Goal: Task Accomplishment & Management: Manage account settings

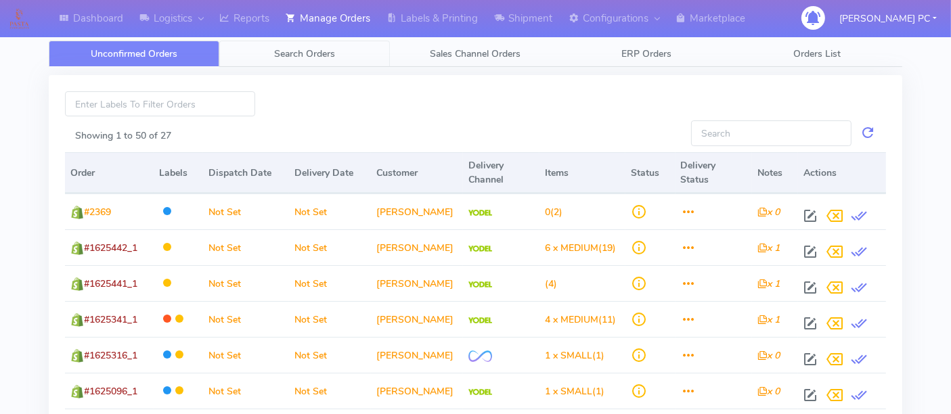
click at [305, 47] on span "Search Orders" at bounding box center [304, 53] width 61 height 13
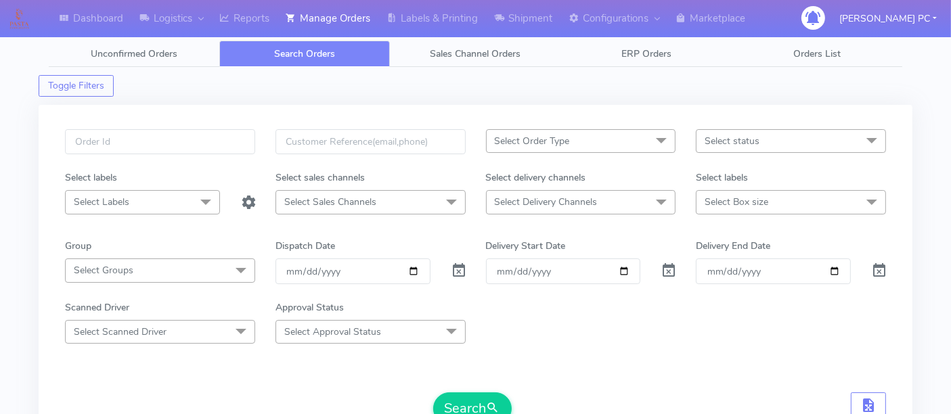
click at [385, 212] on span "Select Sales Channels" at bounding box center [370, 202] width 190 height 24
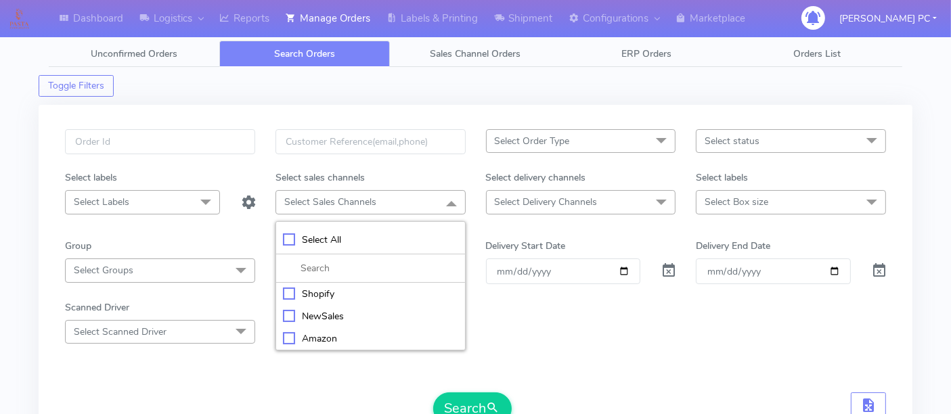
click at [289, 335] on div "Amazon" at bounding box center [370, 339] width 175 height 14
checkbox input "true"
click at [495, 405] on span "submit" at bounding box center [494, 410] width 14 height 18
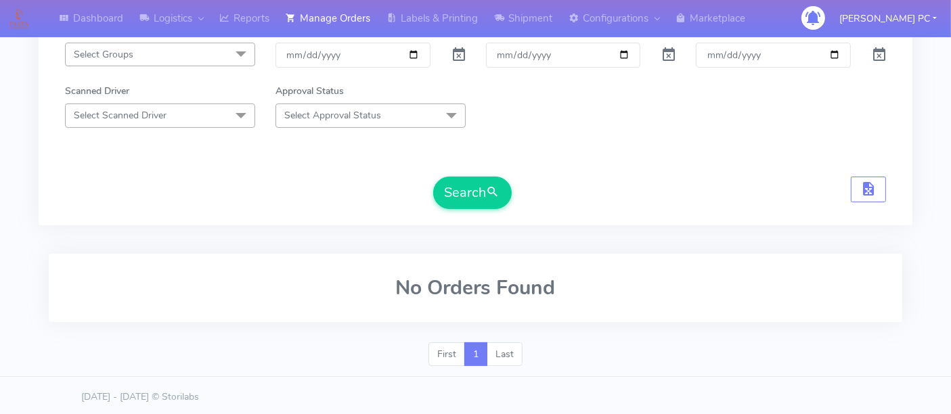
scroll to position [67, 0]
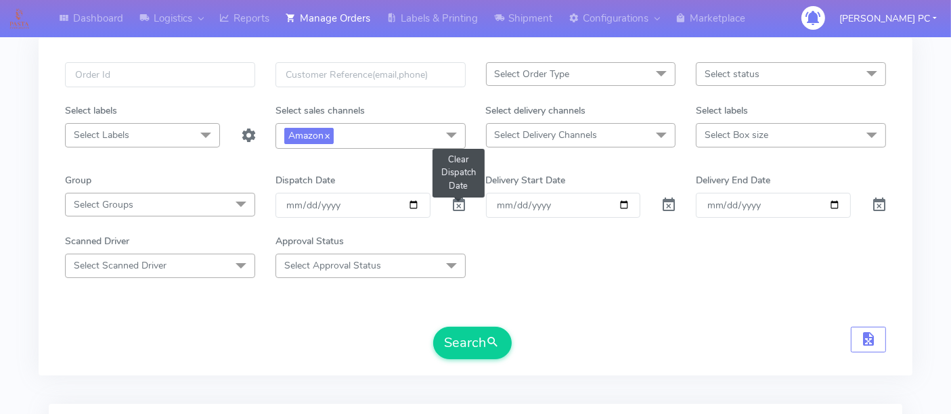
click at [459, 204] on span at bounding box center [459, 208] width 16 height 13
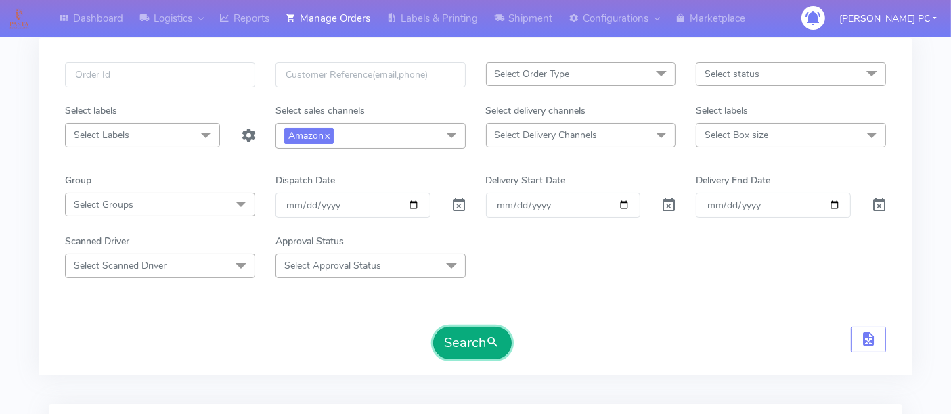
click at [475, 343] on button "Search" at bounding box center [472, 343] width 79 height 32
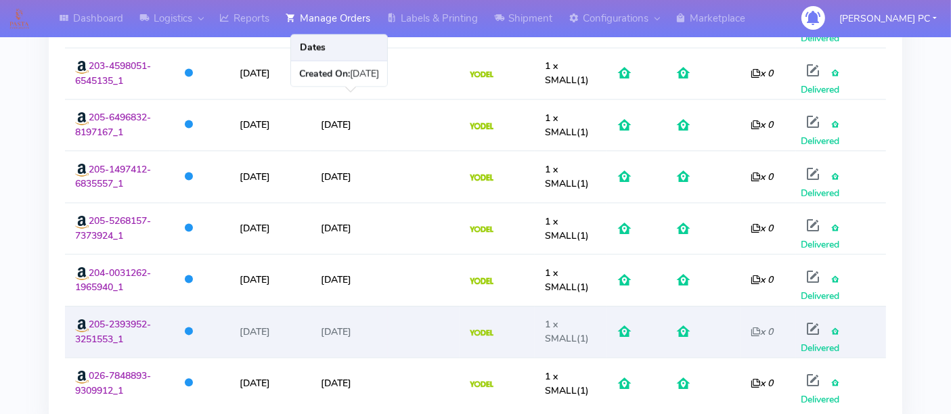
scroll to position [2970, 0]
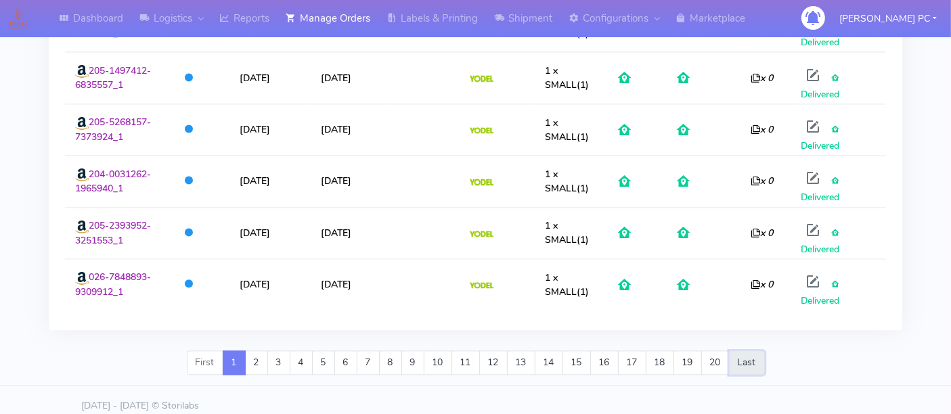
click at [748, 351] on link "Last" at bounding box center [747, 363] width 36 height 24
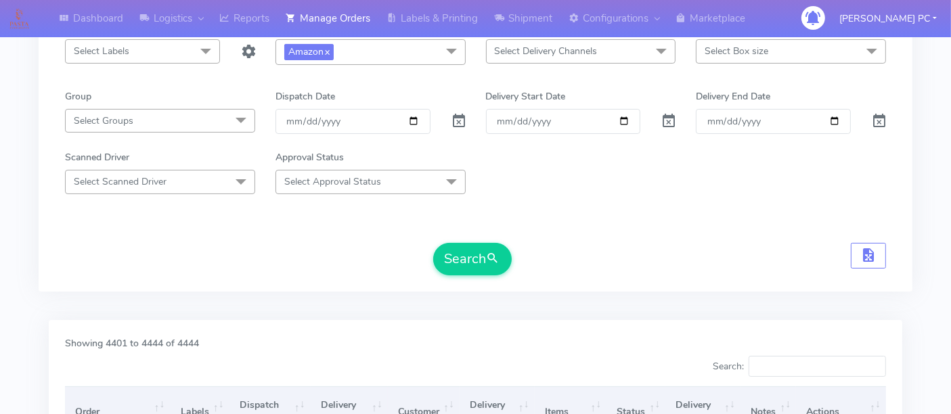
scroll to position [0, 0]
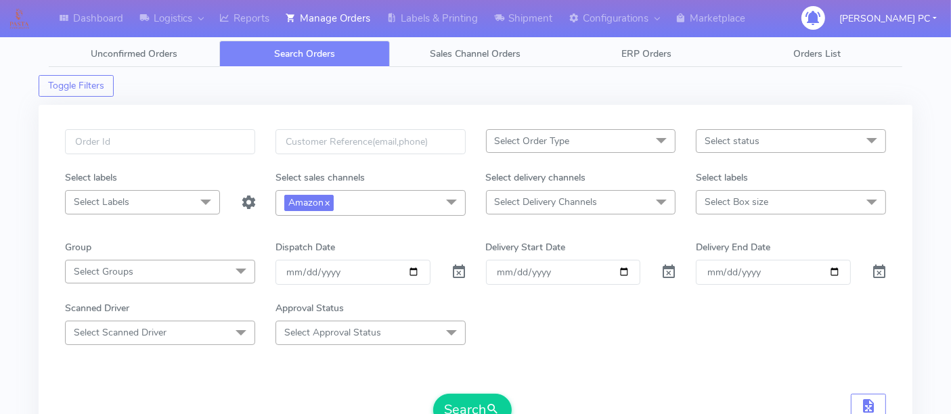
click at [317, 86] on div "Toggle Filters" at bounding box center [476, 82] width 874 height 30
click at [776, 129] on span "Select status" at bounding box center [791, 141] width 190 height 24
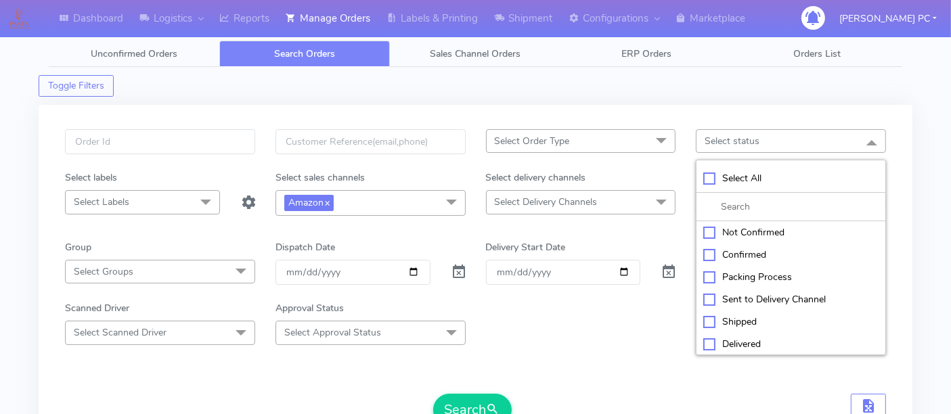
click at [642, 114] on div "Select Order Type Select All MEALS ATAVI One Off Pasta Club Gift Kit Event Unkn…" at bounding box center [476, 274] width 874 height 338
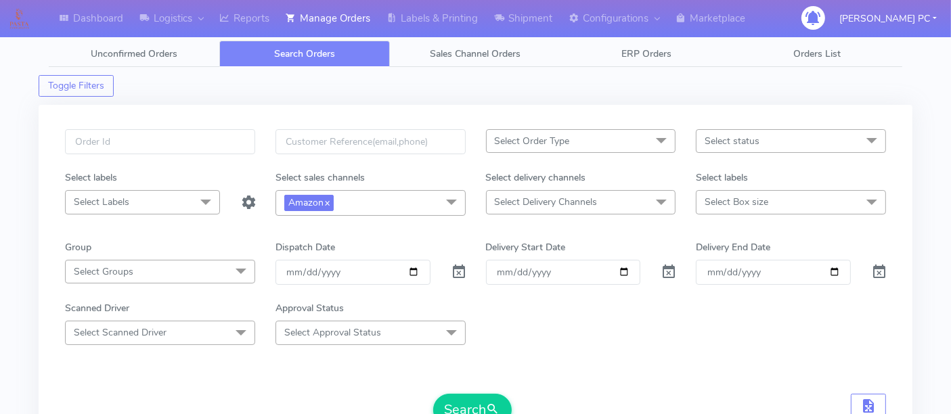
click at [722, 136] on span "Select status" at bounding box center [732, 141] width 55 height 13
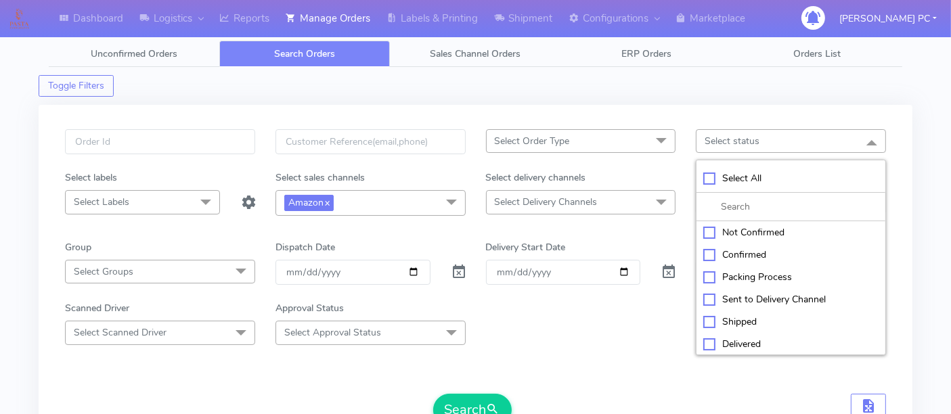
click at [590, 343] on form "Select Order Type Select All MEALS ATAVI One Off Pasta Club Gift Kit Event Unkn…" at bounding box center [475, 277] width 821 height 297
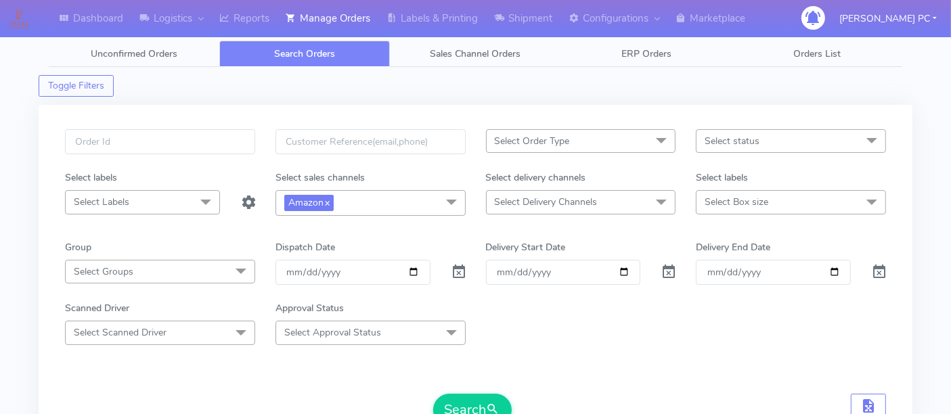
click at [621, 202] on span "Select Delivery Channels" at bounding box center [581, 202] width 190 height 24
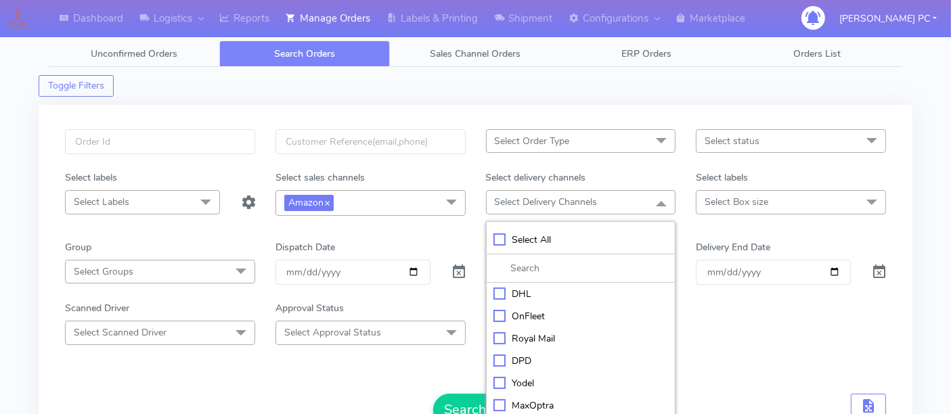
drag, startPoint x: 709, startPoint y: 328, endPoint x: 709, endPoint y: 282, distance: 46.7
click at [709, 325] on div "Scanned Driver Select Scanned Driver Select All Test Driver Mohibur R Chaudhry …" at bounding box center [475, 322] width 841 height 43
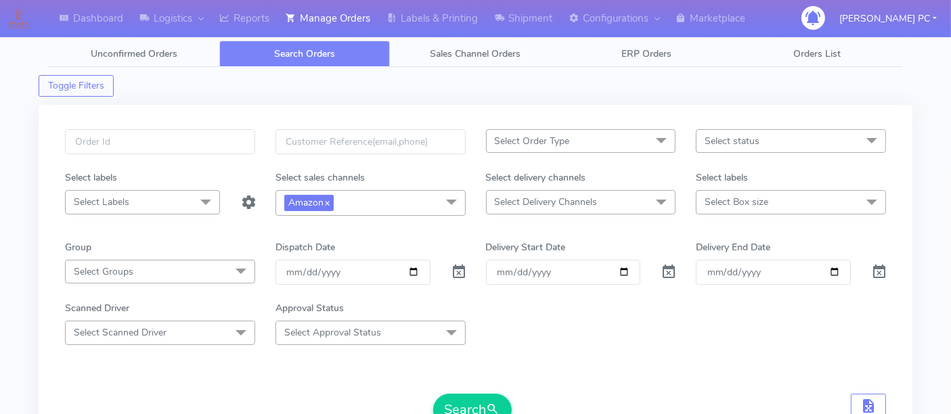
click at [598, 137] on span "Select Order Type" at bounding box center [581, 141] width 190 height 24
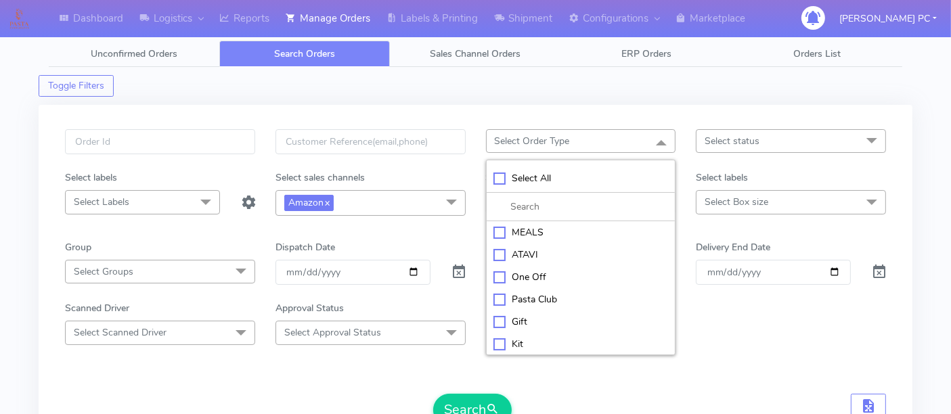
click at [742, 348] on form "Select Order Type Select All MEALS ATAVI One Off Pasta Club Gift Kit Event Unkn…" at bounding box center [475, 277] width 821 height 297
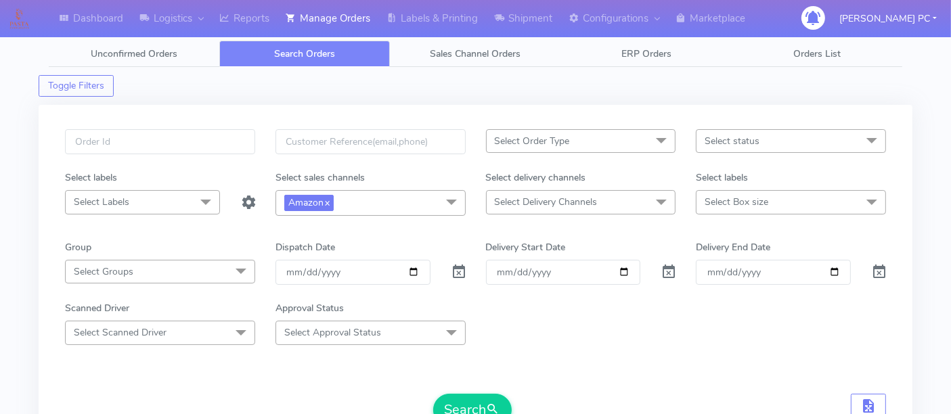
click at [424, 330] on span "Select Approval Status" at bounding box center [370, 333] width 190 height 24
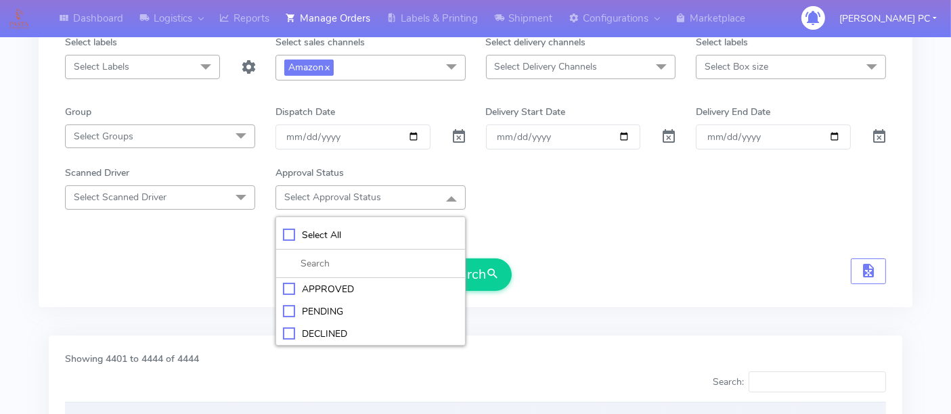
scroll to position [150, 0]
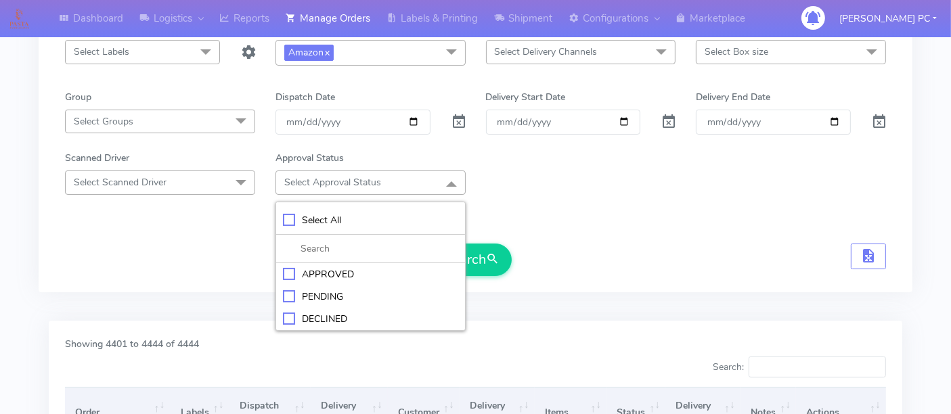
click at [325, 319] on div "DECLINED" at bounding box center [370, 319] width 175 height 14
checkbox input "true"
click at [580, 228] on form "Select Order Type Select All MEALS ATAVI One Off Pasta Club Gift Kit Event Unkn…" at bounding box center [475, 128] width 821 height 299
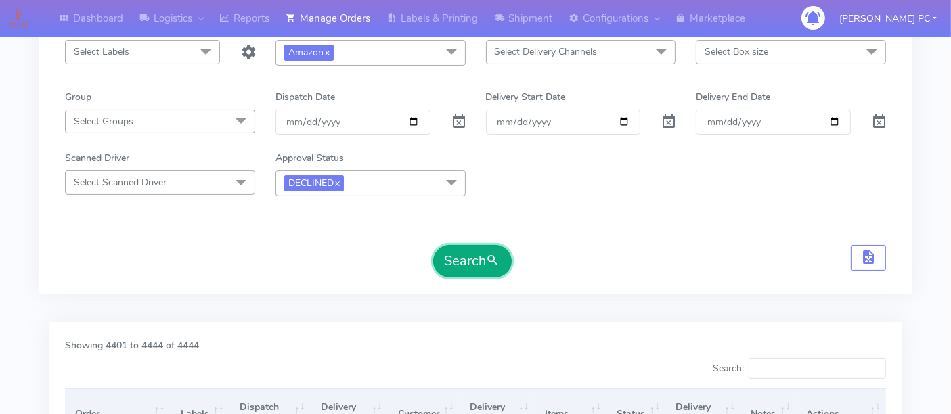
click at [461, 265] on button "Search" at bounding box center [472, 261] width 79 height 32
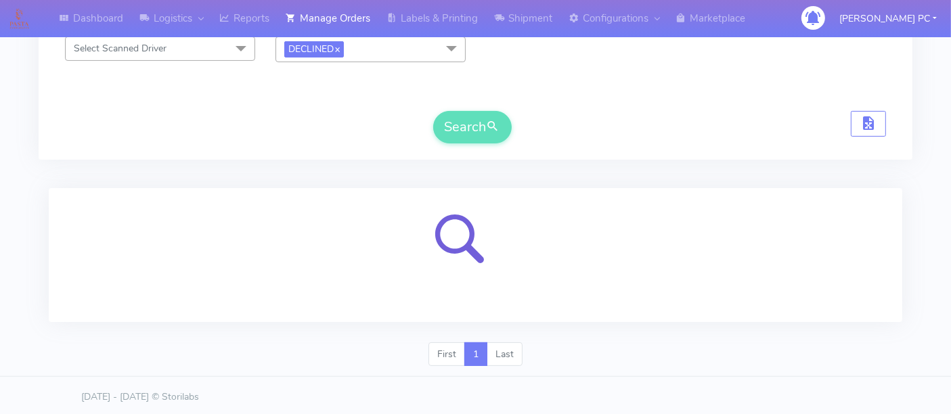
scroll to position [218, 0]
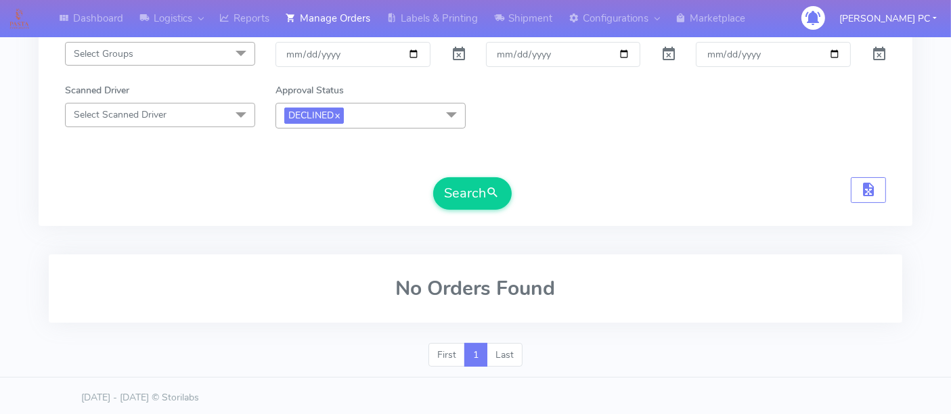
drag, startPoint x: 448, startPoint y: 114, endPoint x: 422, endPoint y: 125, distance: 27.9
click at [448, 113] on span at bounding box center [451, 116] width 27 height 26
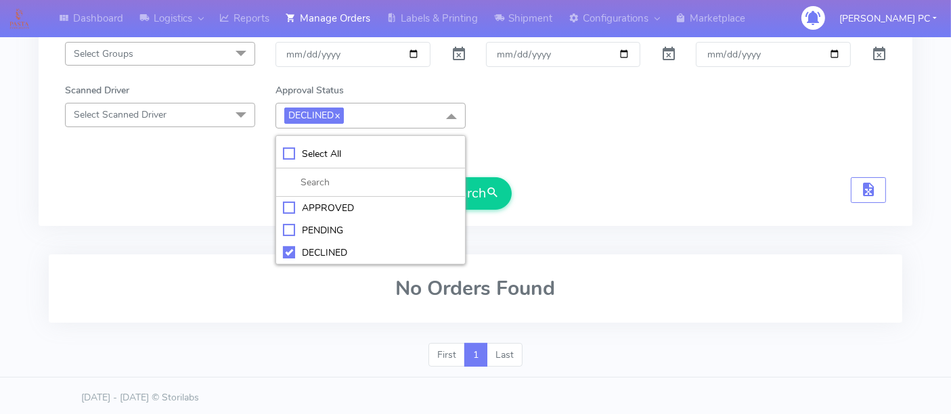
click at [316, 148] on div "Select All" at bounding box center [370, 154] width 175 height 14
checkbox input "true"
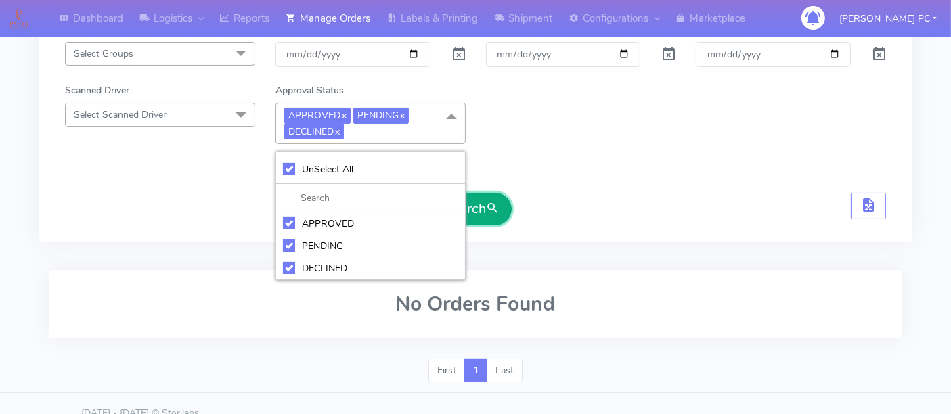
click at [495, 200] on span "submit" at bounding box center [494, 209] width 14 height 18
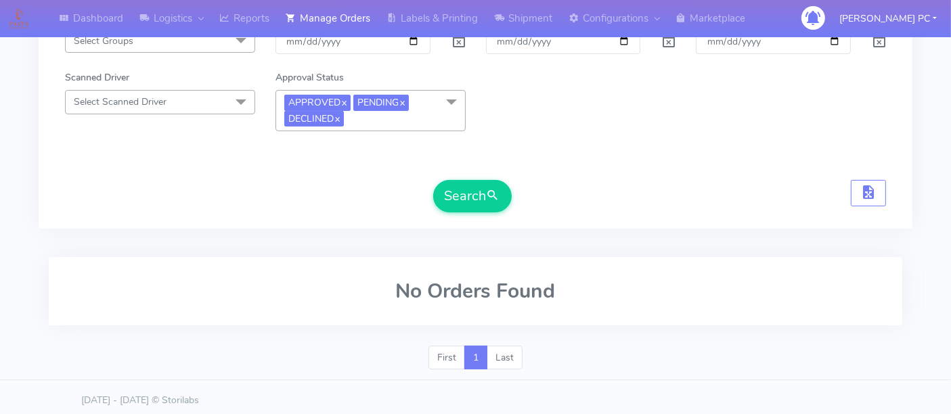
scroll to position [234, 0]
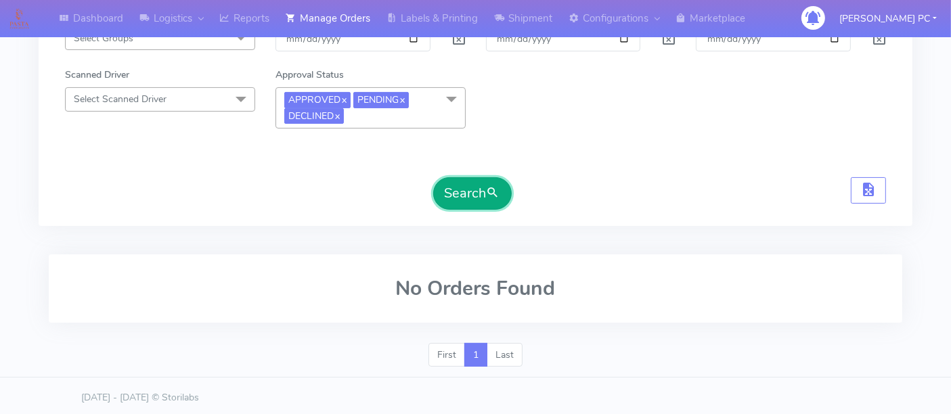
click at [466, 204] on button "Search" at bounding box center [472, 193] width 79 height 32
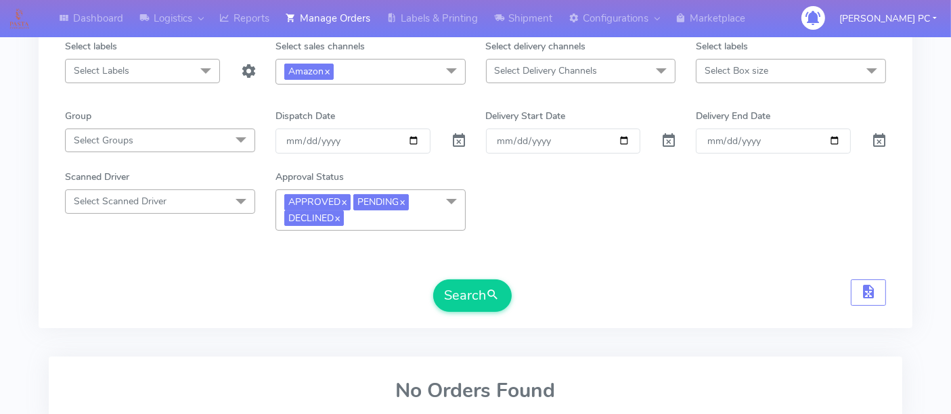
scroll to position [0, 0]
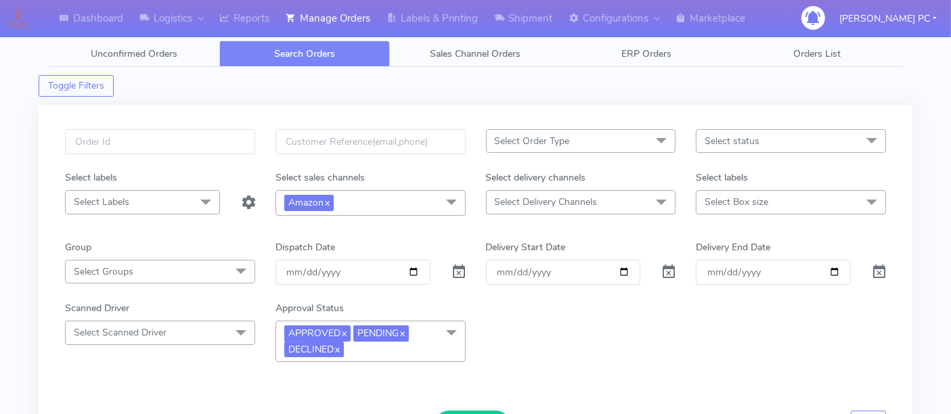
click at [431, 318] on div "Approval Status" at bounding box center [370, 311] width 211 height 20
click at [466, 330] on div "APPROVED x PENDING x DECLINED x UnSelect All APPROVED PENDING DECLINED" at bounding box center [370, 341] width 211 height 41
click at [455, 332] on span at bounding box center [451, 334] width 27 height 26
click at [325, 386] on div "UnSelect All" at bounding box center [370, 387] width 175 height 14
checkbox input "false"
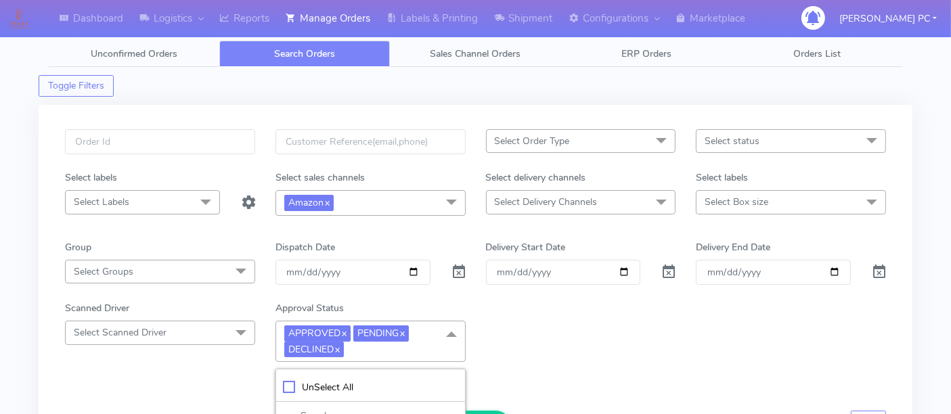
checkbox input "false"
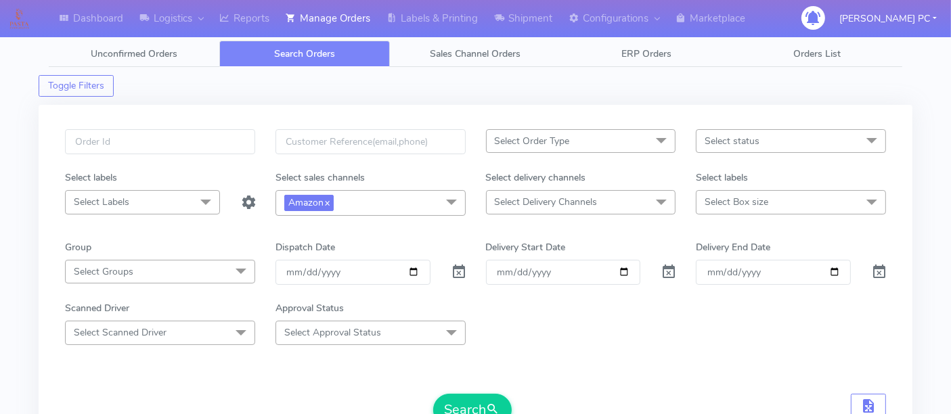
click at [582, 318] on div "Scanned Driver Select Scanned Driver Select All Test Driver Mohibur R Chaudhry …" at bounding box center [475, 322] width 841 height 43
click at [456, 399] on button "Search" at bounding box center [472, 410] width 79 height 32
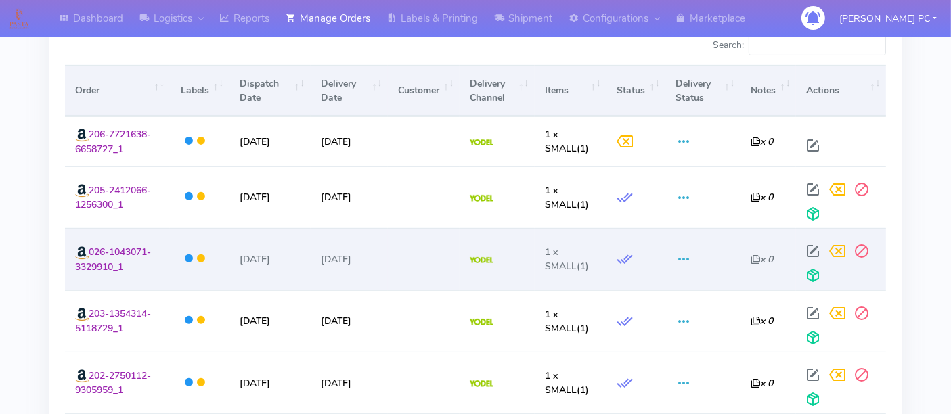
scroll to position [283, 0]
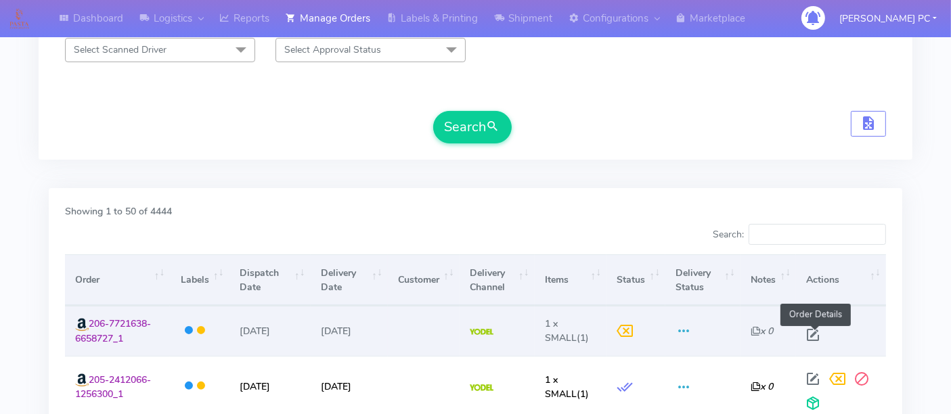
click at [814, 332] on span at bounding box center [813, 338] width 24 height 13
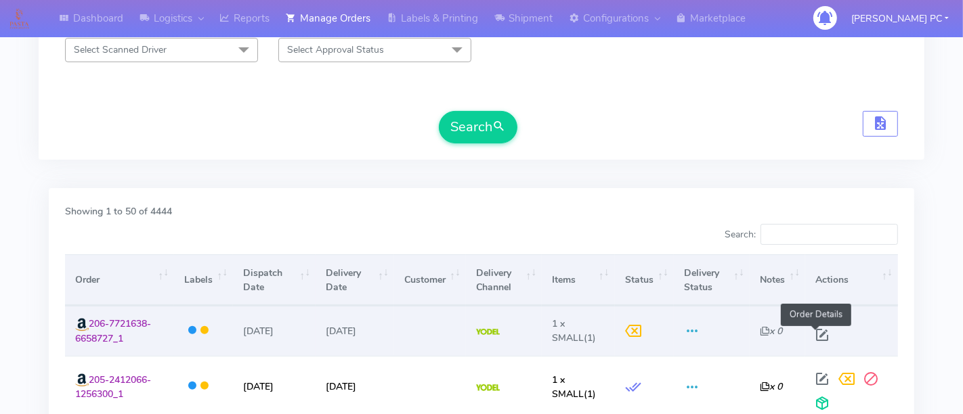
select select "5"
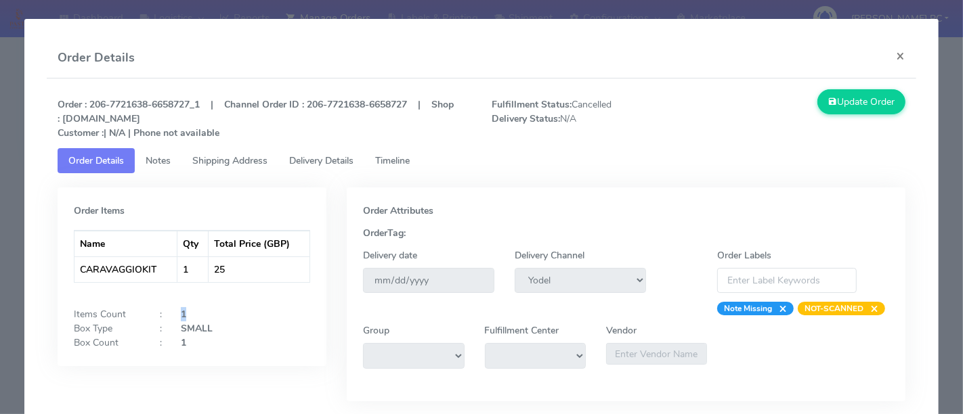
drag, startPoint x: 179, startPoint y: 309, endPoint x: 187, endPoint y: 309, distance: 8.1
click at [187, 309] on div "1" at bounding box center [246, 314] width 150 height 14
drag, startPoint x: 208, startPoint y: 328, endPoint x: 176, endPoint y: 328, distance: 32.5
click at [176, 328] on div "SMALL" at bounding box center [246, 329] width 150 height 14
click at [221, 156] on span "Shipping Address" at bounding box center [229, 160] width 75 height 13
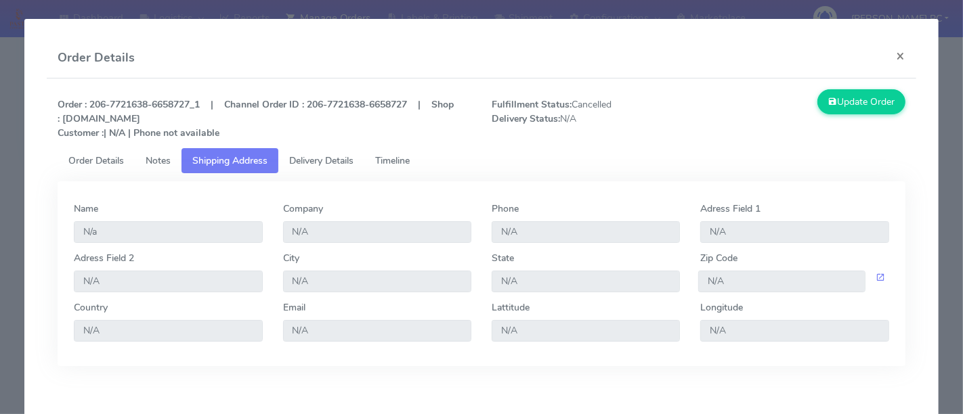
click at [311, 155] on span "Delivery Details" at bounding box center [321, 160] width 64 height 13
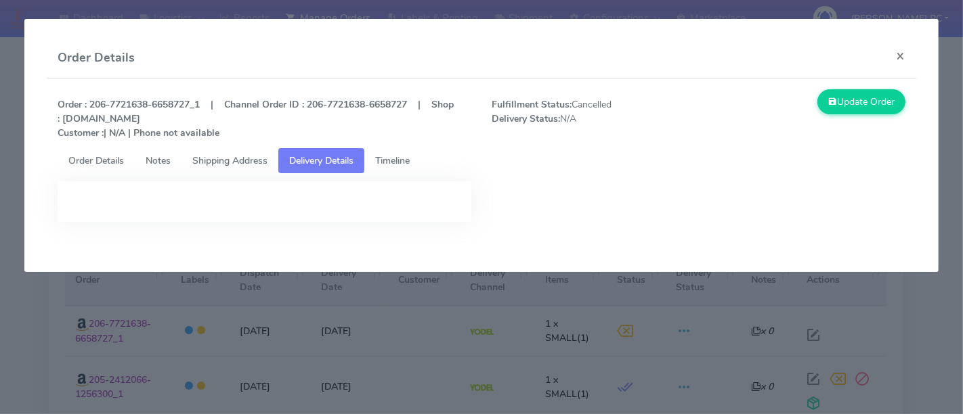
click at [401, 163] on span "Timeline" at bounding box center [392, 160] width 35 height 13
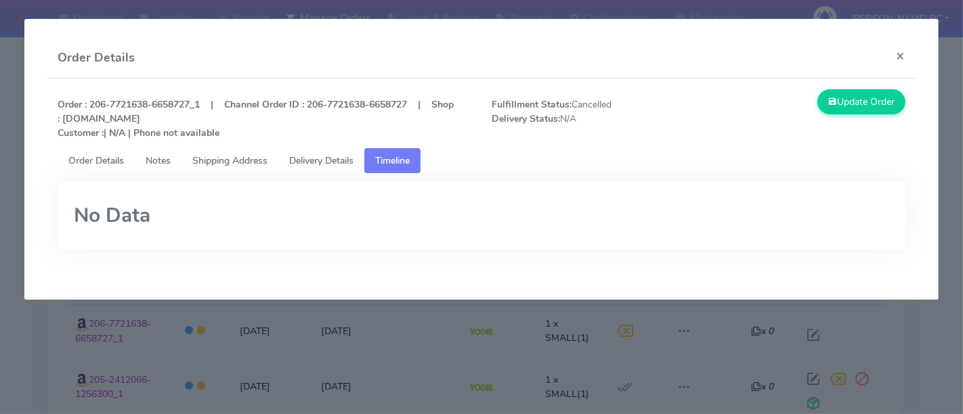
click at [167, 164] on span "Notes" at bounding box center [158, 160] width 25 height 13
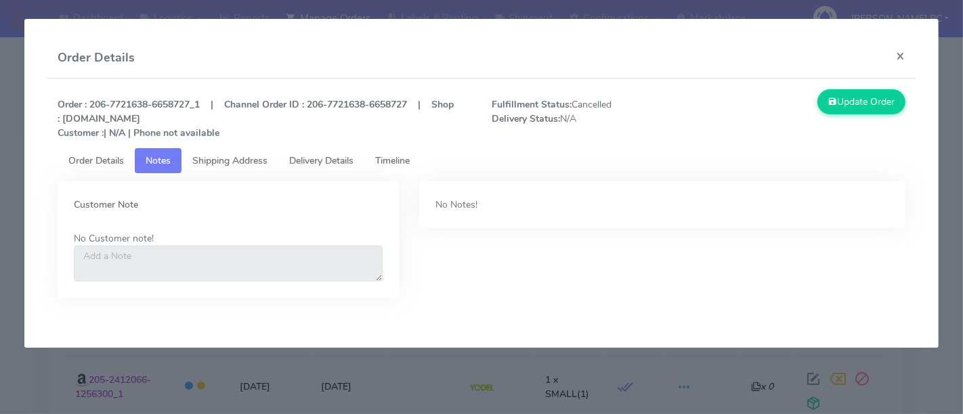
click at [87, 161] on span "Order Details" at bounding box center [96, 160] width 56 height 13
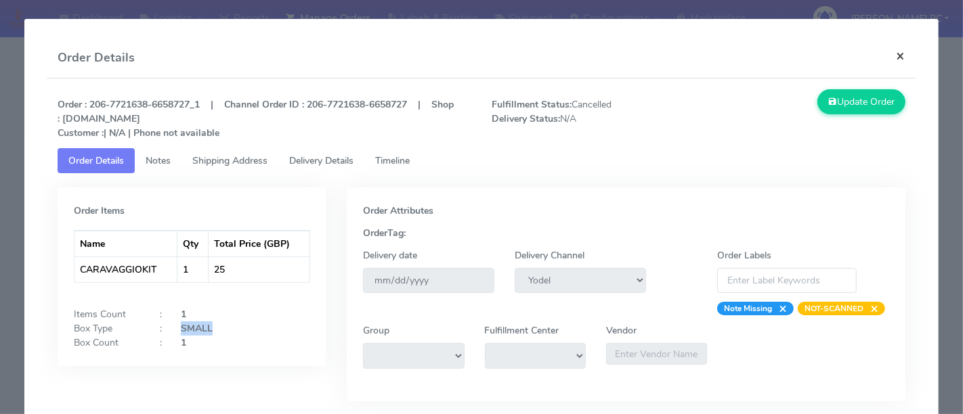
click at [887, 53] on button "×" at bounding box center [900, 56] width 30 height 36
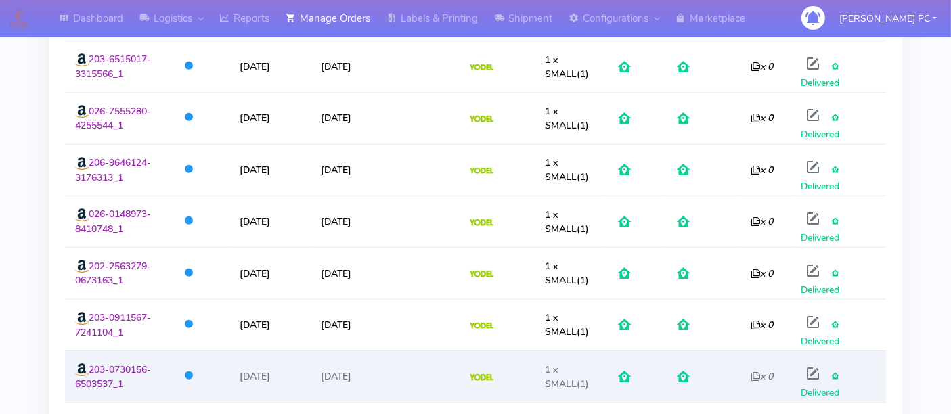
scroll to position [1411, 0]
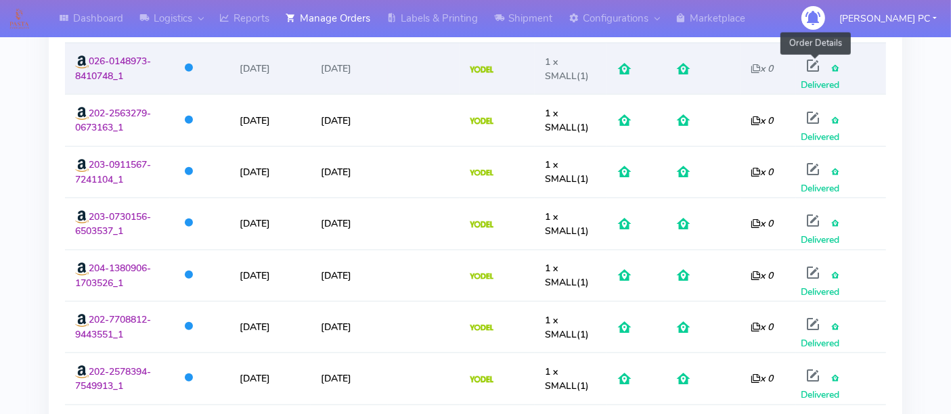
click at [816, 62] on span at bounding box center [813, 68] width 24 height 13
select select "5"
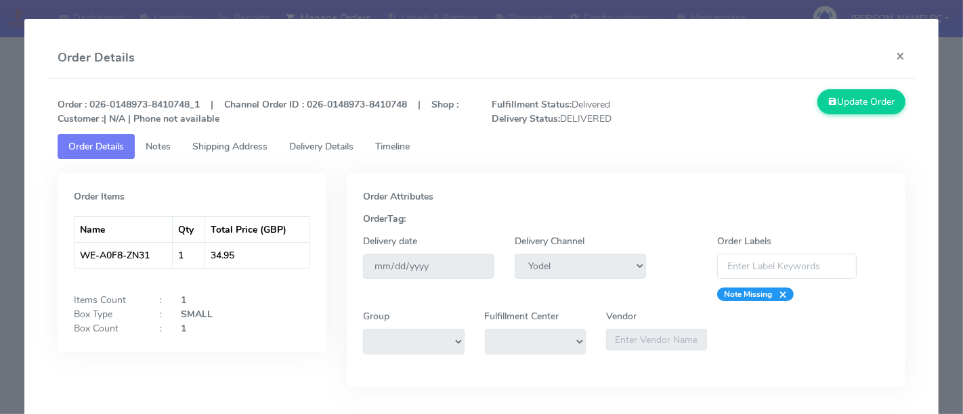
click at [143, 159] on link "Notes" at bounding box center [158, 146] width 47 height 25
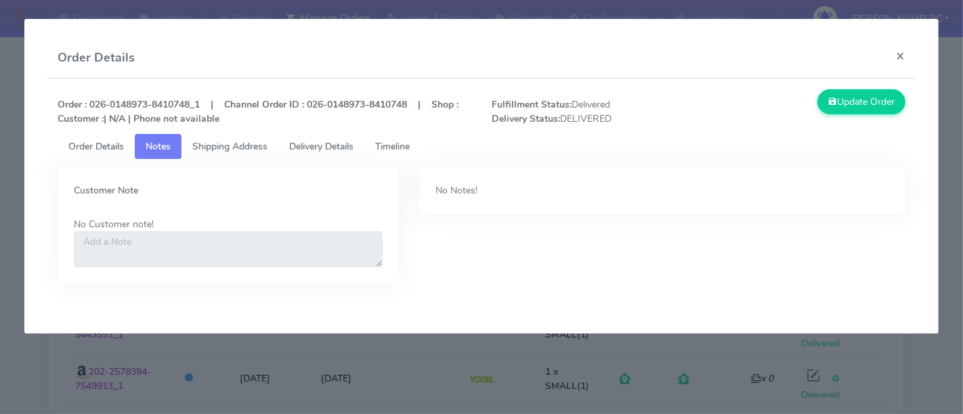
click at [223, 146] on span "Shipping Address" at bounding box center [229, 146] width 75 height 13
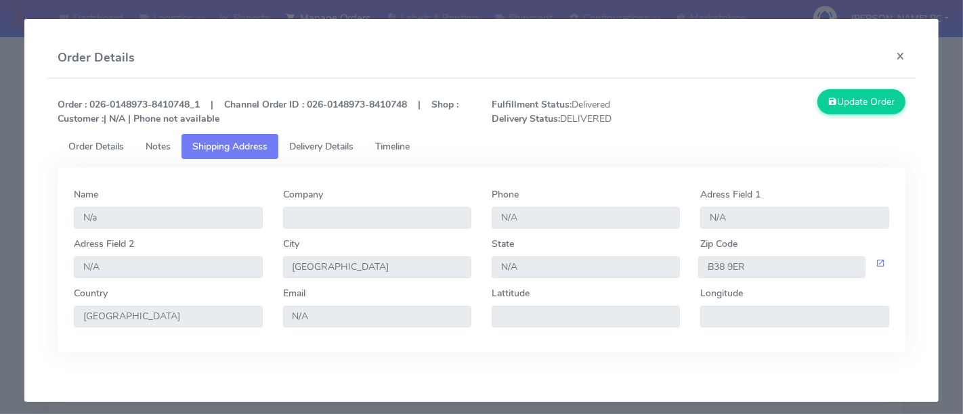
click at [304, 153] on span "Delivery Details" at bounding box center [321, 146] width 64 height 13
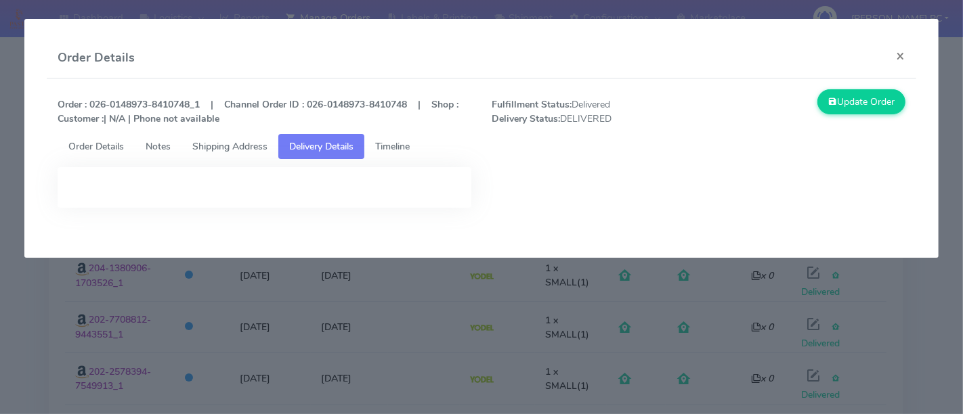
click at [395, 138] on link "Timeline" at bounding box center [392, 146] width 56 height 25
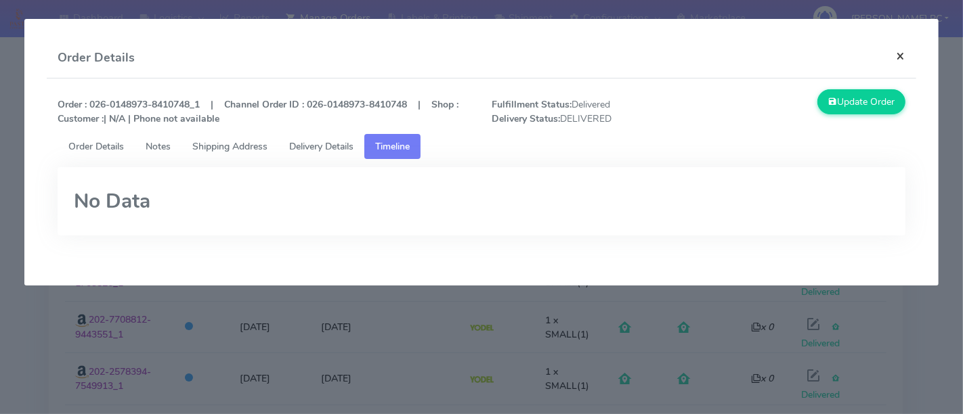
click at [898, 57] on button "×" at bounding box center [900, 56] width 30 height 36
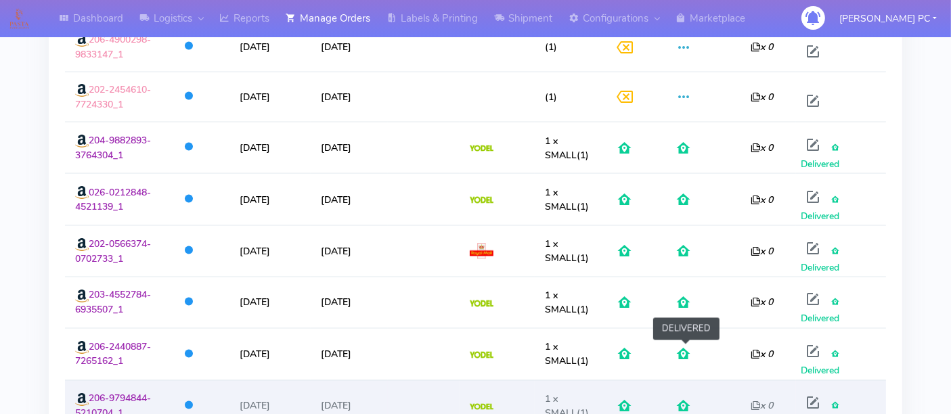
scroll to position [2389, 0]
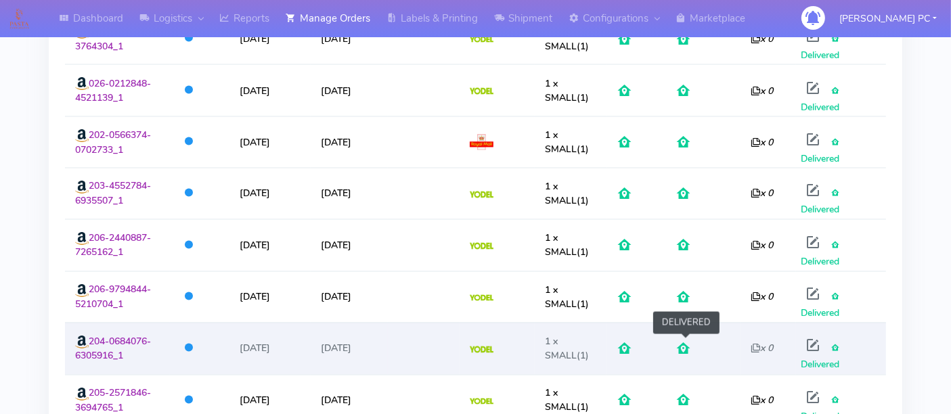
click at [688, 346] on span at bounding box center [684, 352] width 16 height 13
click at [687, 346] on span at bounding box center [684, 352] width 16 height 13
click at [810, 343] on span at bounding box center [813, 349] width 24 height 13
select select "5"
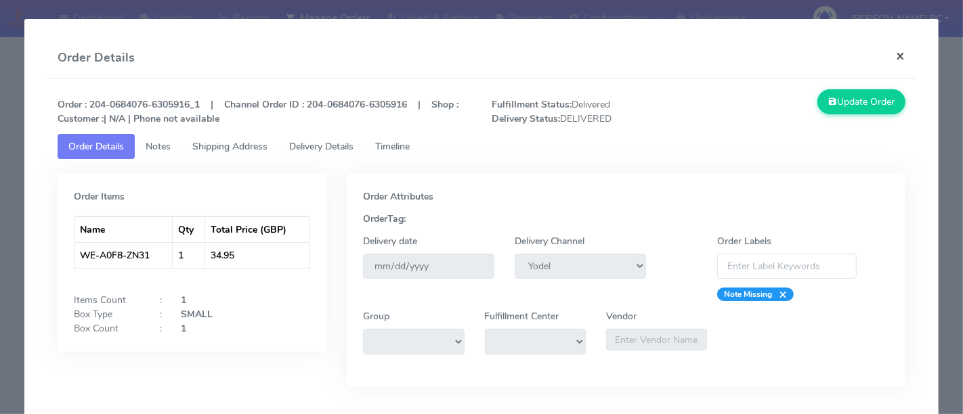
click at [889, 57] on button "×" at bounding box center [900, 56] width 30 height 36
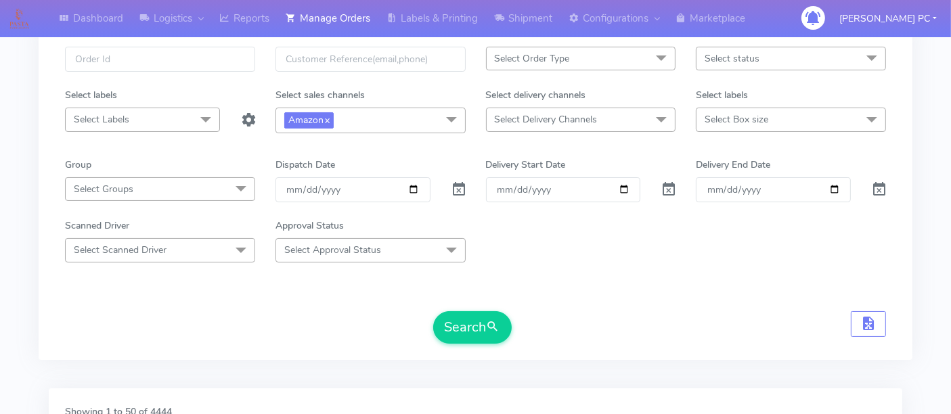
scroll to position [0, 0]
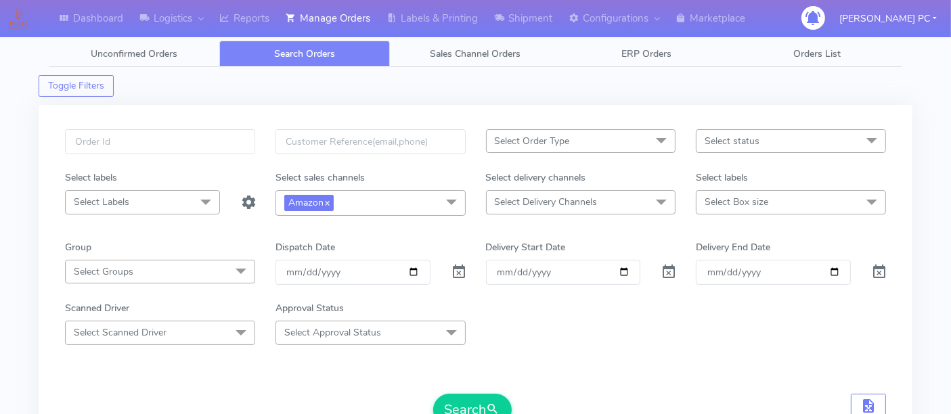
click at [562, 140] on span "Select Order Type" at bounding box center [532, 141] width 75 height 13
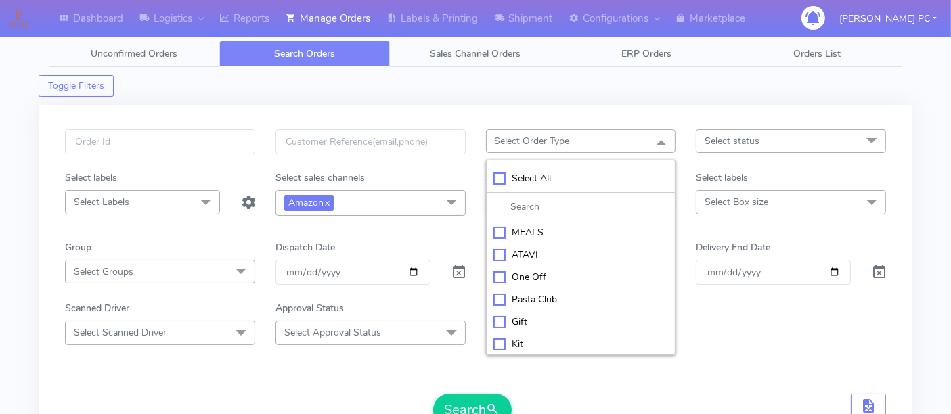
click at [562, 140] on span "Select Order Type" at bounding box center [532, 141] width 75 height 13
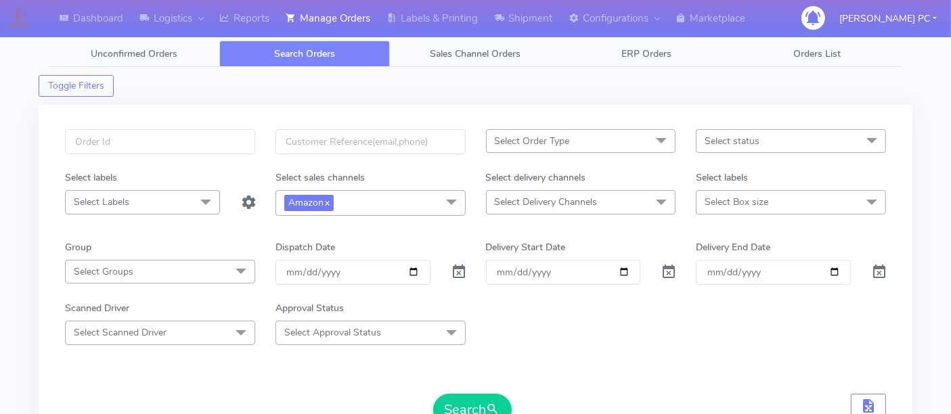
click at [563, 205] on span "Select Delivery Channels" at bounding box center [546, 202] width 103 height 13
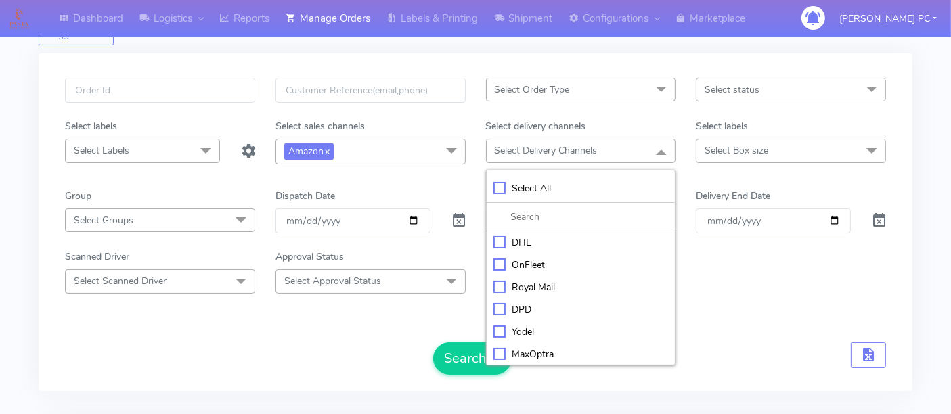
scroll to position [75, 0]
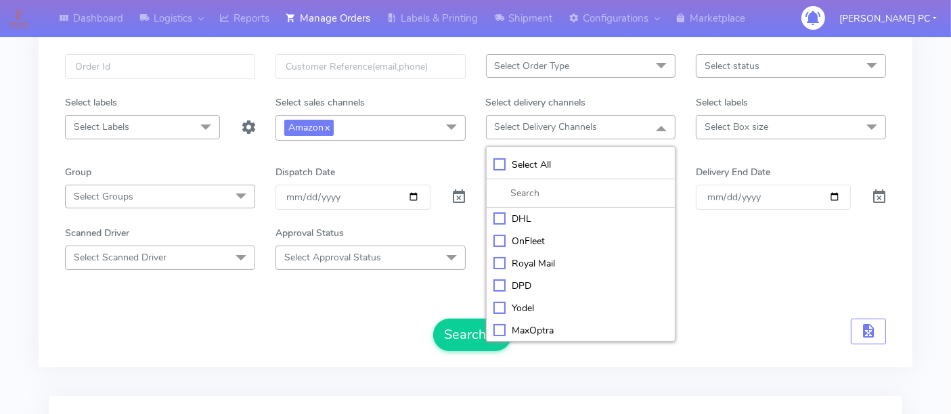
click at [718, 252] on div "Scanned Driver Select Scanned Driver Select All Test Driver Mohibur R Chaudhry …" at bounding box center [475, 247] width 841 height 43
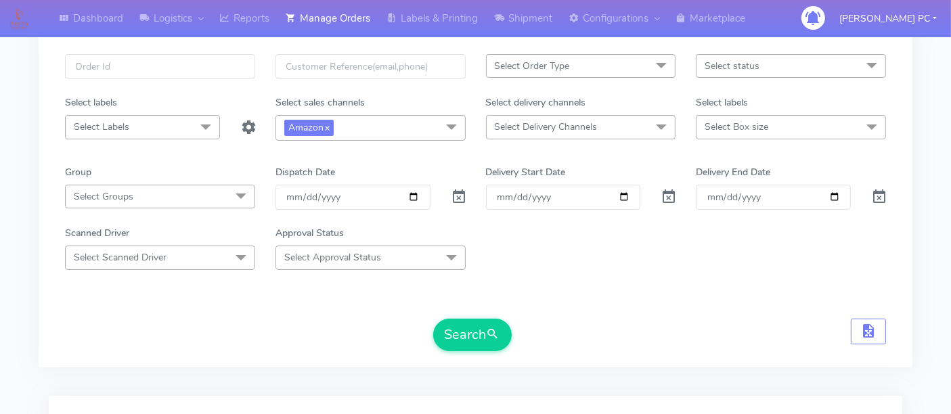
click at [738, 134] on span "Select Box size" at bounding box center [791, 127] width 190 height 24
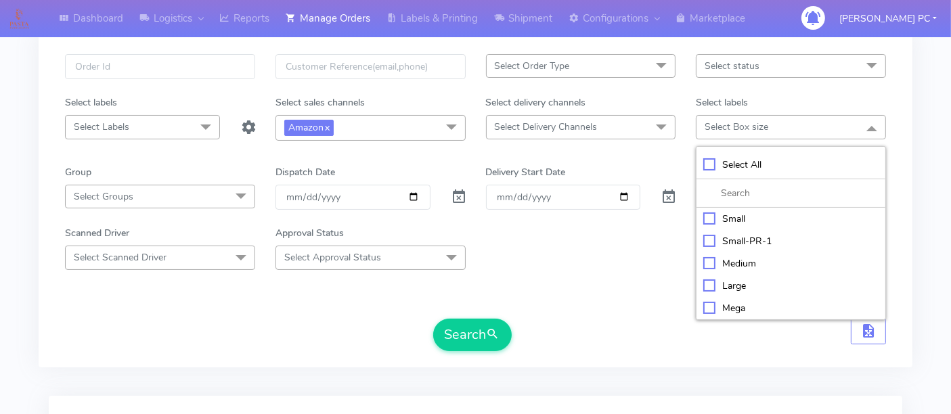
click at [580, 307] on form "Select Order Type Select All MEALS ATAVI One Off Pasta Club Gift Kit Event Unkn…" at bounding box center [475, 202] width 821 height 297
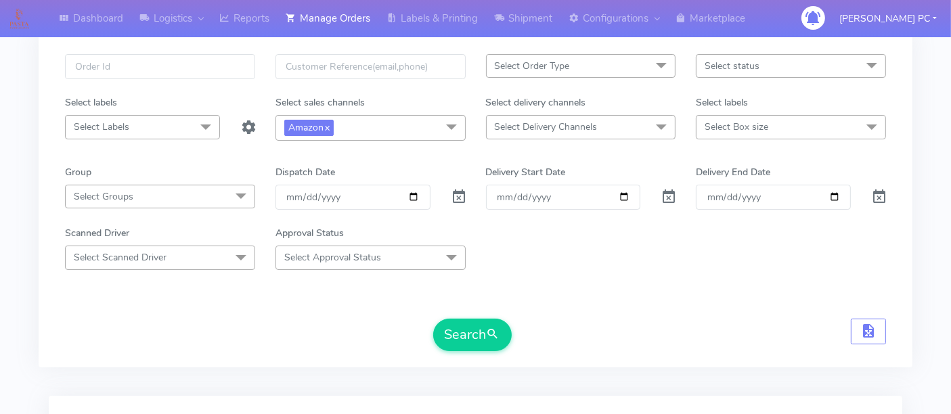
scroll to position [0, 0]
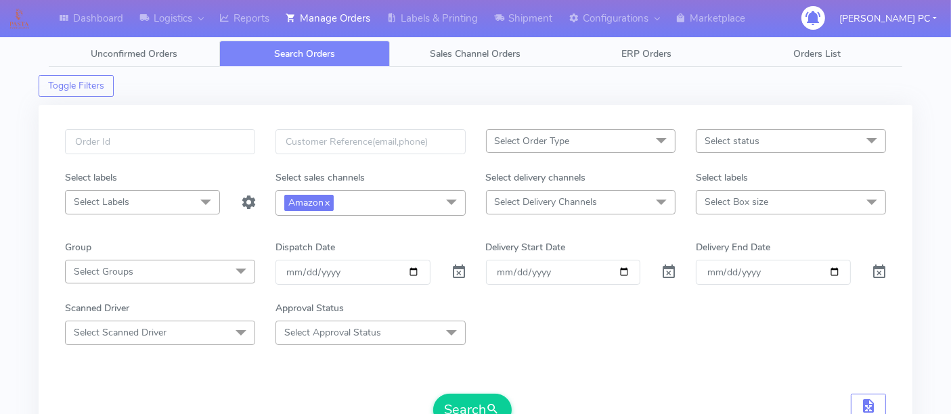
click at [726, 156] on div "Select status Select All Not Confirmed Confirmed Packing Process Sent to Delive…" at bounding box center [791, 149] width 211 height 41
click at [725, 140] on span "Select status" at bounding box center [732, 141] width 55 height 13
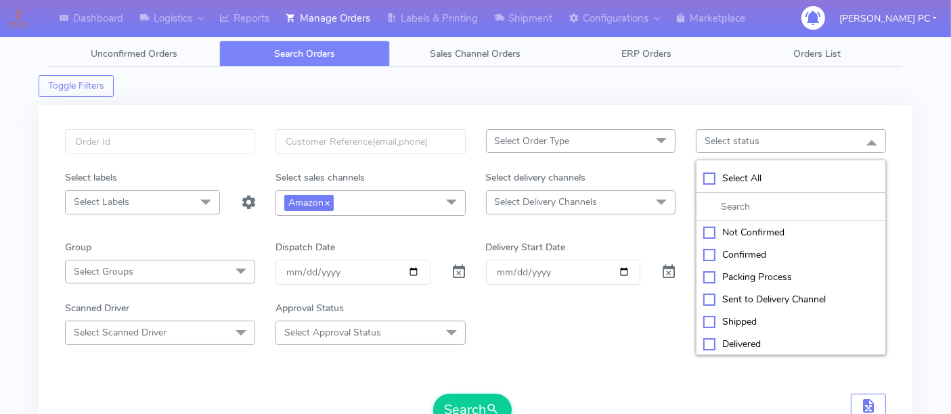
scroll to position [45, 0]
click at [731, 319] on div "Rejected" at bounding box center [790, 322] width 175 height 14
checkbox input "true"
click at [734, 341] on div "Cancelled" at bounding box center [790, 345] width 175 height 14
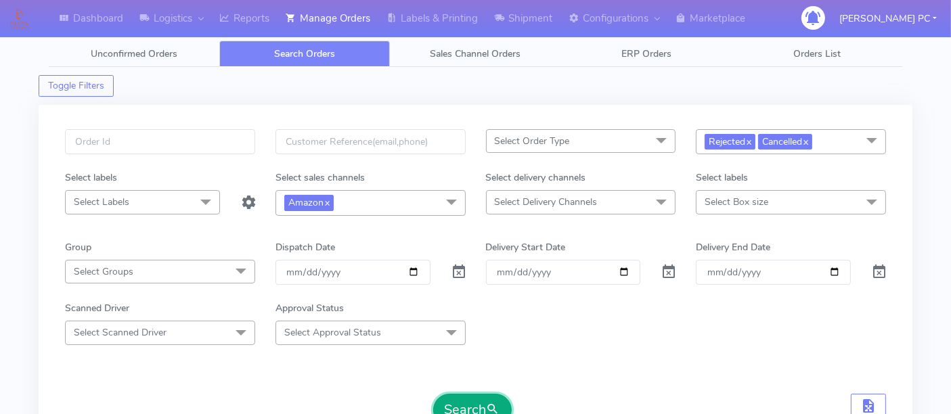
click at [491, 401] on span "submit" at bounding box center [494, 410] width 14 height 18
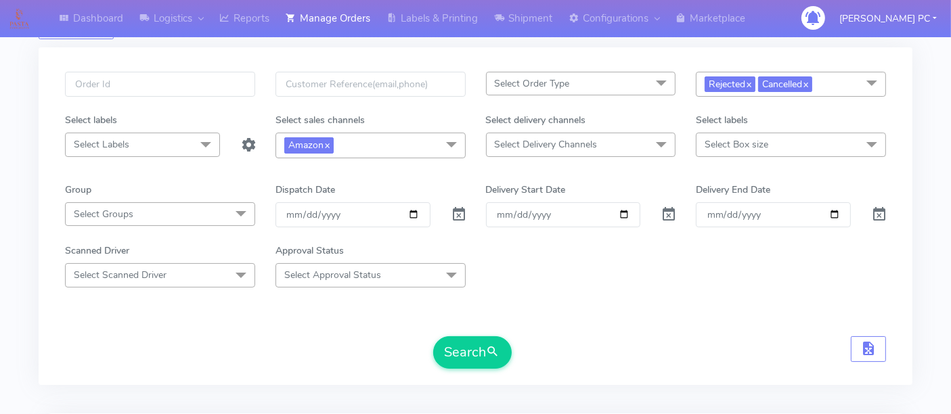
scroll to position [0, 0]
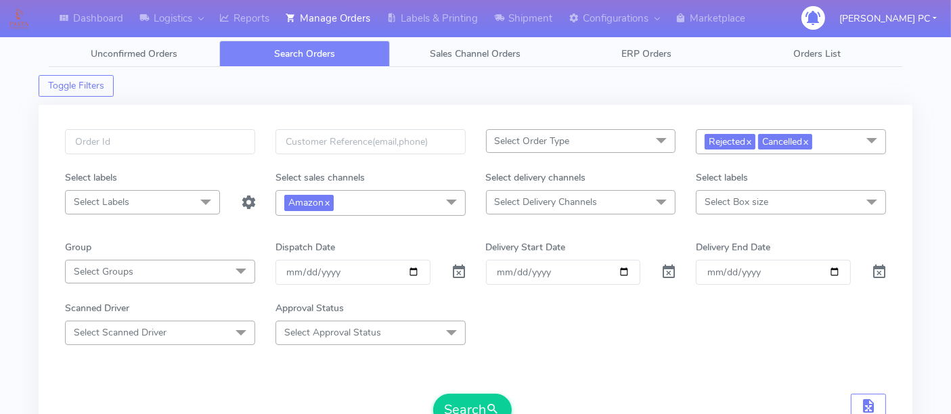
click at [799, 190] on span "Select Box size" at bounding box center [791, 202] width 190 height 24
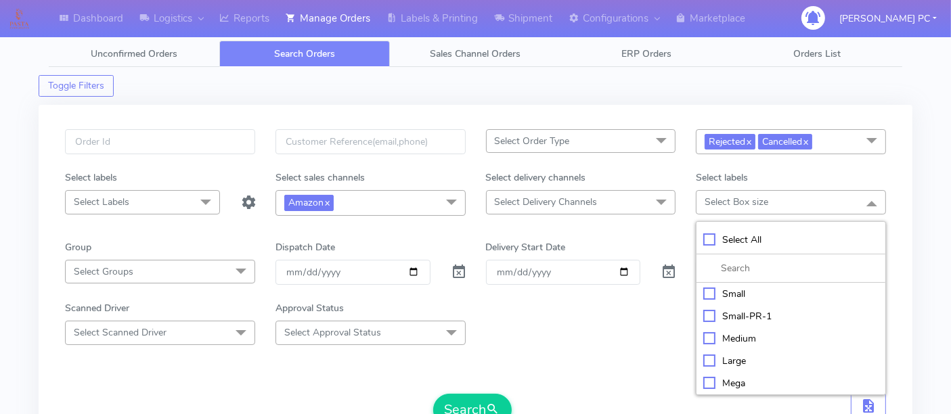
click at [895, 160] on div "Rejected x Cancelled x Select All Not Confirmed Confirmed Packing Process Sent …" at bounding box center [791, 149] width 211 height 41
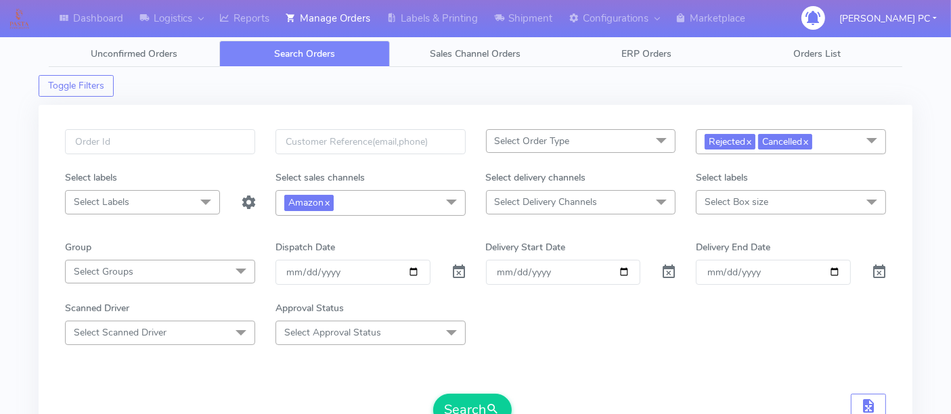
click at [860, 131] on span at bounding box center [871, 142] width 27 height 26
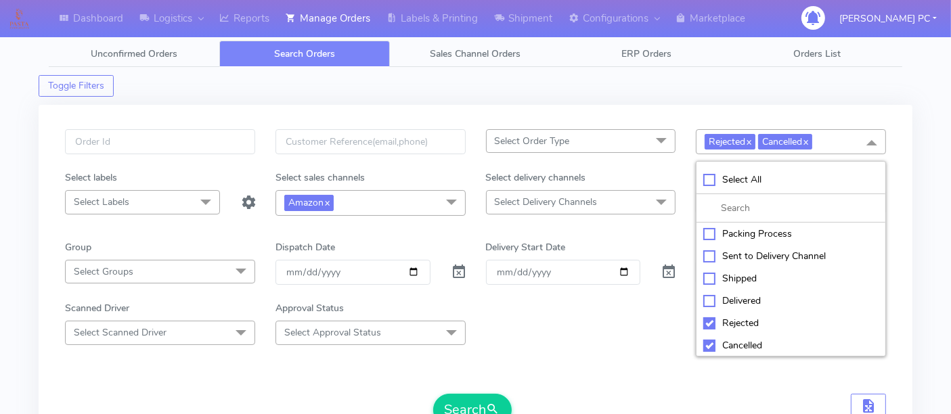
click at [747, 345] on div "Cancelled" at bounding box center [790, 345] width 175 height 14
checkbox input "false"
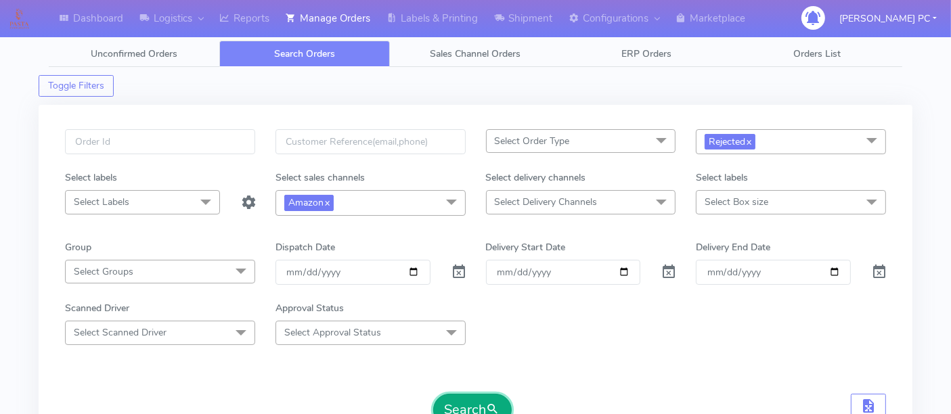
click at [454, 404] on button "Search" at bounding box center [472, 410] width 79 height 32
click at [749, 140] on link "x" at bounding box center [748, 141] width 6 height 14
click at [127, 53] on span "Unconfirmed Orders" at bounding box center [134, 53] width 87 height 13
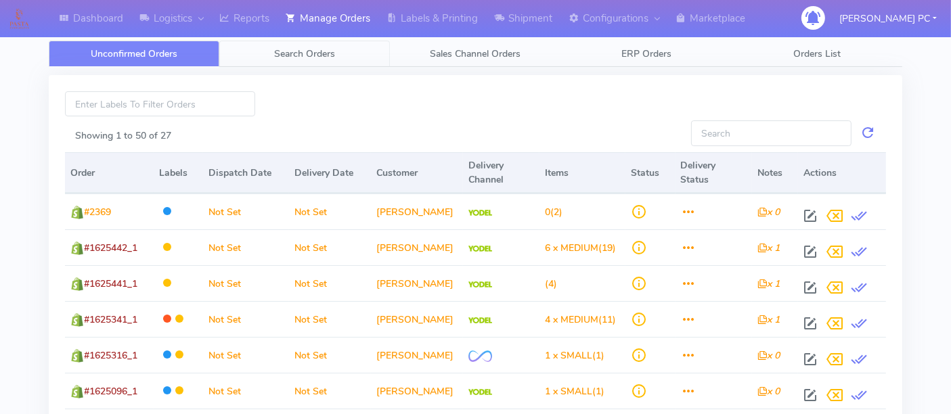
click at [286, 45] on link "Search Orders" at bounding box center [304, 54] width 171 height 26
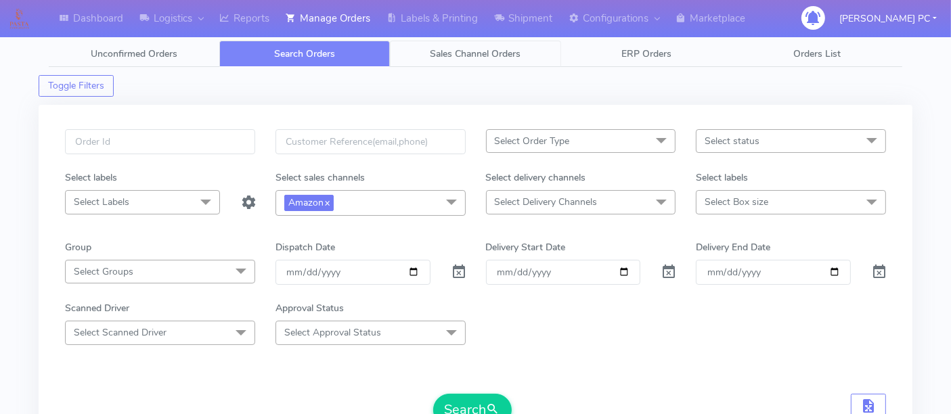
click at [470, 56] on span "Sales Channel Orders" at bounding box center [476, 53] width 91 height 13
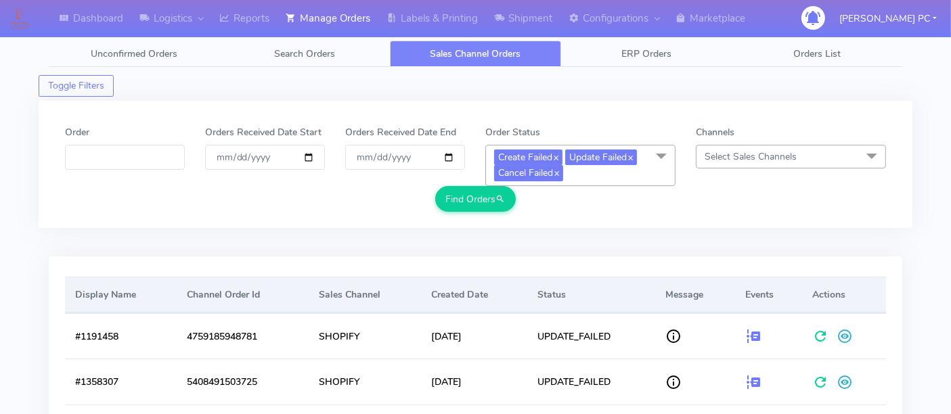
click at [757, 81] on div "Toggle Filters" at bounding box center [476, 82] width 874 height 30
click at [326, 22] on link "Manage Orders" at bounding box center [328, 18] width 101 height 37
click at [296, 47] on span "Search Orders" at bounding box center [304, 53] width 61 height 13
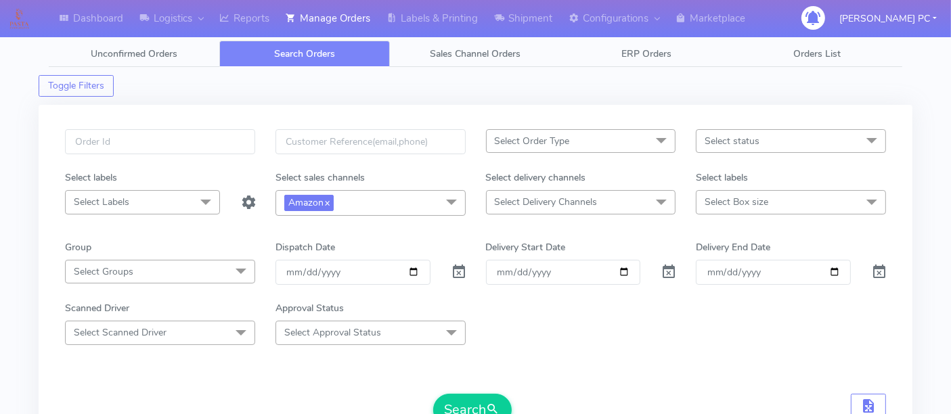
click at [450, 202] on span at bounding box center [451, 203] width 27 height 26
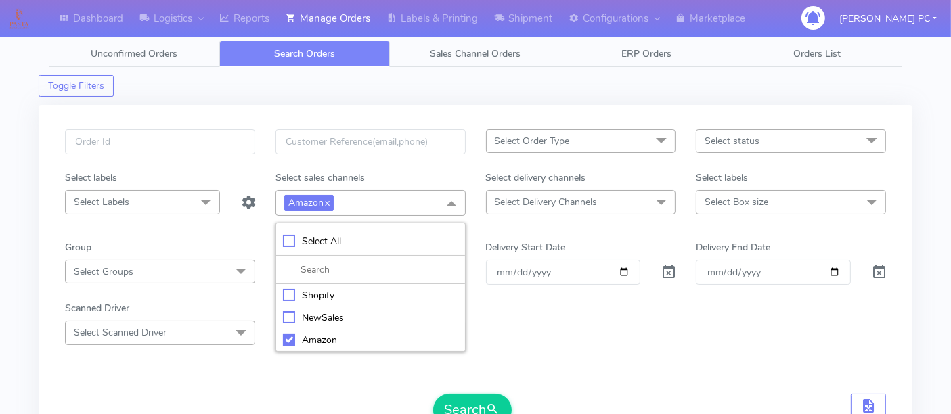
click at [311, 329] on li "Amazon" at bounding box center [370, 340] width 189 height 22
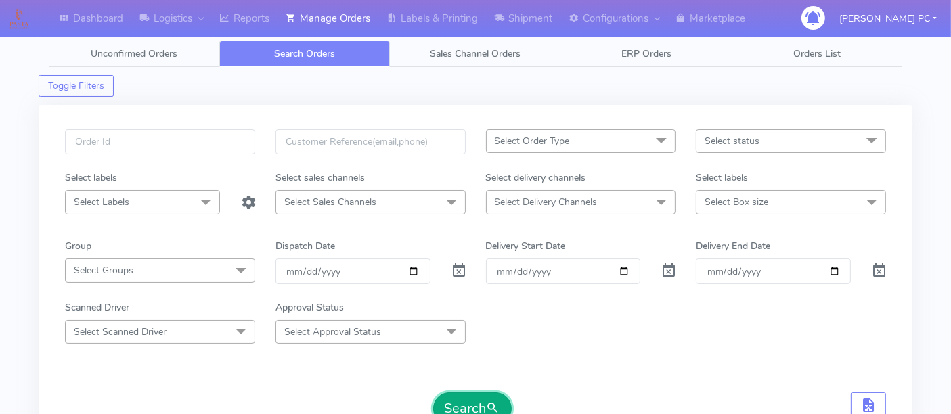
click at [472, 405] on button "Search" at bounding box center [472, 409] width 79 height 32
click at [376, 207] on span "Select Sales Channels" at bounding box center [370, 202] width 190 height 24
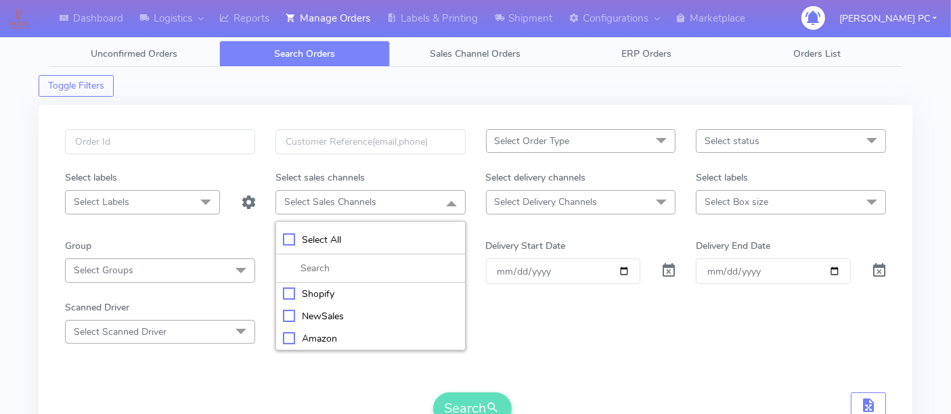
drag, startPoint x: 305, startPoint y: 332, endPoint x: 384, endPoint y: 329, distance: 78.6
click at [307, 332] on div "Amazon" at bounding box center [370, 339] width 175 height 14
checkbox input "true"
click at [625, 314] on div "Scanned Driver Select Scanned Driver Select All Test Driver Mohibur R Chaudhry …" at bounding box center [475, 322] width 841 height 43
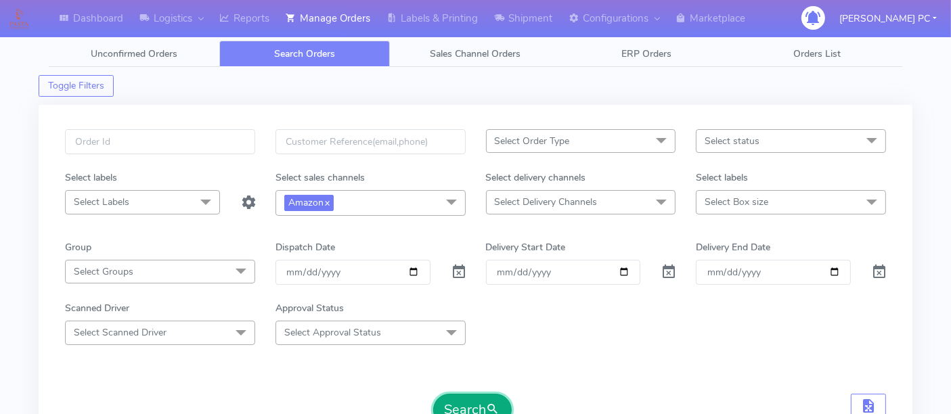
click at [468, 403] on button "Search" at bounding box center [472, 410] width 79 height 32
click at [139, 53] on span "Unconfirmed Orders" at bounding box center [134, 53] width 87 height 13
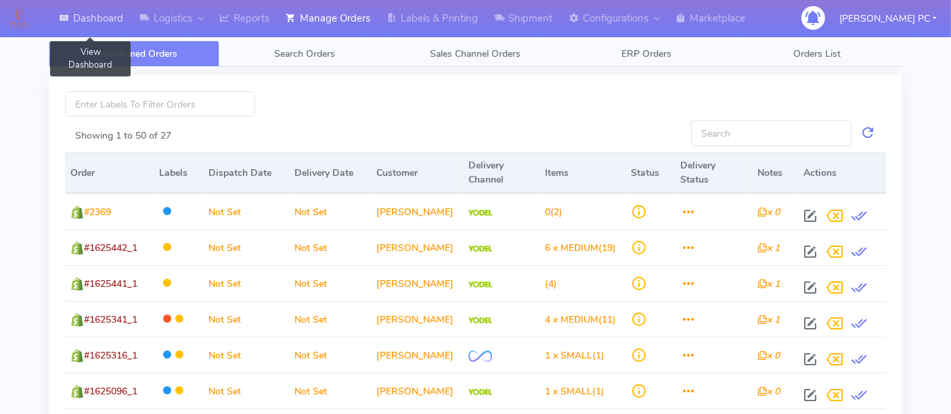
click at [93, 16] on link "Dashboard" at bounding box center [91, 18] width 81 height 37
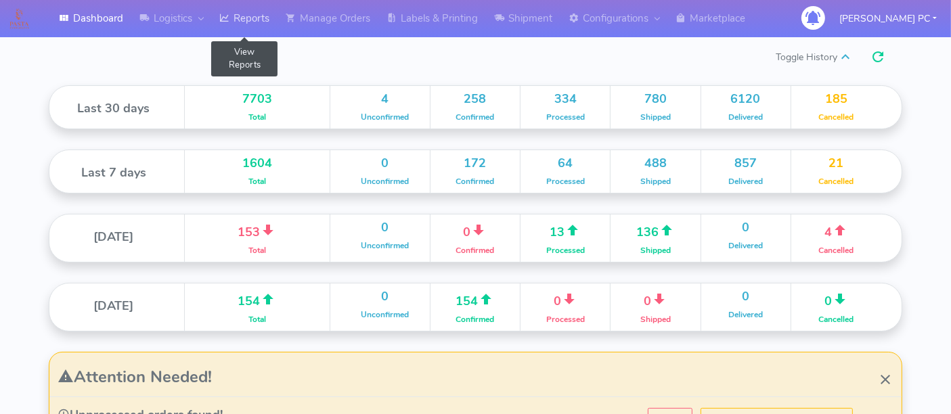
click at [257, 16] on link "Reports" at bounding box center [244, 18] width 66 height 37
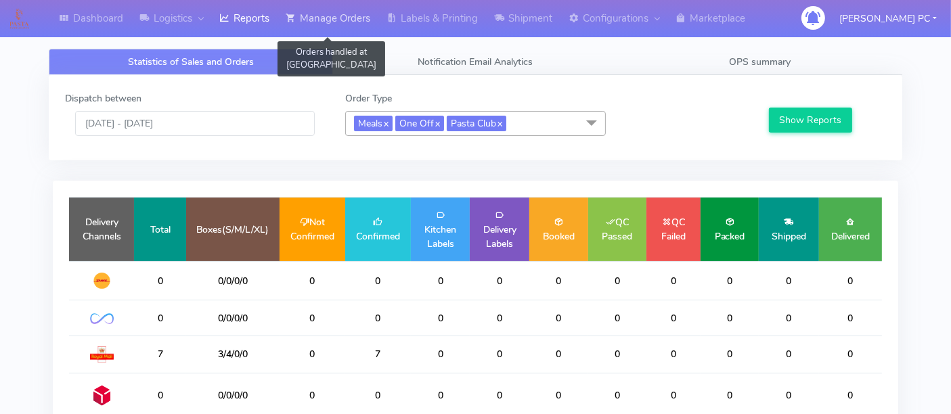
click at [343, 22] on link "Manage Orders" at bounding box center [328, 18] width 101 height 37
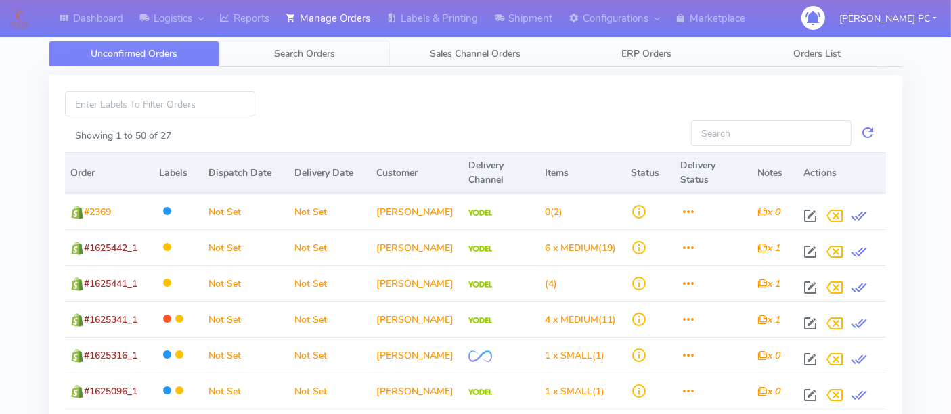
click at [326, 45] on link "Search Orders" at bounding box center [304, 54] width 171 height 26
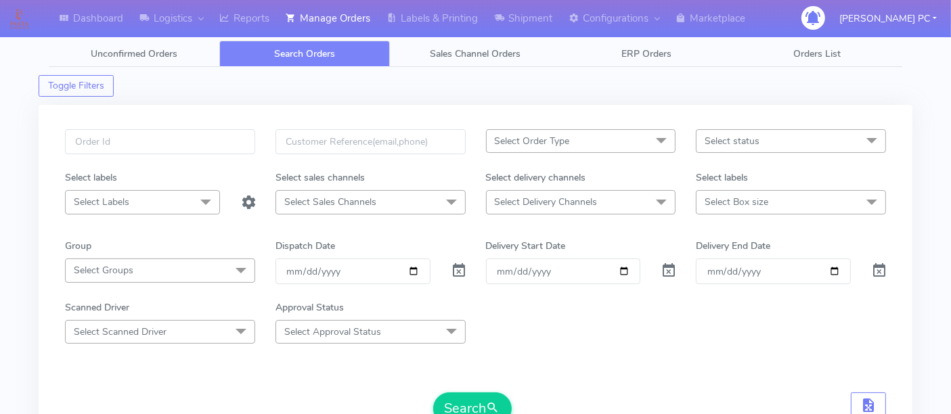
click at [357, 200] on span "Select Sales Channels" at bounding box center [330, 202] width 92 height 13
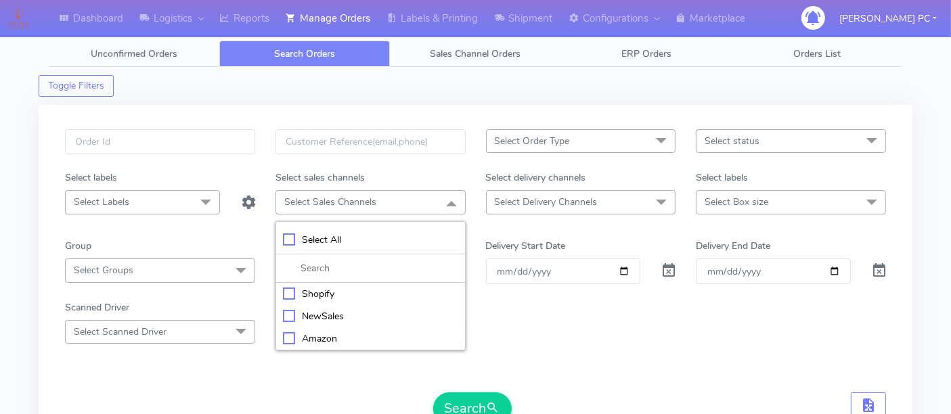
click at [324, 332] on div "Amazon" at bounding box center [370, 339] width 175 height 14
checkbox input "true"
drag, startPoint x: 529, startPoint y: 306, endPoint x: 407, endPoint y: 290, distance: 123.5
click at [528, 305] on div "Scanned Driver Select Scanned Driver Select All Test Driver Mohibur R Chaudhry …" at bounding box center [475, 322] width 841 height 43
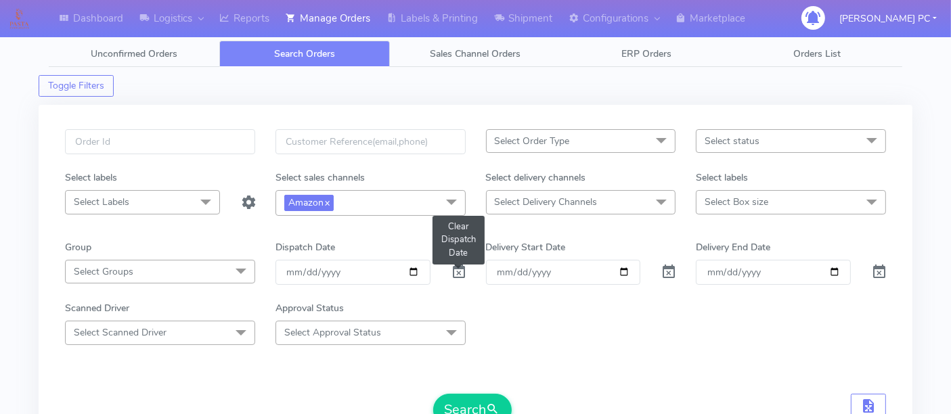
click at [456, 269] on span at bounding box center [459, 275] width 16 height 13
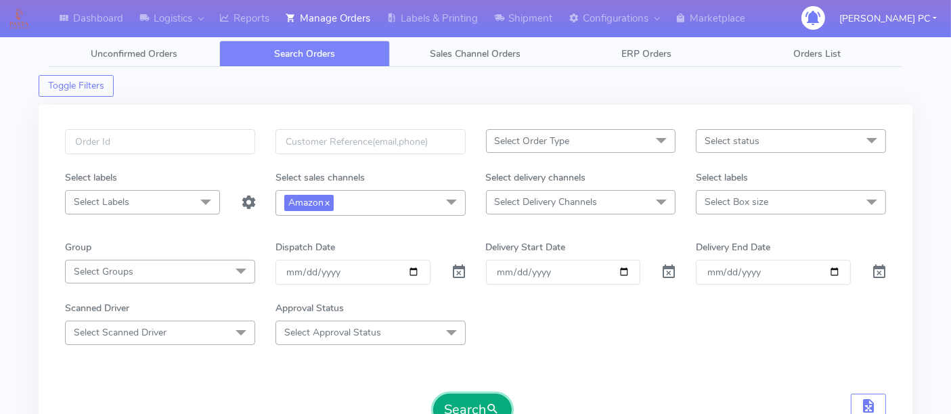
click at [463, 401] on button "Search" at bounding box center [472, 410] width 79 height 32
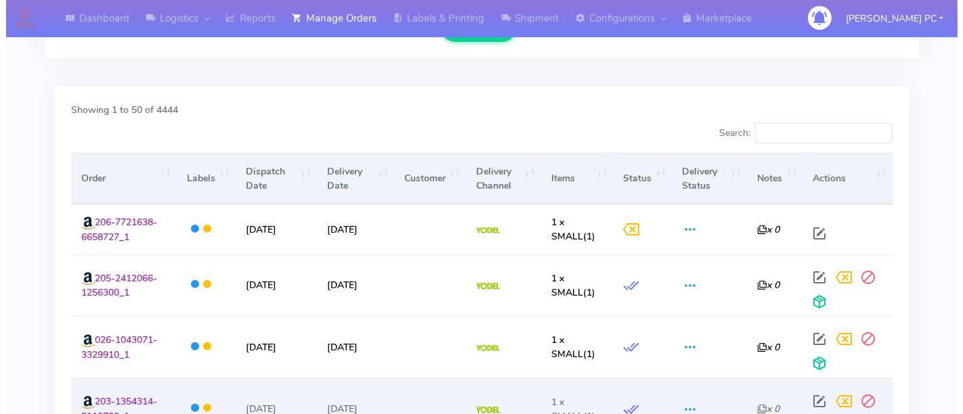
scroll to position [526, 0]
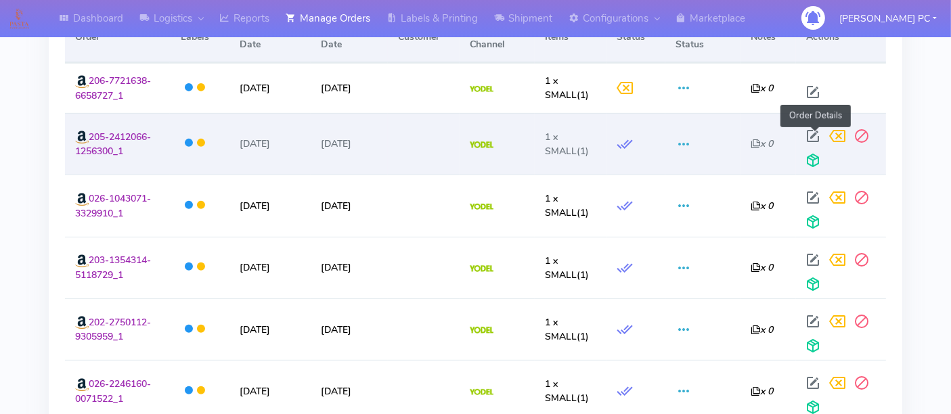
click at [814, 133] on span at bounding box center [813, 139] width 24 height 13
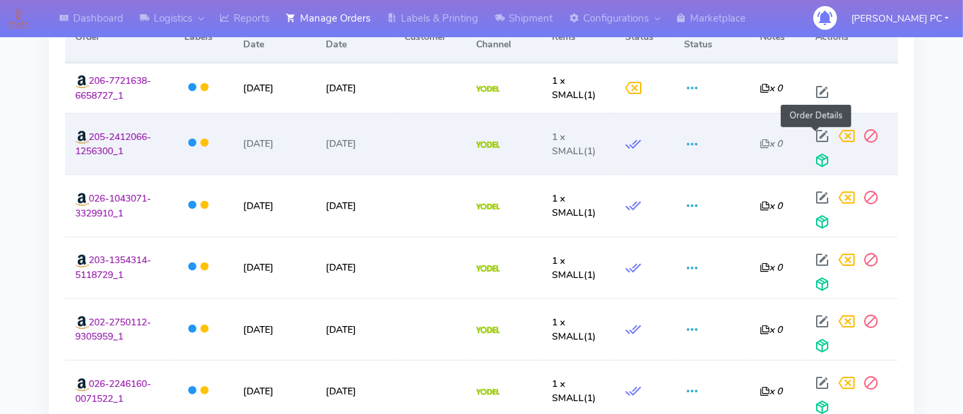
select select "5"
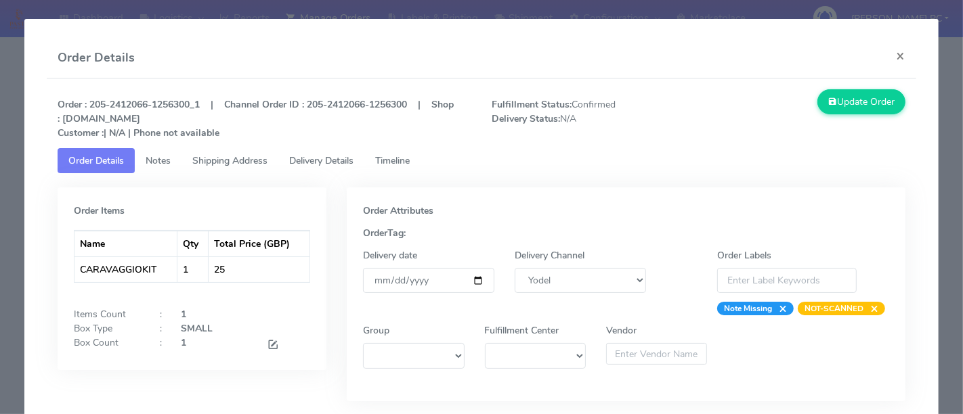
drag, startPoint x: 58, startPoint y: 131, endPoint x: 231, endPoint y: 135, distance: 174.0
click at [231, 135] on p "Order : 205-2412066-1256300_1 | Channel Order ID : 205-2412066-1256300 | Shop :…" at bounding box center [264, 118] width 434 height 43
drag, startPoint x: 84, startPoint y: 312, endPoint x: 215, endPoint y: 310, distance: 130.7
click at [215, 310] on div "Items Count : 1" at bounding box center [192, 314] width 257 height 14
drag, startPoint x: 83, startPoint y: 340, endPoint x: 118, endPoint y: 333, distance: 35.3
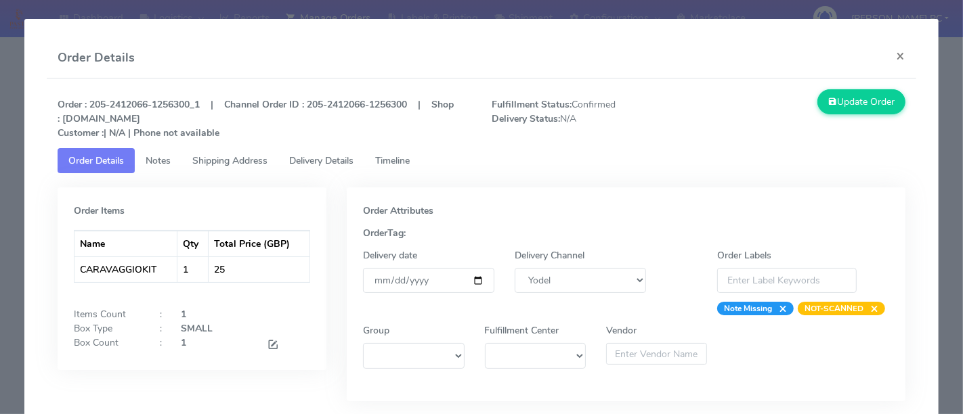
click at [106, 336] on div "Box Count" at bounding box center [106, 345] width 85 height 18
drag, startPoint x: 118, startPoint y: 324, endPoint x: 106, endPoint y: 327, distance: 12.6
click at [130, 323] on div "Box Type" at bounding box center [106, 329] width 85 height 14
drag, startPoint x: 81, startPoint y: 327, endPoint x: 284, endPoint y: 350, distance: 204.4
click at [284, 350] on div "Items Count : 1 Box Type : SMALL Box Count : 1" at bounding box center [192, 330] width 257 height 47
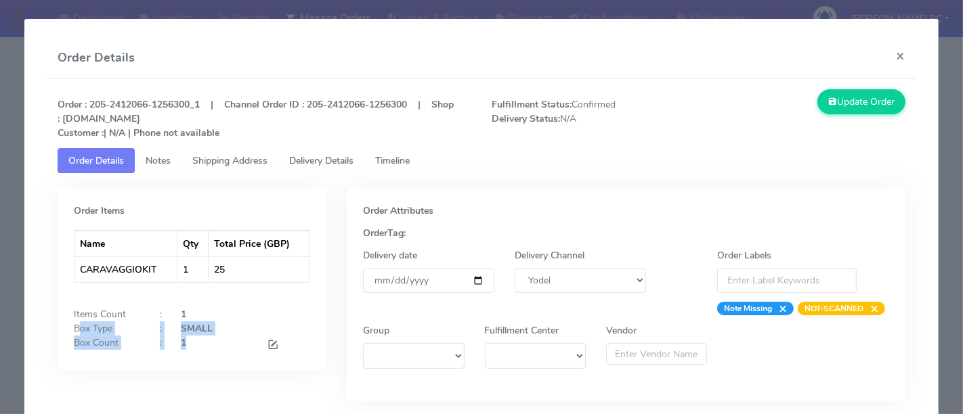
click at [194, 345] on div "1" at bounding box center [213, 345] width 85 height 18
drag, startPoint x: 211, startPoint y: 328, endPoint x: 180, endPoint y: 332, distance: 30.6
click at [180, 332] on div "SMALL" at bounding box center [246, 329] width 150 height 14
click at [89, 307] on div "Items Count" at bounding box center [106, 314] width 85 height 14
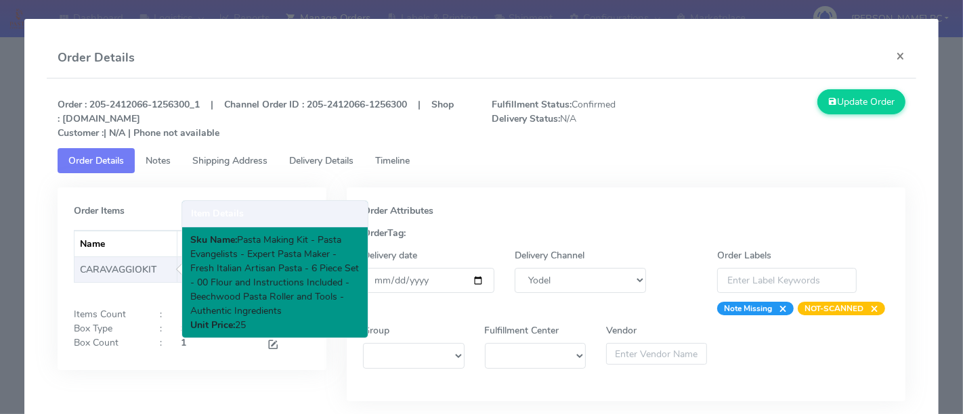
click at [87, 267] on td "CARAVAGGIOKIT" at bounding box center [125, 270] width 102 height 26
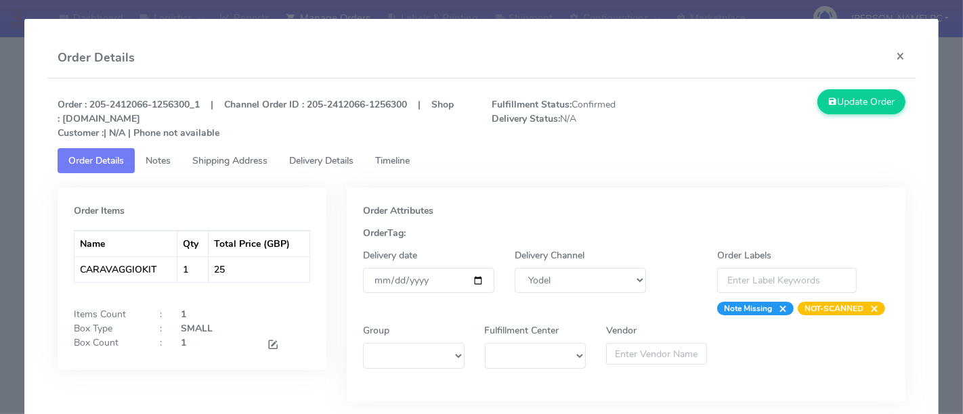
click at [329, 390] on div "Order Items Name Qty Total Price (GBP) CARAVAGGIOKIT 1 25 Items Count : 1 Box T…" at bounding box center [191, 304] width 289 height 234
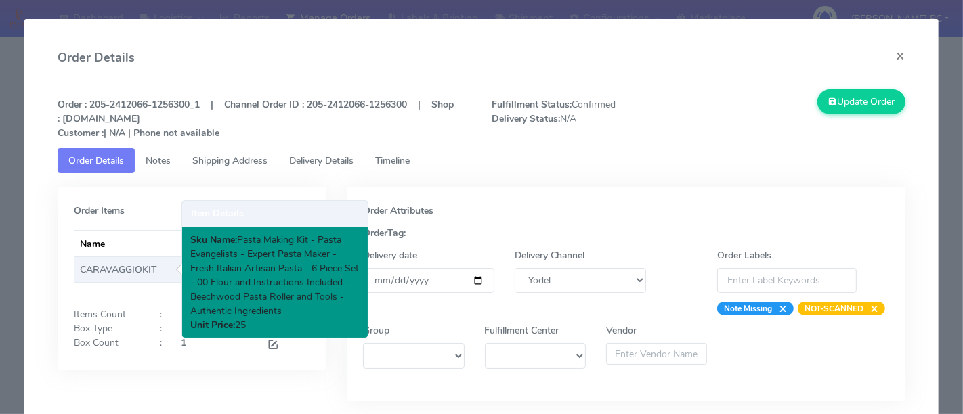
drag, startPoint x: 87, startPoint y: 271, endPoint x: 167, endPoint y: 268, distance: 80.6
click at [167, 268] on td "CARAVAGGIOKIT" at bounding box center [125, 270] width 102 height 26
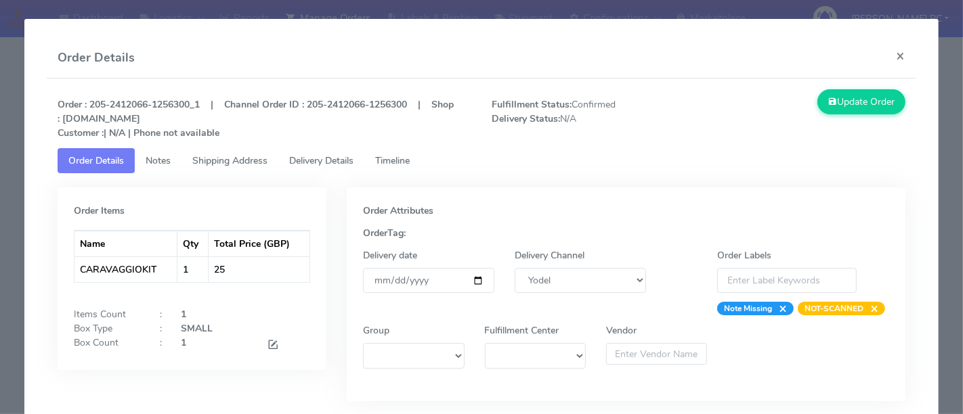
click at [142, 288] on caption at bounding box center [192, 293] width 236 height 20
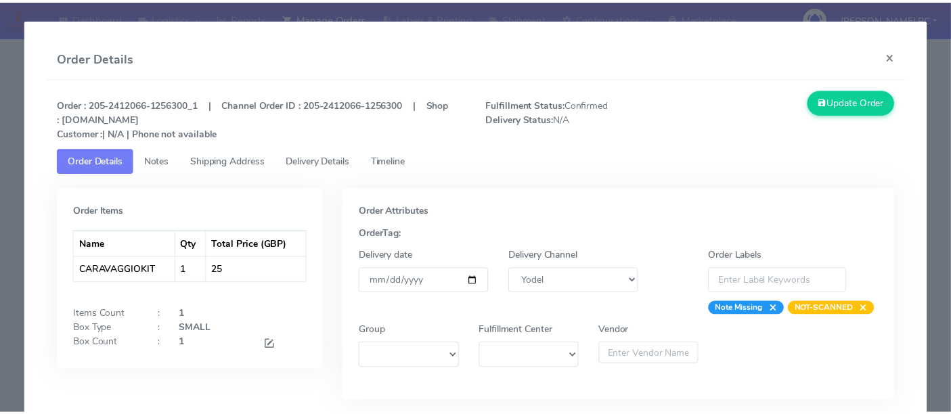
scroll to position [0, 0]
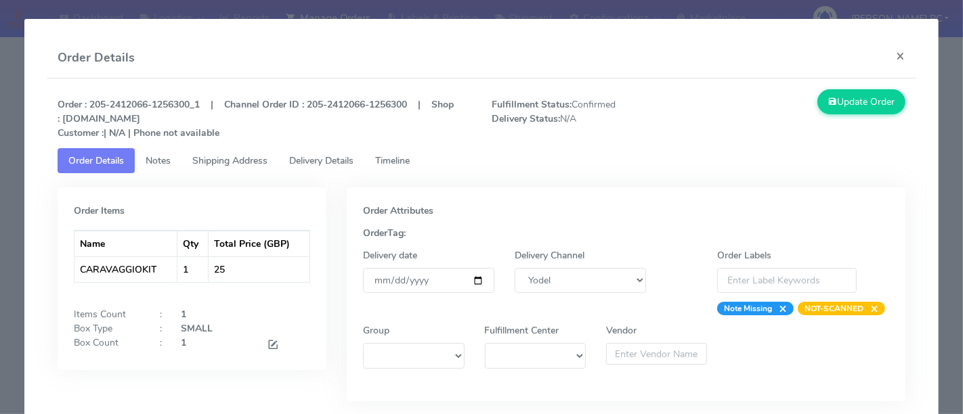
click at [162, 161] on span "Notes" at bounding box center [158, 160] width 25 height 13
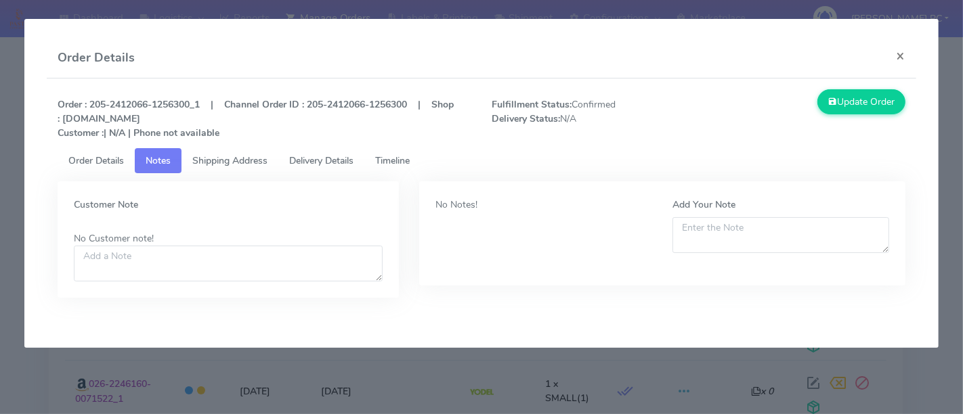
click at [257, 160] on span "Shipping Address" at bounding box center [229, 160] width 75 height 13
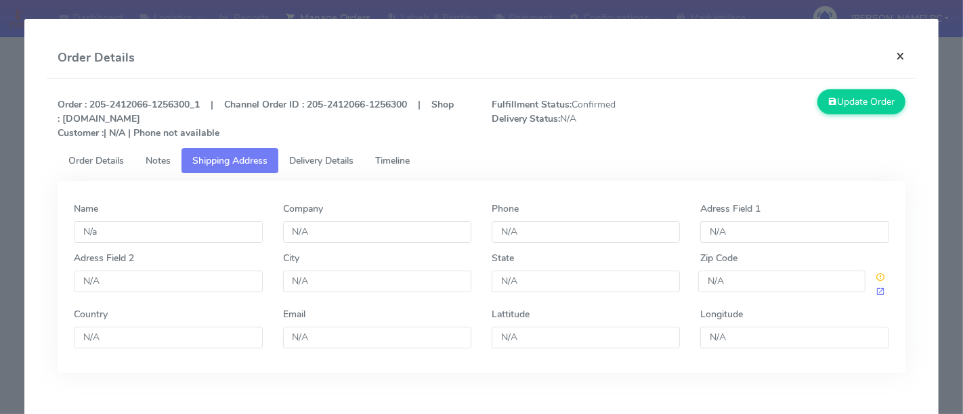
click at [894, 60] on button "×" at bounding box center [900, 56] width 30 height 36
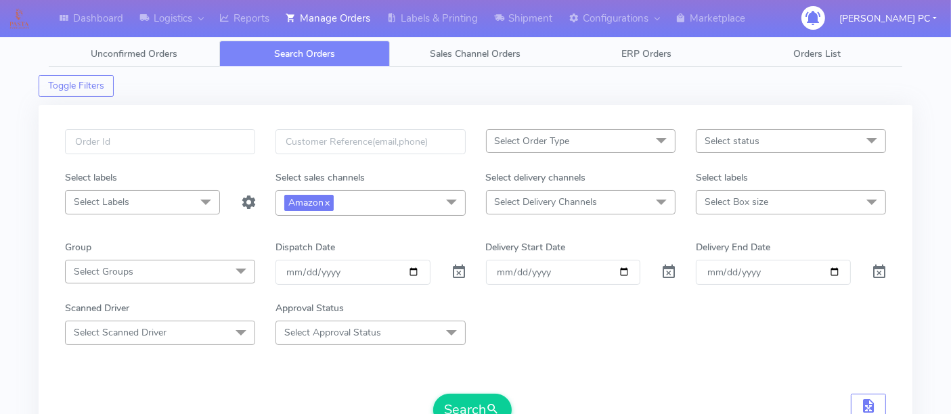
click at [745, 142] on span "Select status" at bounding box center [732, 141] width 55 height 13
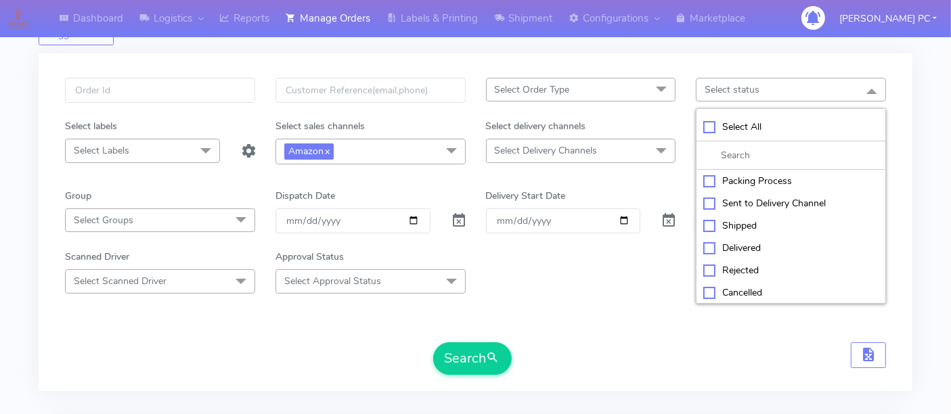
scroll to position [75, 0]
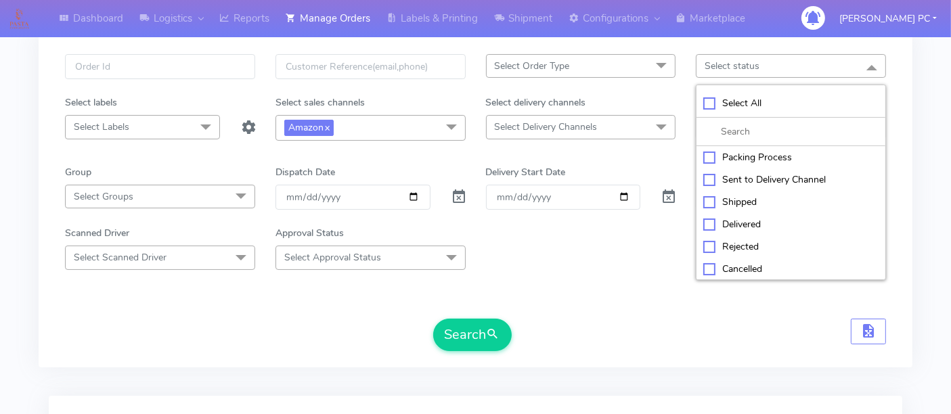
click at [752, 262] on div "Cancelled" at bounding box center [790, 269] width 175 height 14
checkbox input "true"
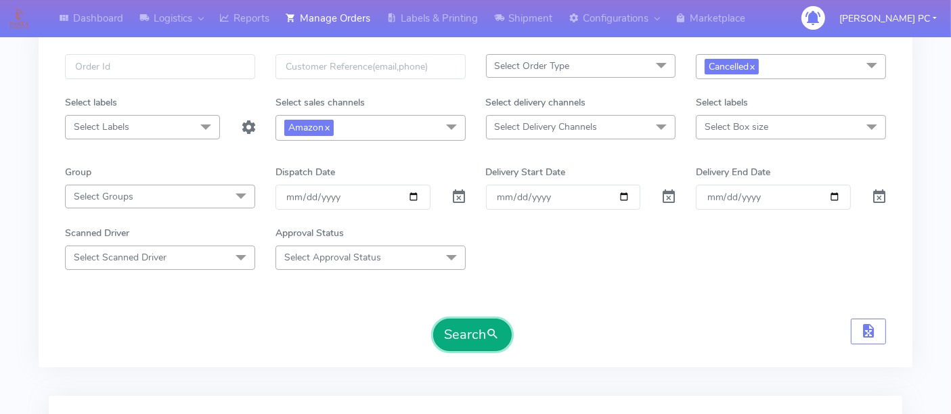
click at [464, 336] on button "Search" at bounding box center [472, 335] width 79 height 32
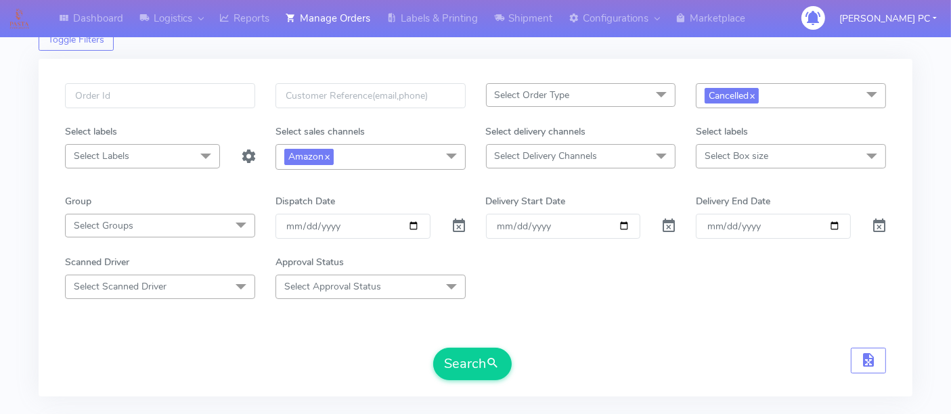
scroll to position [0, 0]
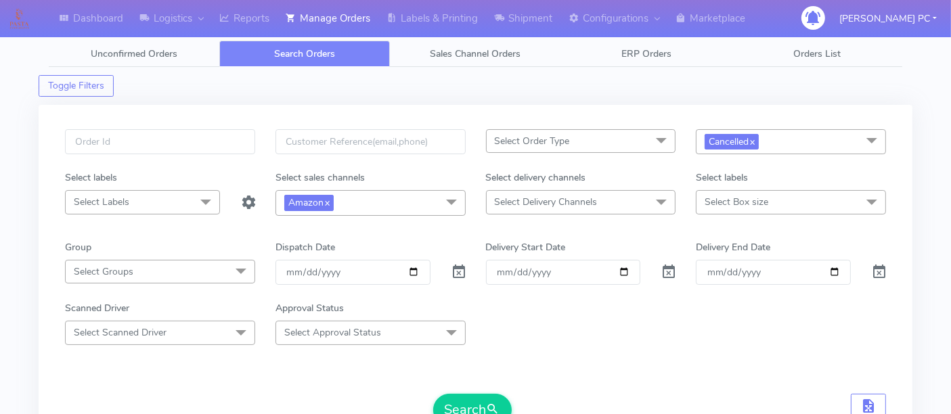
click at [772, 135] on span "Cancelled x" at bounding box center [791, 141] width 190 height 25
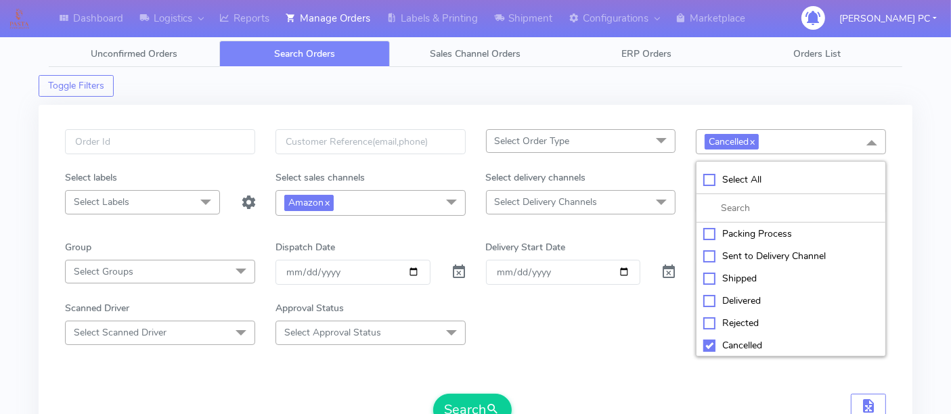
click at [754, 316] on div "Rejected" at bounding box center [790, 323] width 175 height 14
checkbox input "true"
click at [750, 345] on div "Cancelled" at bounding box center [790, 345] width 175 height 14
checkbox input "false"
click at [657, 348] on form "Select Order Type Select All MEALS ATAVI One Off Pasta Club Gift Kit Event Unkn…" at bounding box center [475, 277] width 821 height 297
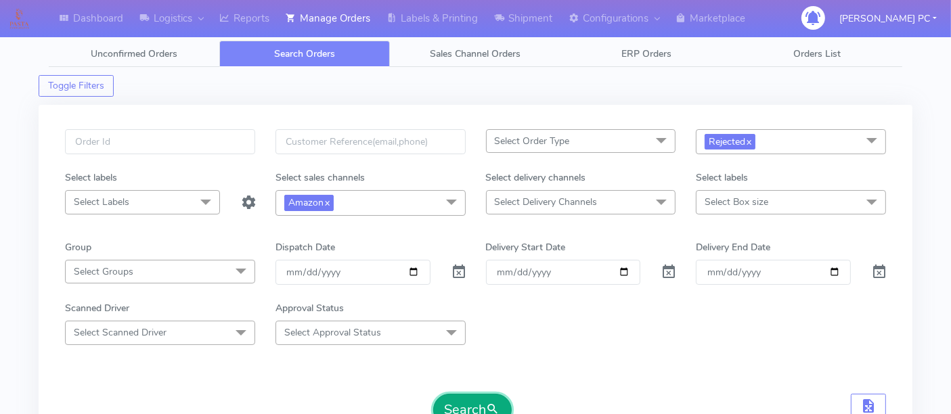
click at [477, 394] on button "Search" at bounding box center [472, 410] width 79 height 32
click at [452, 51] on span "Sales Channel Orders" at bounding box center [476, 53] width 91 height 13
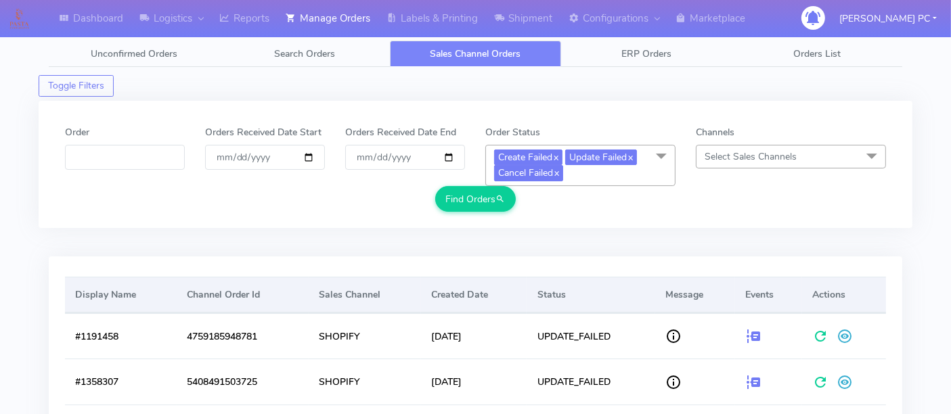
click at [792, 157] on span "Select Sales Channels" at bounding box center [751, 156] width 92 height 13
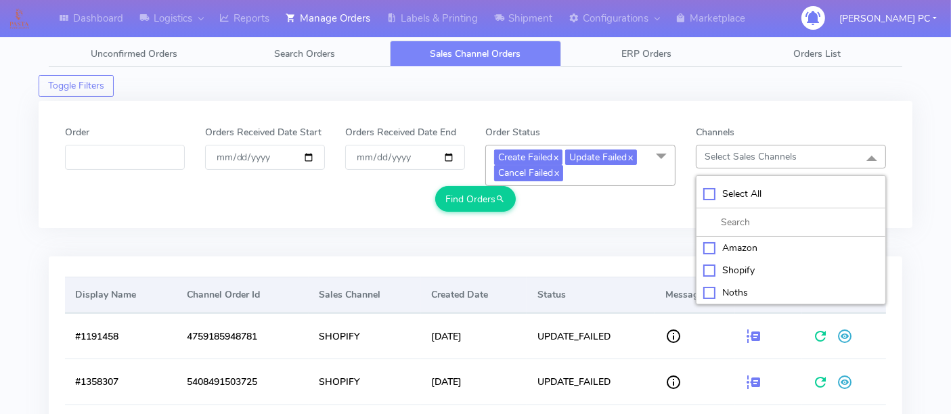
drag, startPoint x: 748, startPoint y: 245, endPoint x: 738, endPoint y: 252, distance: 12.2
click at [748, 244] on div "Amazon" at bounding box center [790, 248] width 175 height 14
checkbox input "true"
click at [472, 196] on button "Find Orders" at bounding box center [475, 198] width 81 height 25
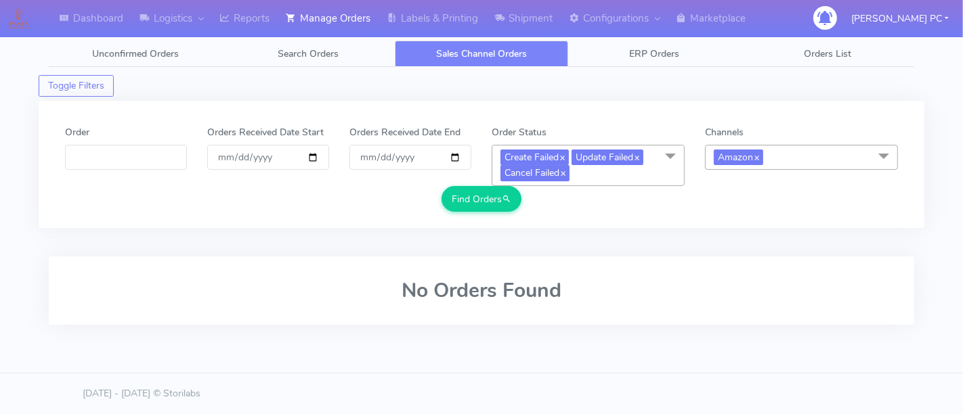
click at [665, 155] on span at bounding box center [670, 158] width 27 height 26
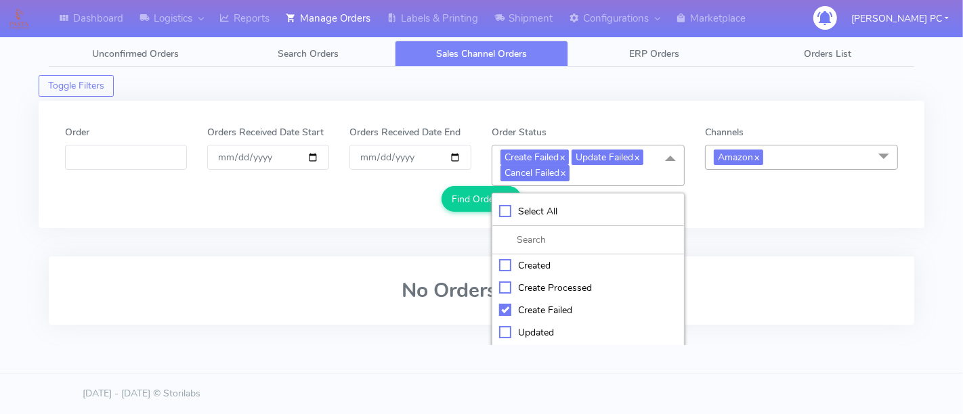
click at [523, 213] on div "Select All" at bounding box center [588, 211] width 178 height 14
checkbox input "true"
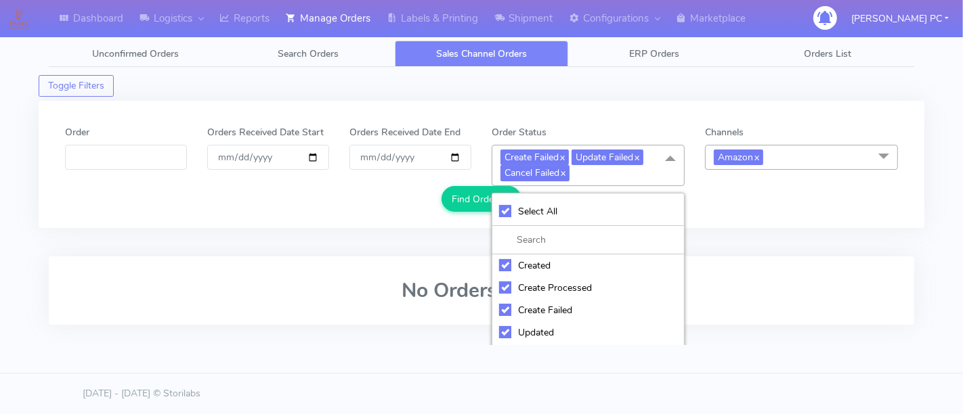
checkbox input "true"
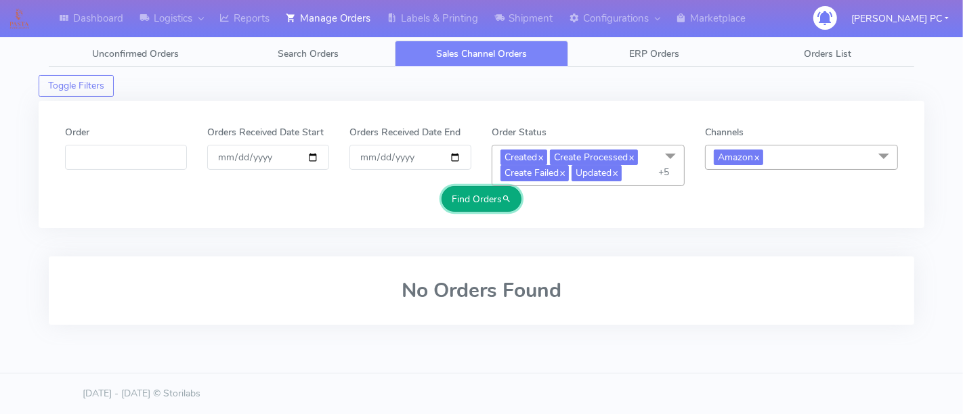
click at [458, 200] on button "Find Orders" at bounding box center [481, 198] width 81 height 25
click at [686, 55] on link "ERP Orders" at bounding box center [654, 54] width 173 height 26
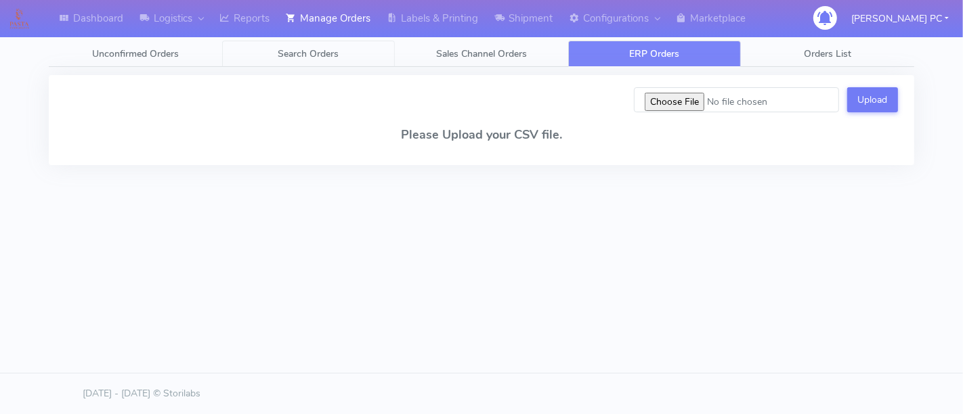
click at [299, 51] on span "Search Orders" at bounding box center [308, 53] width 61 height 13
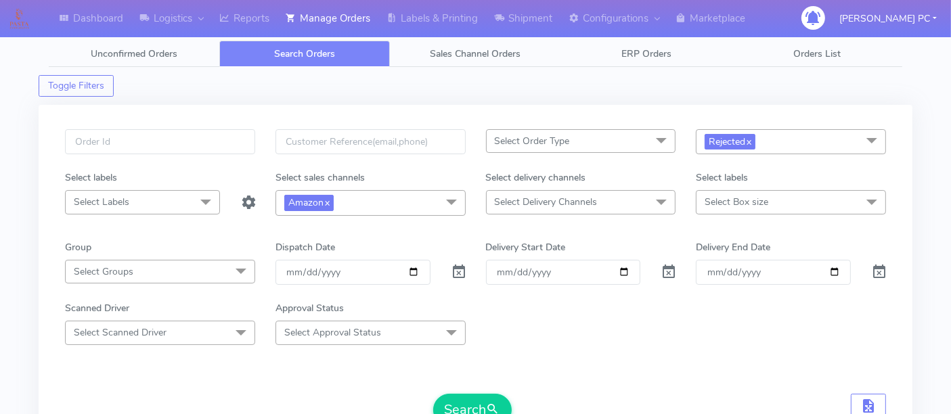
click at [870, 136] on span at bounding box center [871, 142] width 27 height 26
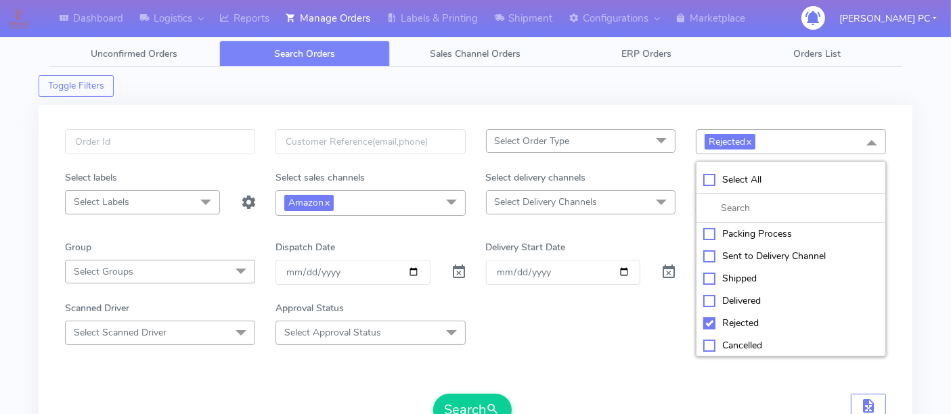
click at [731, 317] on div "Rejected" at bounding box center [790, 323] width 175 height 14
checkbox input "false"
click at [582, 319] on div "Scanned Driver Select Scanned Driver Select All Test Driver Mohibur R Chaudhry …" at bounding box center [475, 322] width 841 height 43
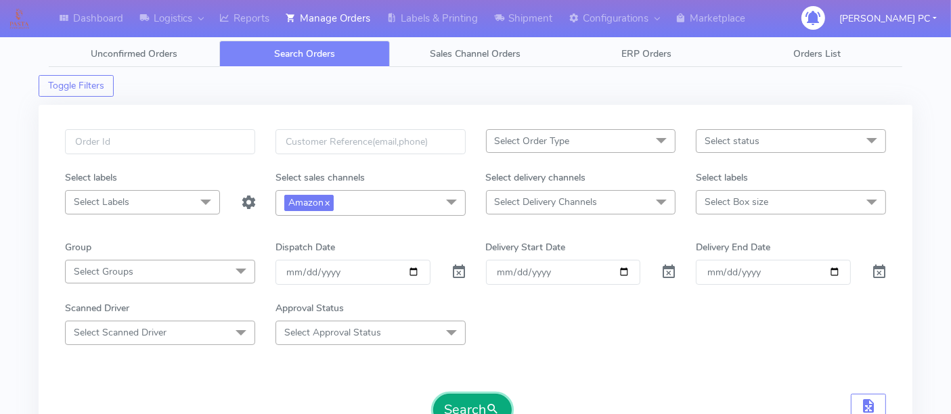
click at [441, 399] on button "Search" at bounding box center [472, 410] width 79 height 32
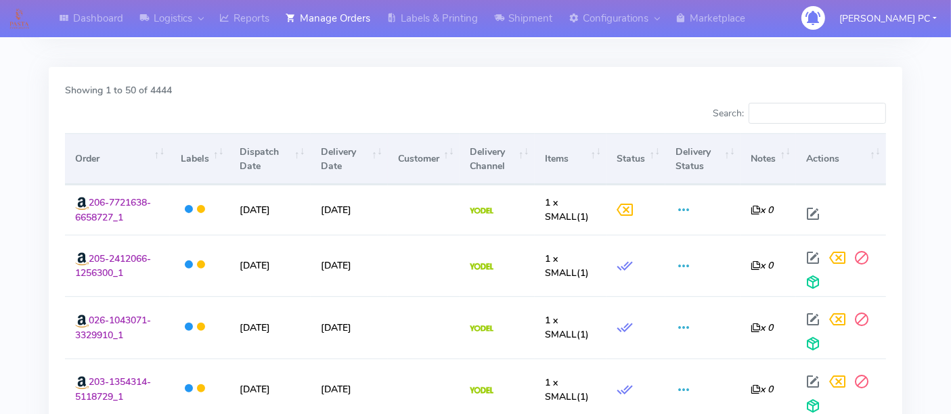
scroll to position [433, 0]
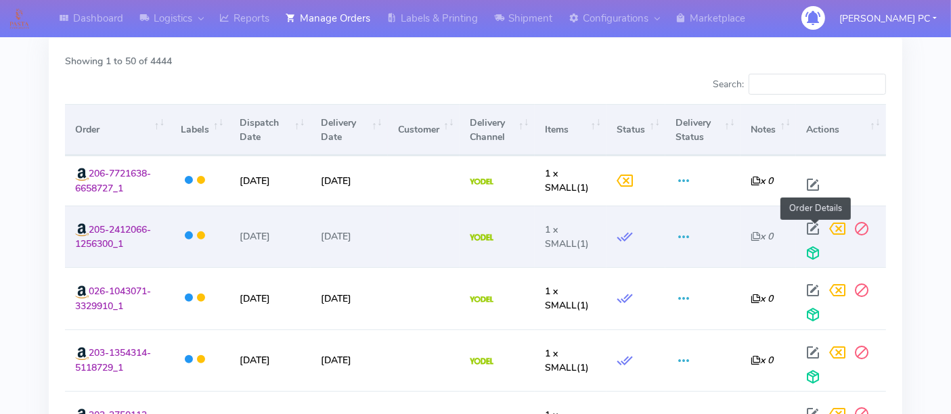
click at [822, 227] on span at bounding box center [813, 231] width 24 height 13
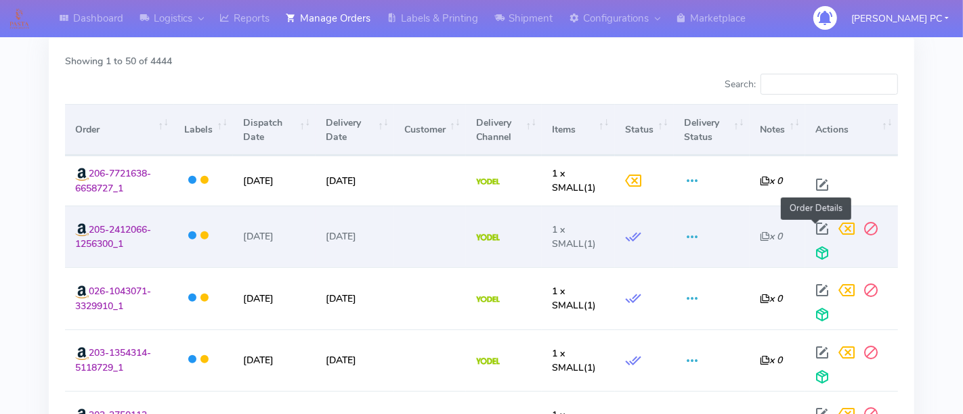
select select "5"
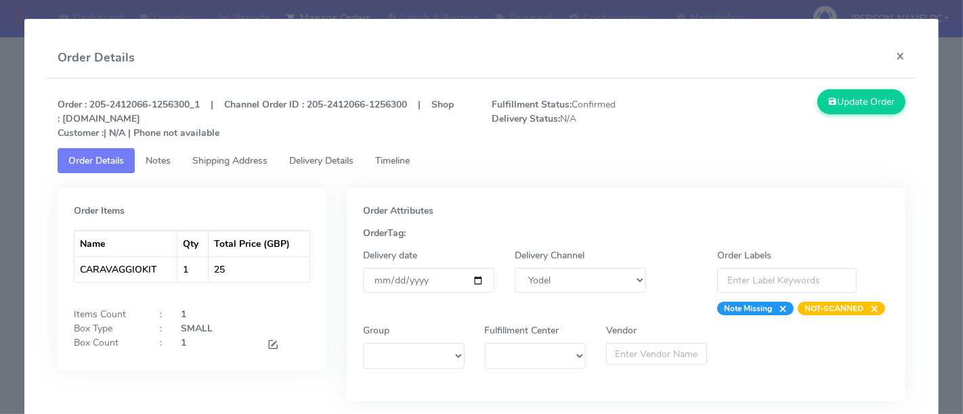
click at [400, 159] on span "Timeline" at bounding box center [392, 160] width 35 height 13
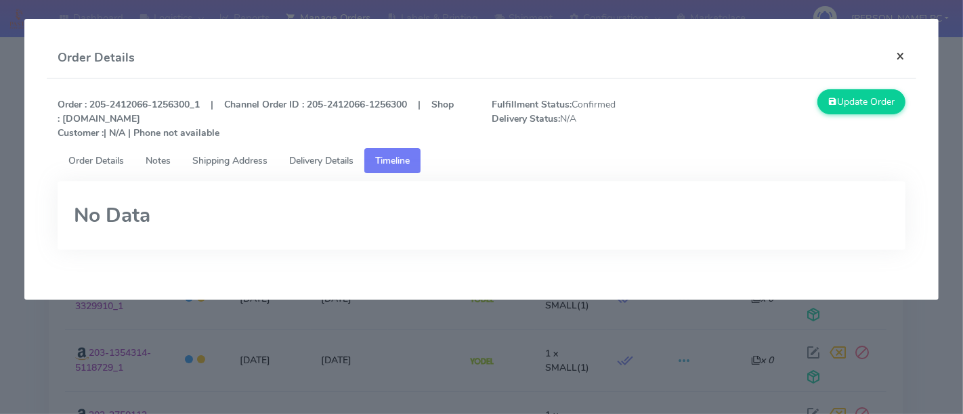
click at [905, 53] on button "×" at bounding box center [900, 56] width 30 height 36
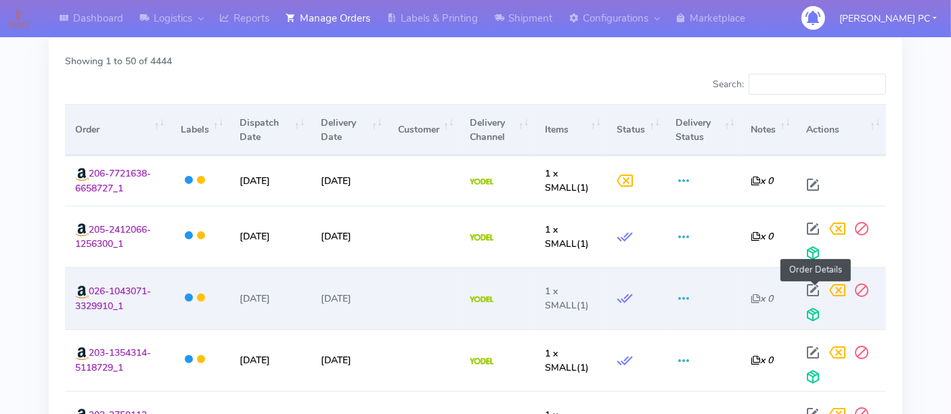
click at [812, 288] on span at bounding box center [813, 293] width 24 height 13
select select "5"
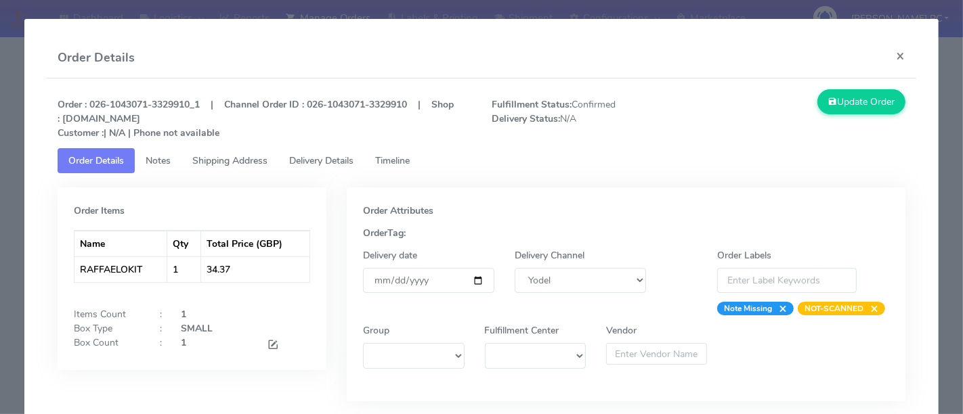
click at [410, 166] on span "Timeline" at bounding box center [392, 160] width 35 height 13
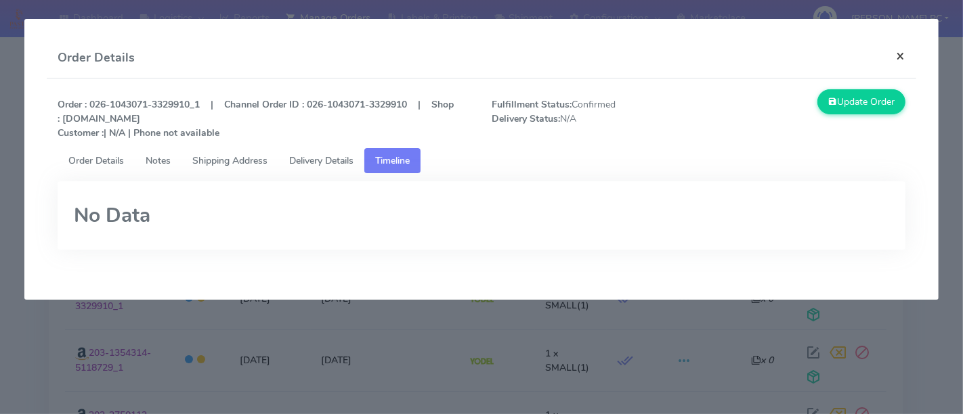
click at [899, 55] on button "×" at bounding box center [900, 56] width 30 height 36
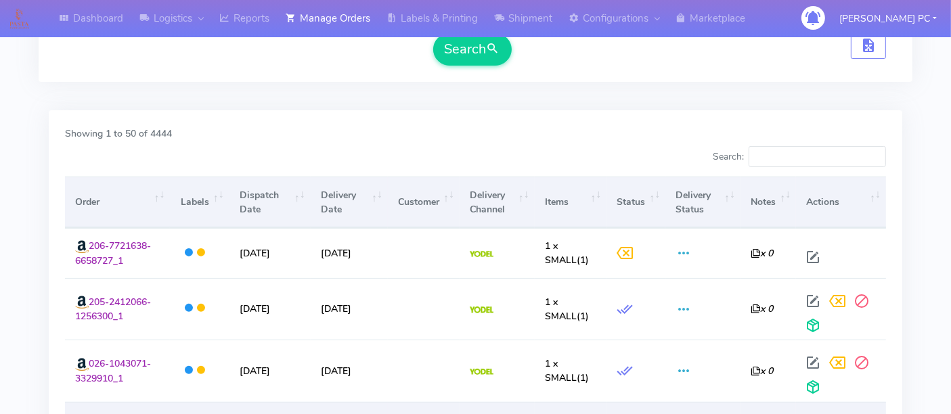
scroll to position [358, 0]
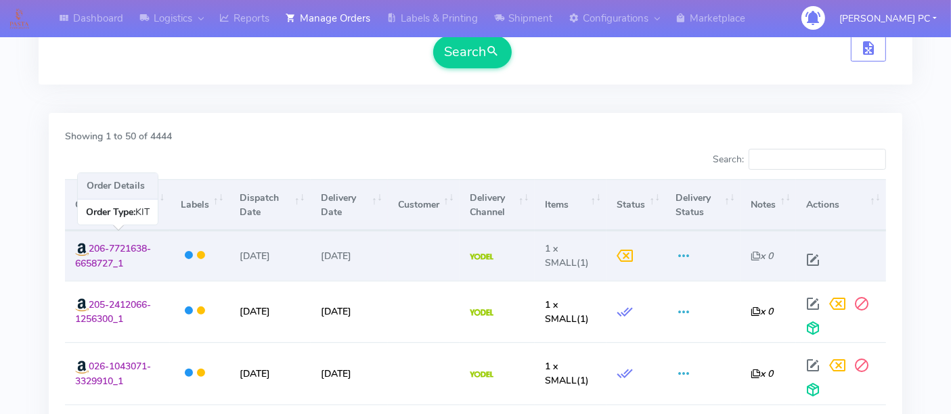
drag, startPoint x: 127, startPoint y: 257, endPoint x: 73, endPoint y: 255, distance: 54.2
click at [73, 255] on td "206-7721638-6658727_1" at bounding box center [117, 256] width 105 height 50
click at [141, 260] on td "206-7721638-6658727_1" at bounding box center [117, 256] width 105 height 50
drag, startPoint x: 138, startPoint y: 261, endPoint x: 79, endPoint y: 244, distance: 62.1
click at [79, 244] on td "206-7721638-6658727_1 Amazon" at bounding box center [117, 256] width 105 height 50
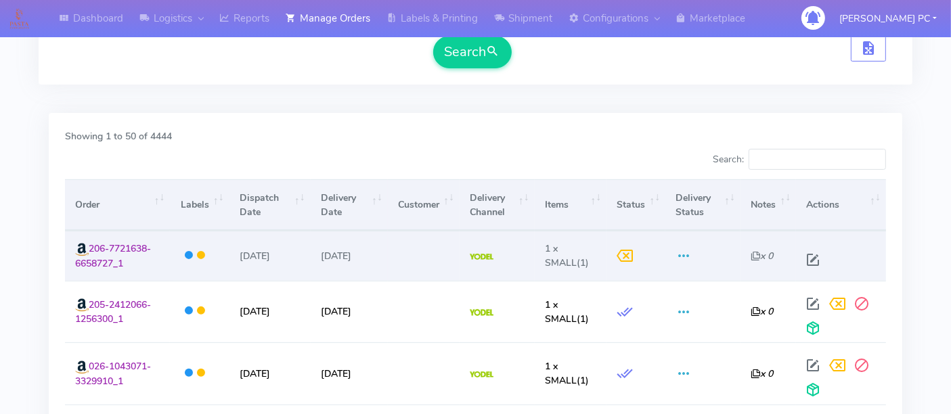
click at [175, 265] on td at bounding box center [199, 256] width 59 height 50
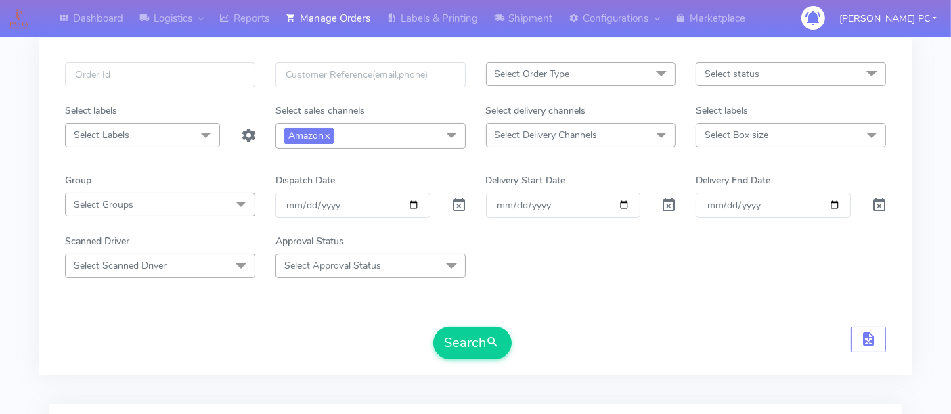
scroll to position [0, 0]
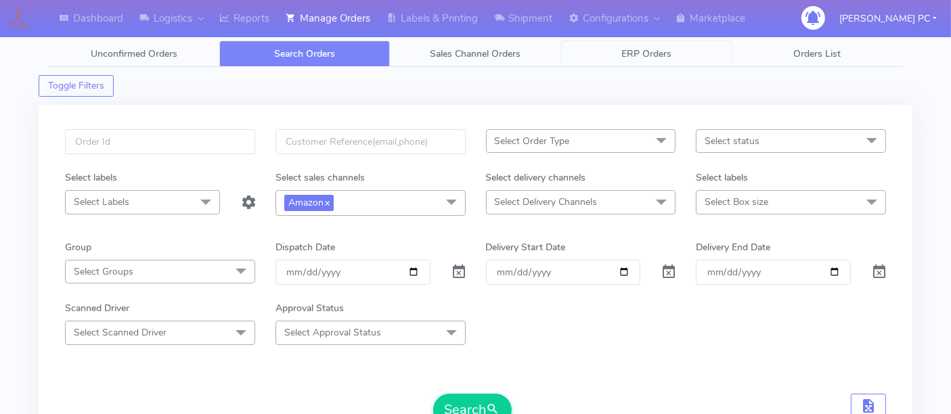
click at [656, 53] on span "ERP Orders" at bounding box center [646, 53] width 50 height 13
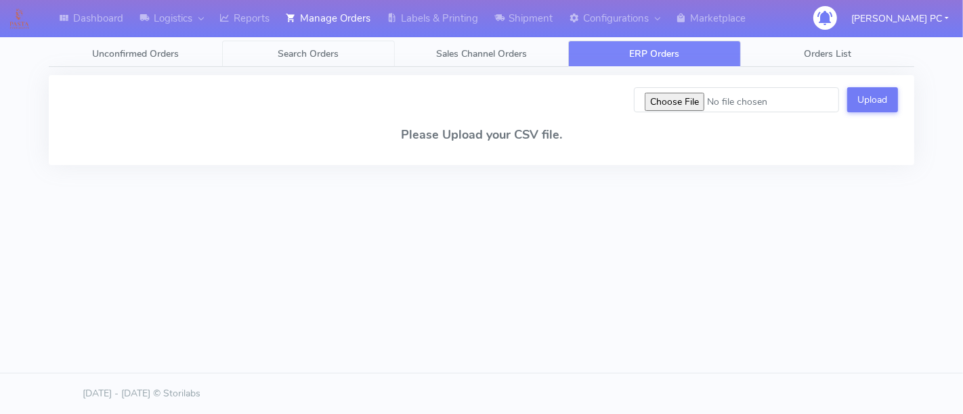
click at [311, 49] on span "Search Orders" at bounding box center [308, 53] width 61 height 13
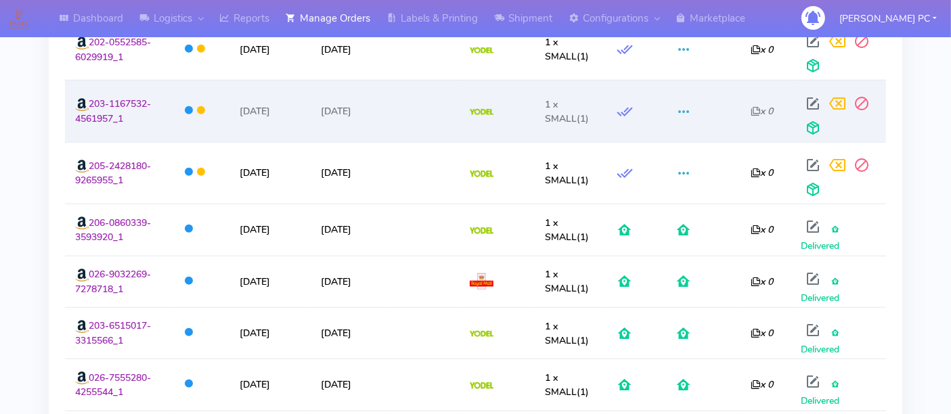
scroll to position [1015, 0]
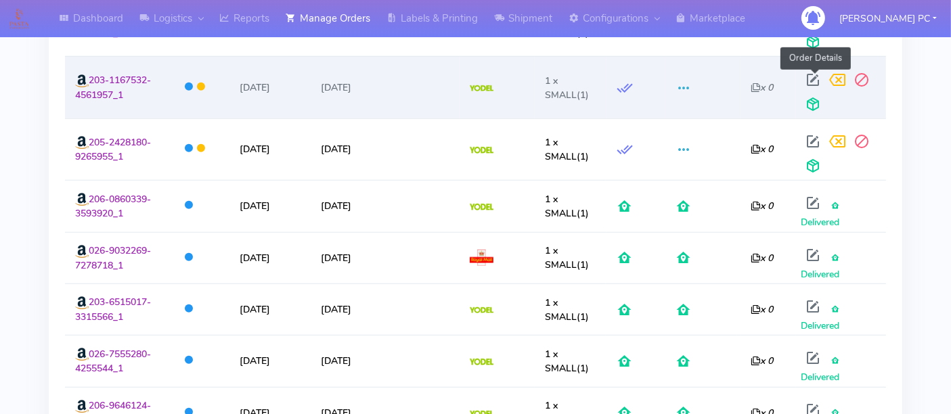
click at [814, 76] on span at bounding box center [813, 82] width 24 height 13
select select "5"
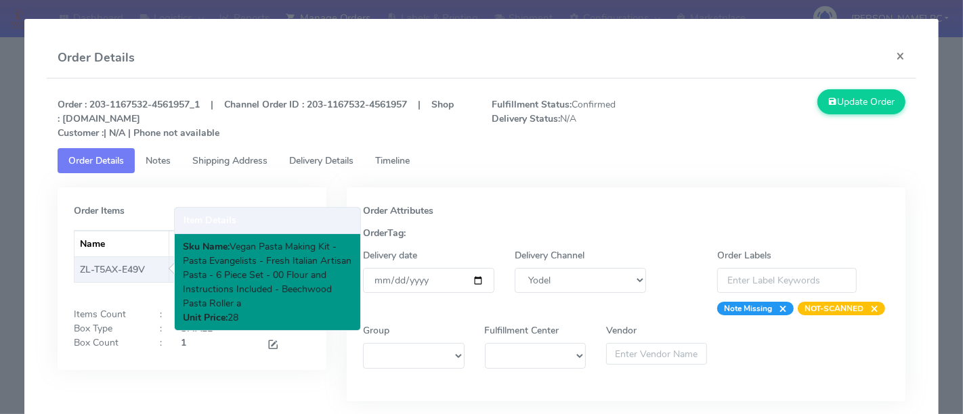
drag, startPoint x: 82, startPoint y: 265, endPoint x: 151, endPoint y: 260, distance: 69.3
click at [158, 259] on td "ZL-T5AX-E49V" at bounding box center [121, 270] width 95 height 26
click at [101, 269] on td "ZL-T5AX-E49V" at bounding box center [121, 270] width 95 height 26
click at [102, 269] on td "ZL-T5AX-E49V" at bounding box center [121, 270] width 95 height 26
click at [135, 271] on td "ZL-T5AX-E49V" at bounding box center [121, 270] width 95 height 26
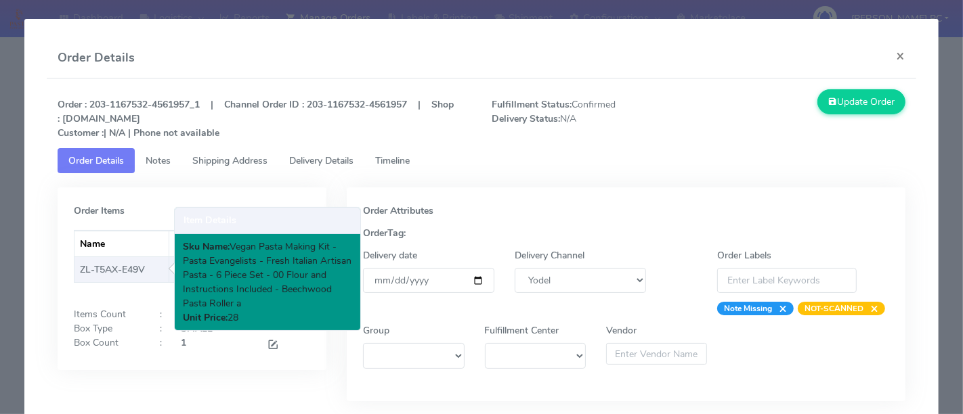
drag, startPoint x: 150, startPoint y: 266, endPoint x: 81, endPoint y: 272, distance: 69.3
click at [81, 272] on td "ZL-T5AX-E49V" at bounding box center [121, 270] width 95 height 26
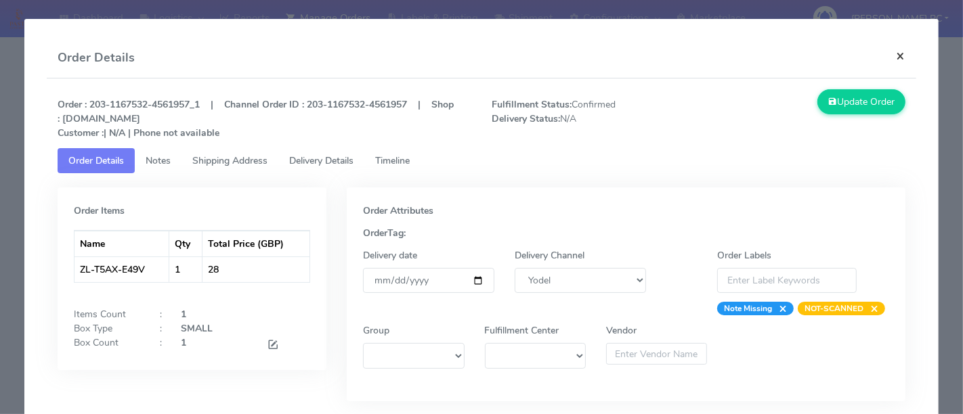
click at [885, 57] on button "×" at bounding box center [900, 56] width 30 height 36
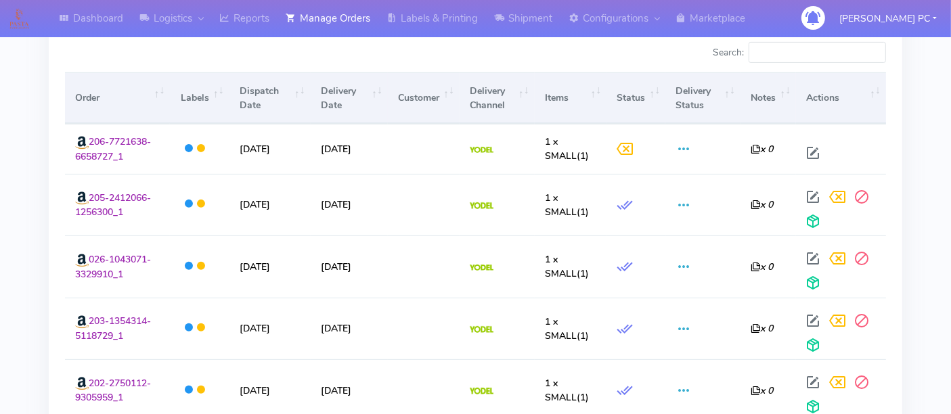
scroll to position [489, 0]
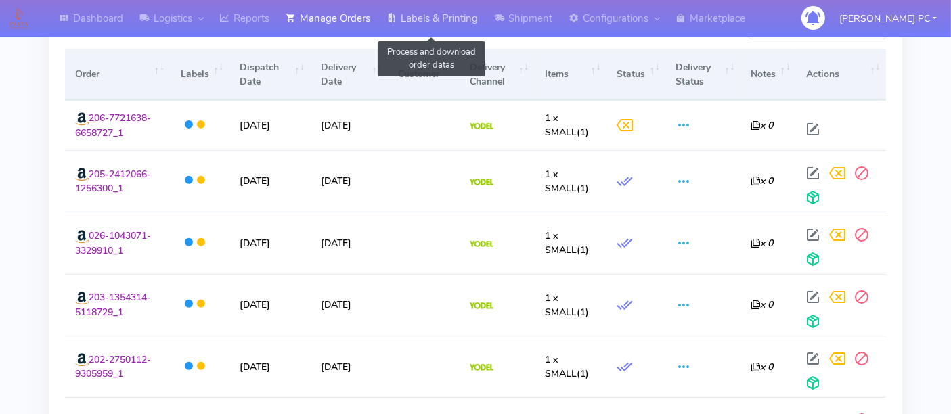
click at [424, 16] on link "Labels & Printing" at bounding box center [432, 18] width 108 height 37
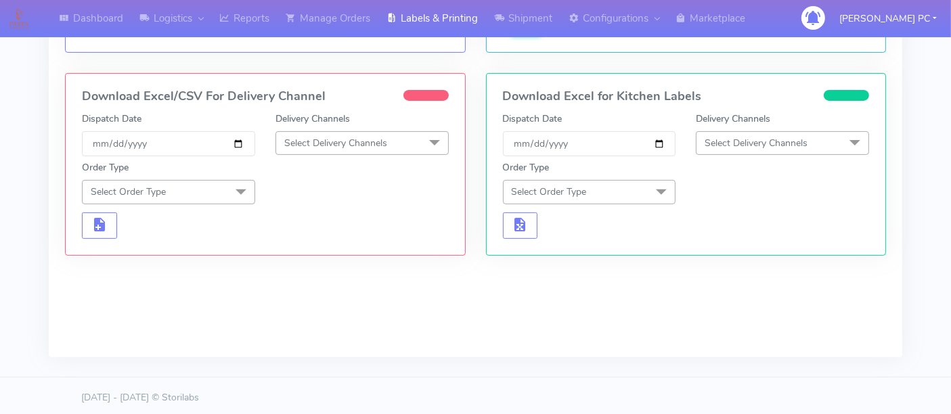
scroll to position [171, 0]
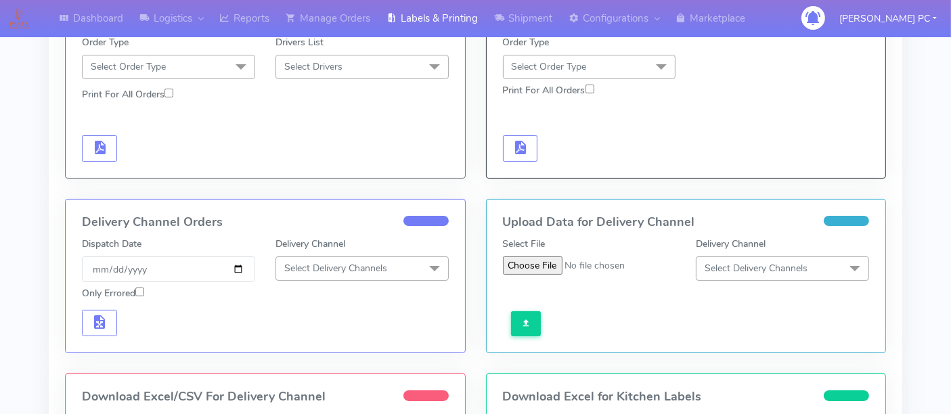
click at [268, 398] on h4 "Download Excel/CSV For Delivery Channel" at bounding box center [265, 398] width 367 height 14
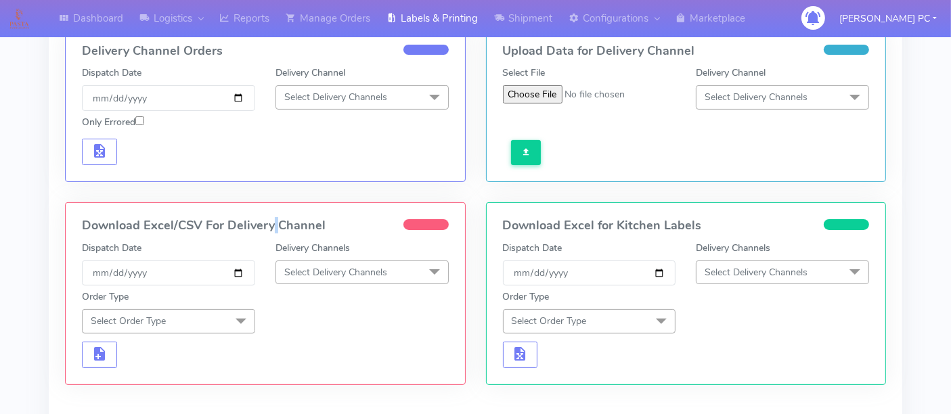
scroll to position [472, 0]
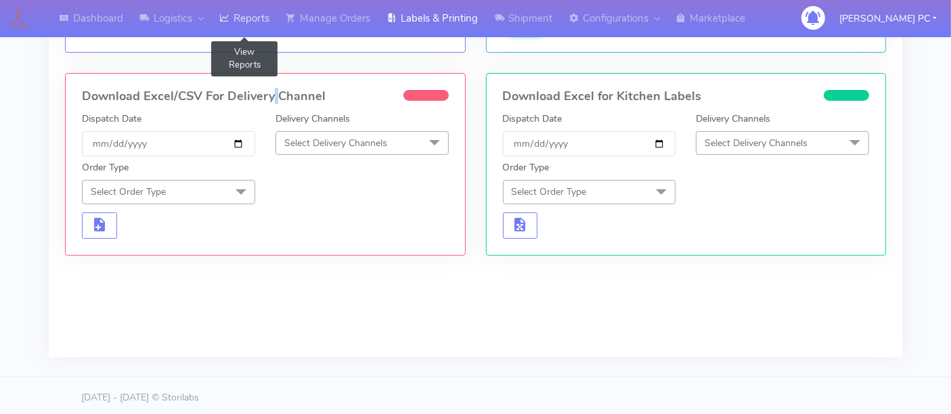
click at [242, 12] on link "Reports" at bounding box center [244, 18] width 66 height 37
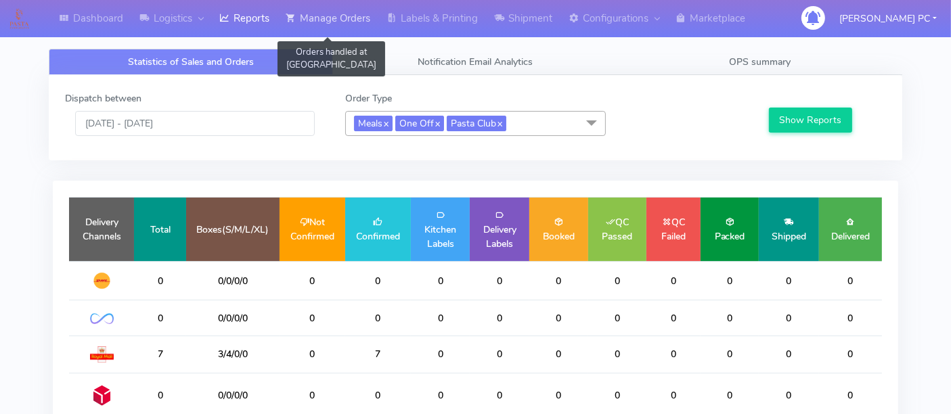
click at [334, 20] on link "Manage Orders" at bounding box center [328, 18] width 101 height 37
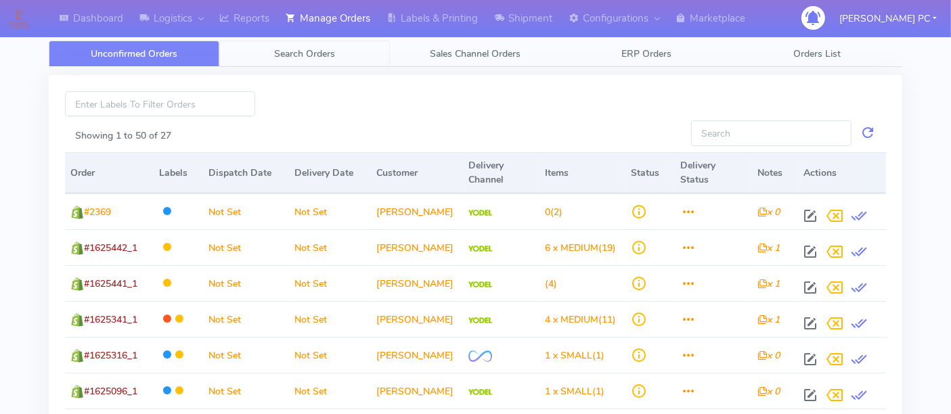
click at [326, 51] on span "Search Orders" at bounding box center [304, 53] width 61 height 13
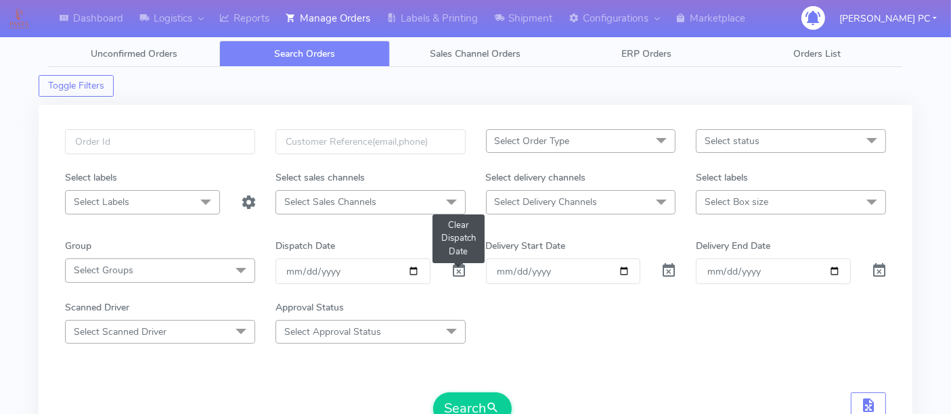
click at [454, 269] on span at bounding box center [459, 273] width 16 height 13
click at [371, 201] on span "Select Sales Channels" at bounding box center [330, 202] width 92 height 13
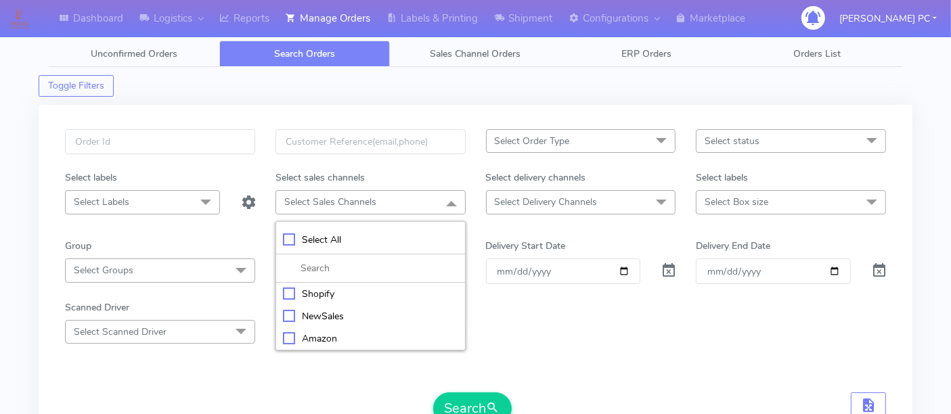
click at [323, 332] on div "Amazon" at bounding box center [370, 339] width 175 height 14
checkbox input "true"
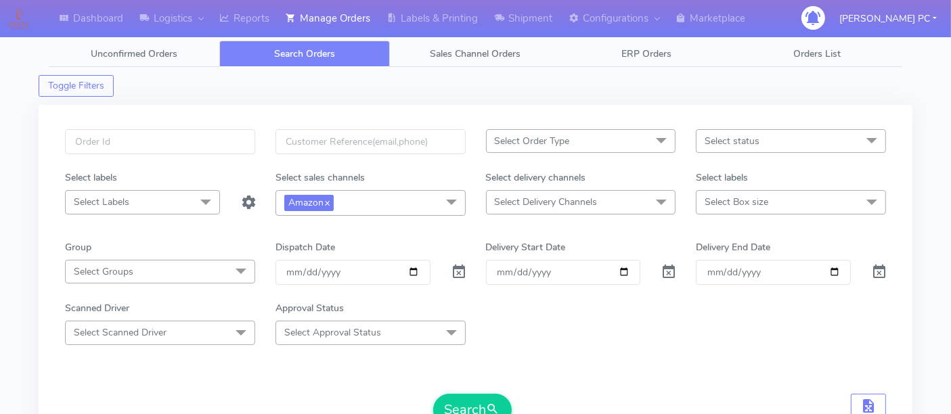
drag, startPoint x: 569, startPoint y: 315, endPoint x: 511, endPoint y: 393, distance: 97.2
click at [560, 317] on div "Scanned Driver Select Scanned Driver Select All Test Driver Mohibur R Chaudhry …" at bounding box center [475, 322] width 841 height 43
click at [478, 394] on button "Search" at bounding box center [472, 410] width 79 height 32
click at [157, 49] on span "Unconfirmed Orders" at bounding box center [134, 53] width 87 height 13
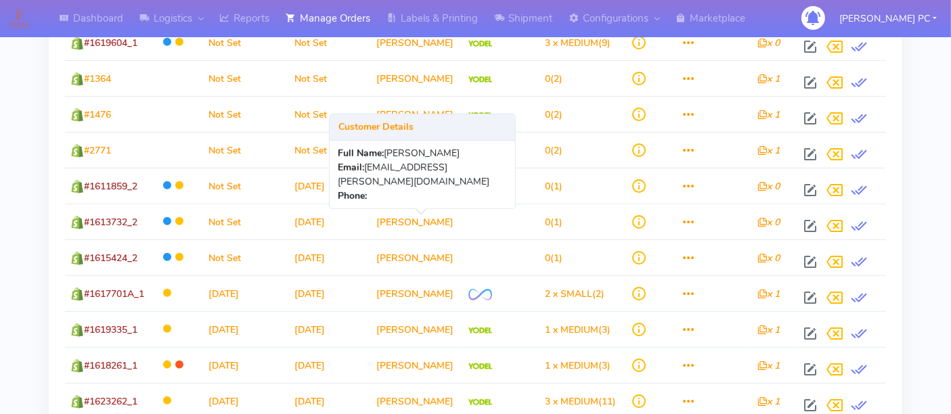
scroll to position [858, 0]
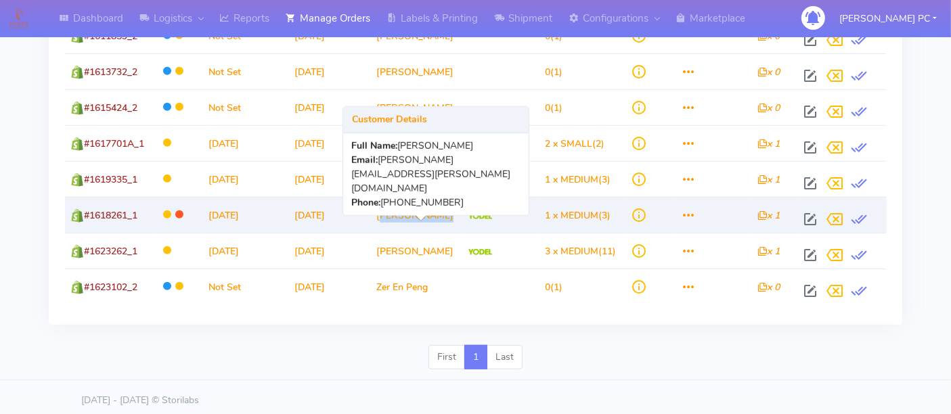
drag, startPoint x: 370, startPoint y: 211, endPoint x: 443, endPoint y: 209, distance: 72.5
click at [443, 209] on td "James Broome" at bounding box center [417, 215] width 92 height 36
click at [435, 210] on td "James Broome" at bounding box center [417, 215] width 92 height 36
drag, startPoint x: 370, startPoint y: 211, endPoint x: 432, endPoint y: 215, distance: 62.4
click at [432, 215] on td "James Broome" at bounding box center [417, 215] width 92 height 36
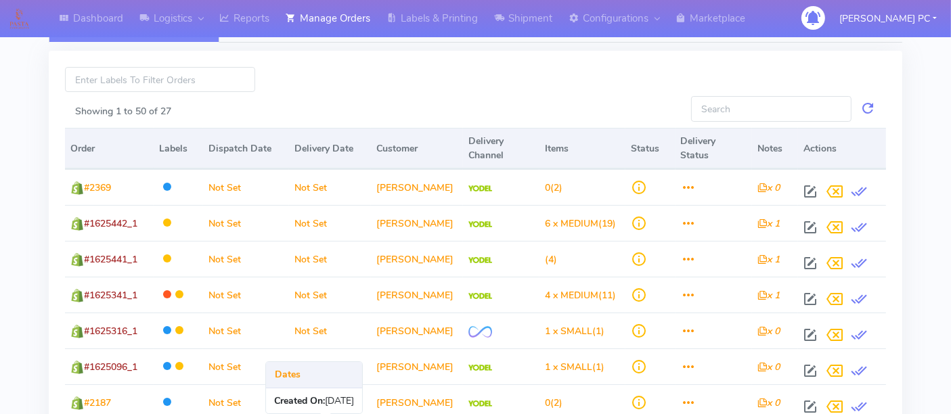
scroll to position [0, 0]
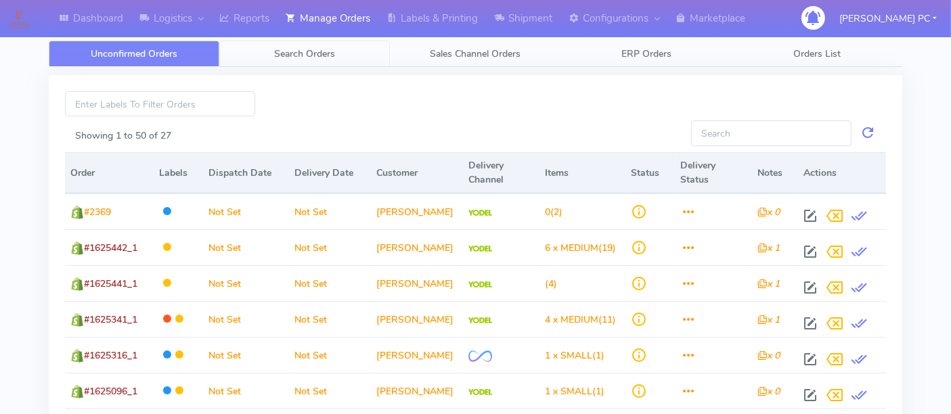
click at [319, 58] on span "Search Orders" at bounding box center [304, 53] width 61 height 13
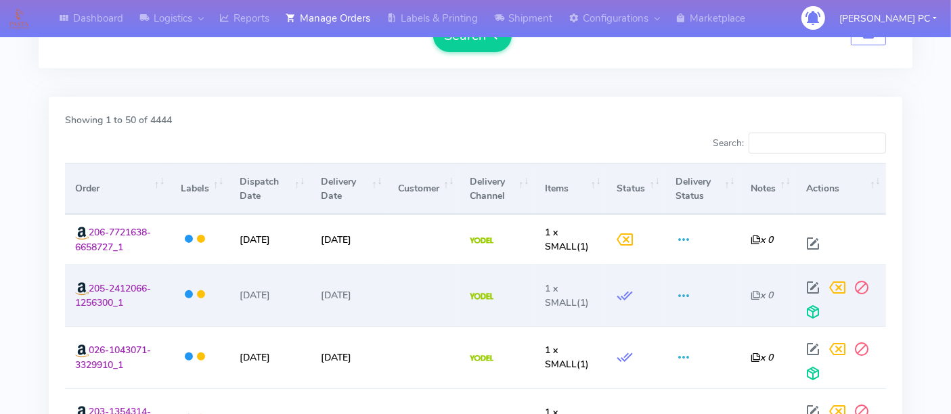
scroll to position [526, 0]
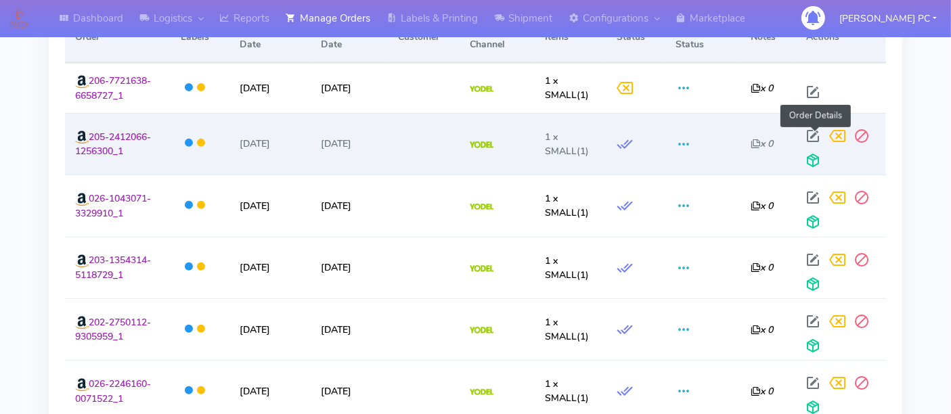
click at [813, 136] on span at bounding box center [813, 139] width 24 height 13
select select "5"
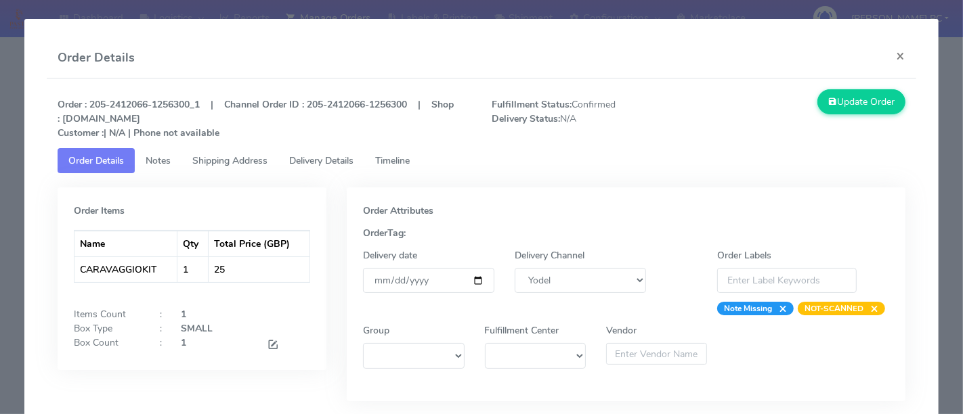
drag, startPoint x: 135, startPoint y: 129, endPoint x: 229, endPoint y: 136, distance: 94.4
click at [229, 136] on p "Order : 205-2412066-1256300_1 | Channel Order ID : 205-2412066-1256300 | Shop :…" at bounding box center [264, 118] width 434 height 43
click at [885, 55] on button "×" at bounding box center [900, 56] width 30 height 36
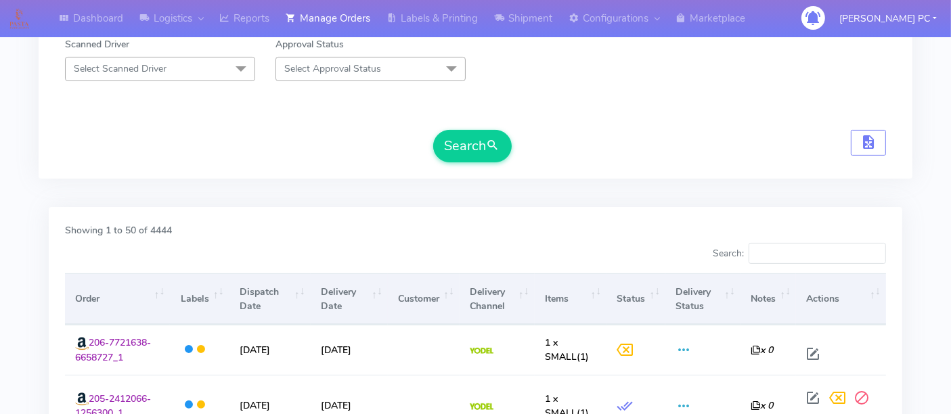
scroll to position [0, 0]
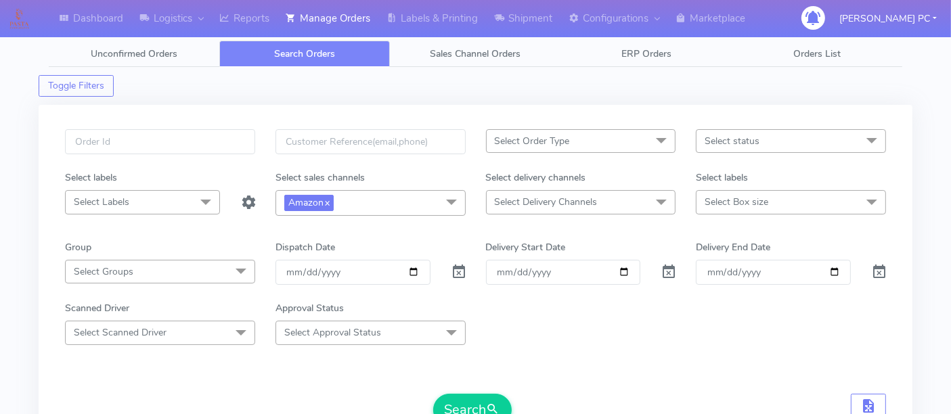
click at [453, 200] on span at bounding box center [451, 203] width 27 height 26
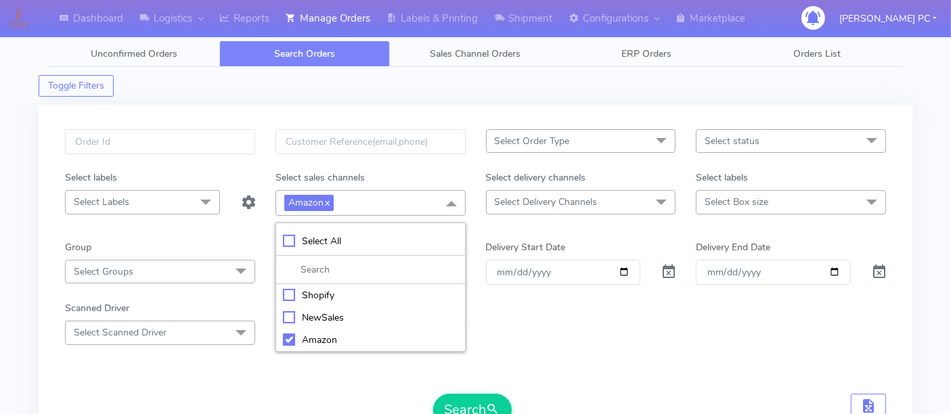
click at [328, 292] on div "Shopify" at bounding box center [370, 295] width 175 height 14
checkbox input "true"
click at [324, 340] on div "Amazon" at bounding box center [370, 340] width 175 height 14
checkbox input "false"
click at [311, 234] on div "Select All" at bounding box center [370, 241] width 175 height 14
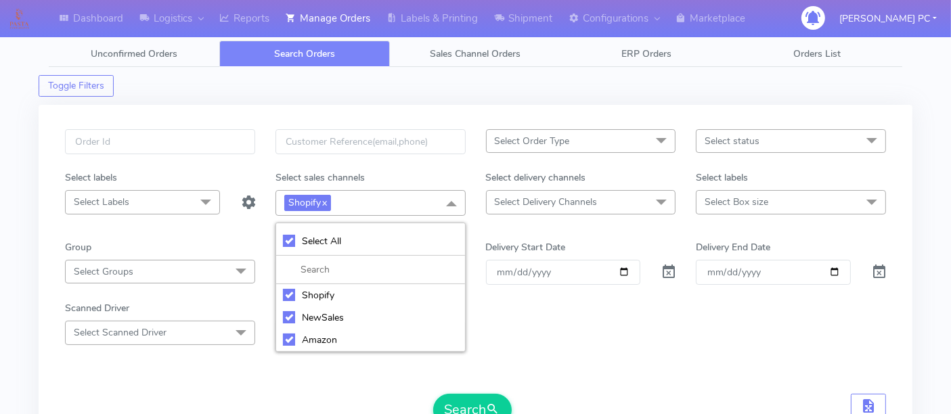
checkbox input "true"
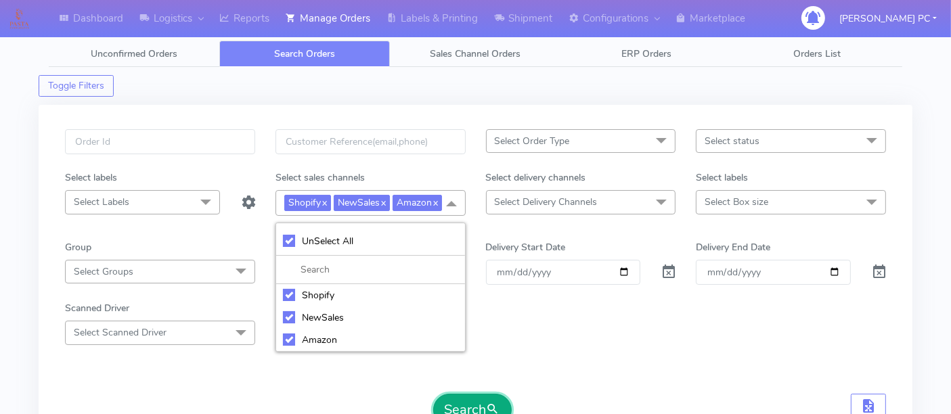
click at [464, 404] on button "Search" at bounding box center [472, 410] width 79 height 32
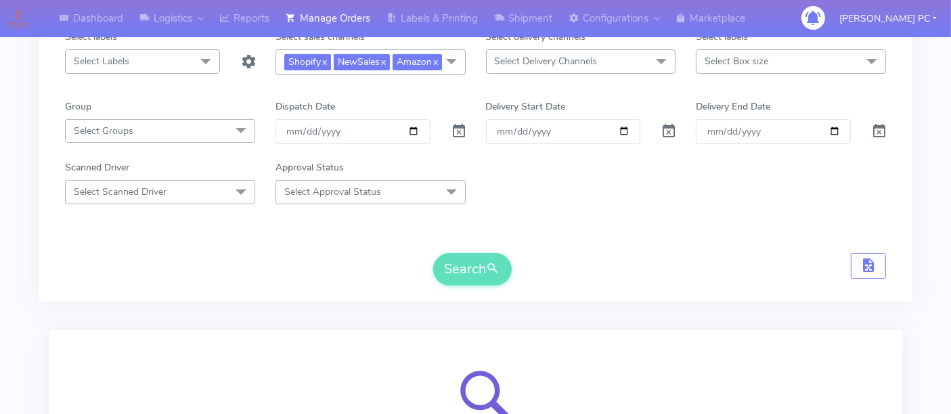
scroll to position [58, 0]
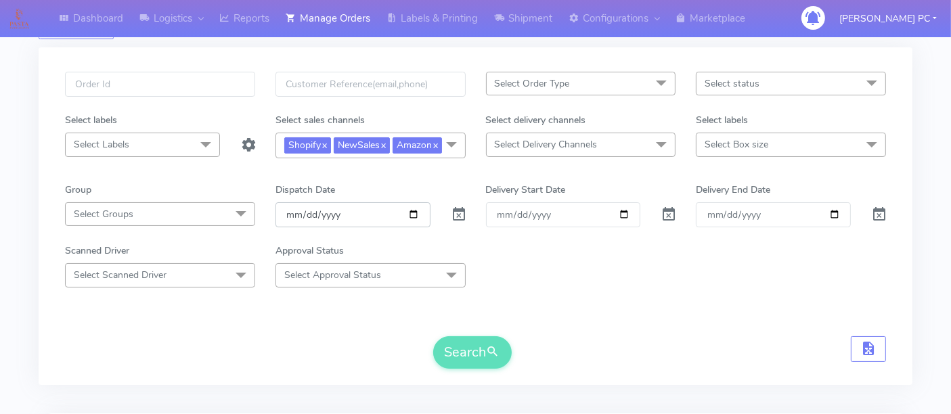
click at [407, 212] on input "date" at bounding box center [352, 214] width 155 height 25
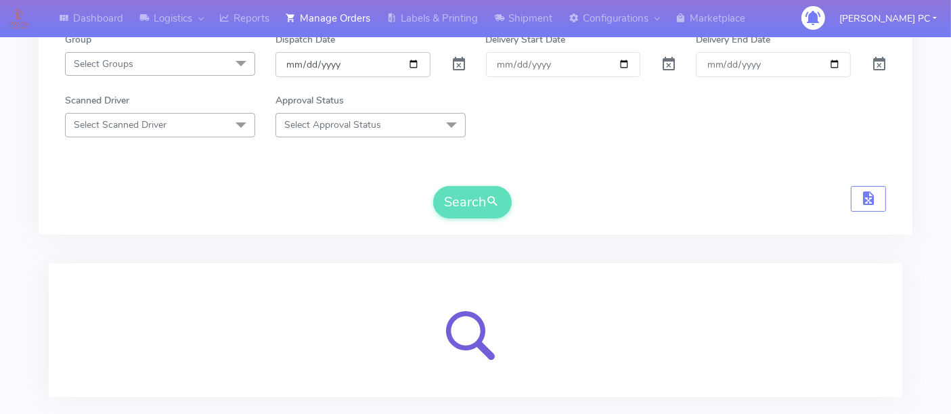
click at [414, 62] on input "date" at bounding box center [352, 64] width 155 height 25
type input "[DATE]"
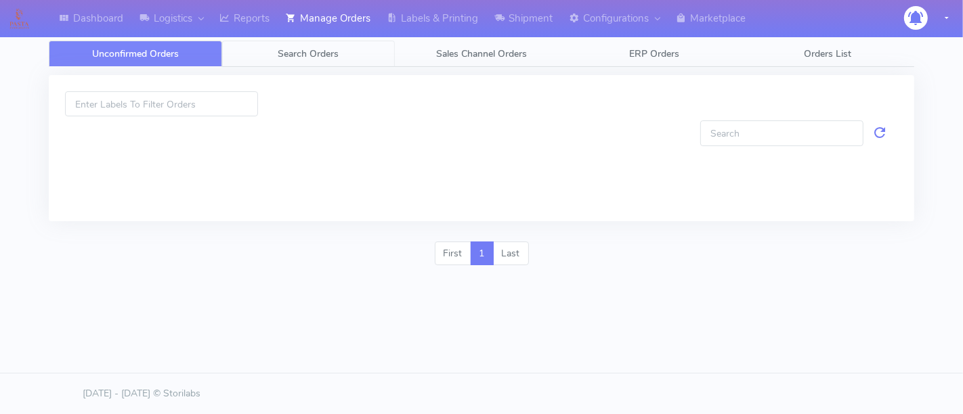
click at [316, 53] on span "Search Orders" at bounding box center [308, 53] width 61 height 13
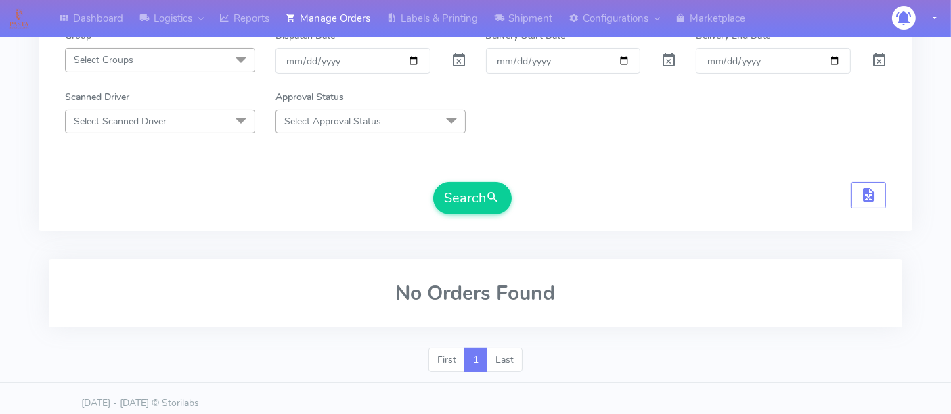
scroll to position [217, 0]
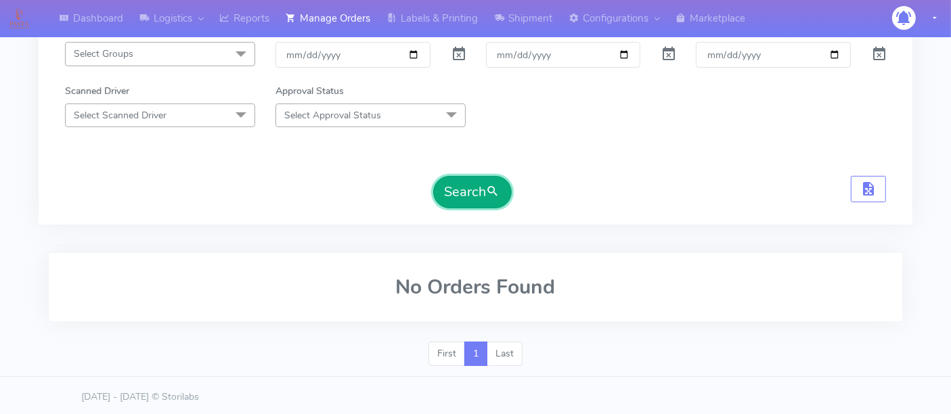
click at [472, 183] on button "Search" at bounding box center [472, 192] width 79 height 32
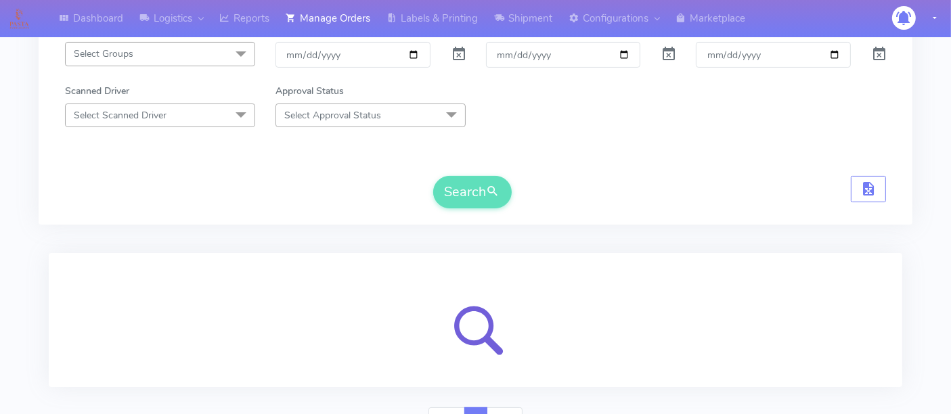
scroll to position [141, 0]
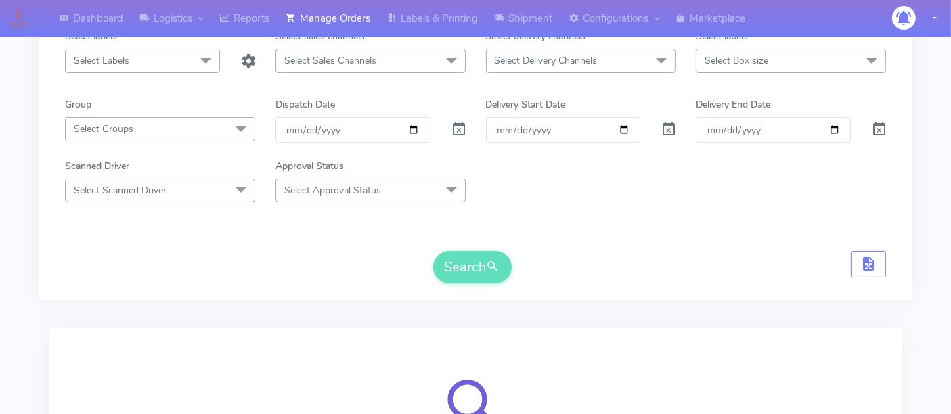
click at [544, 197] on div "Scanned Driver Select Scanned Driver No data available Approval Status Select A…" at bounding box center [475, 180] width 841 height 43
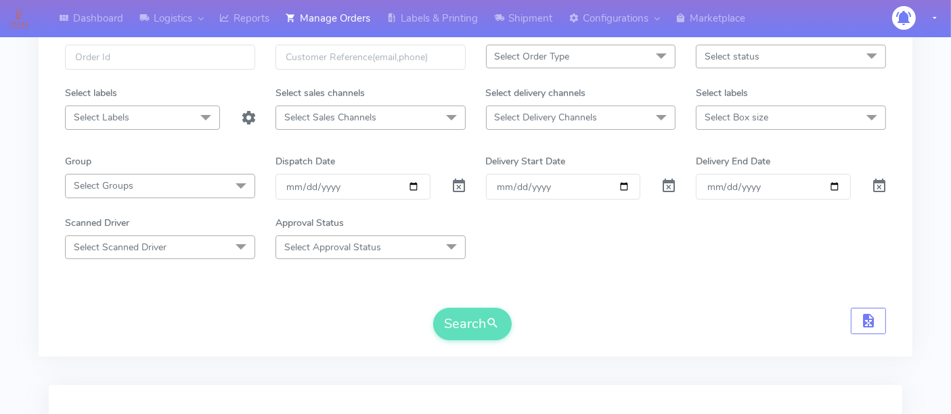
scroll to position [225, 0]
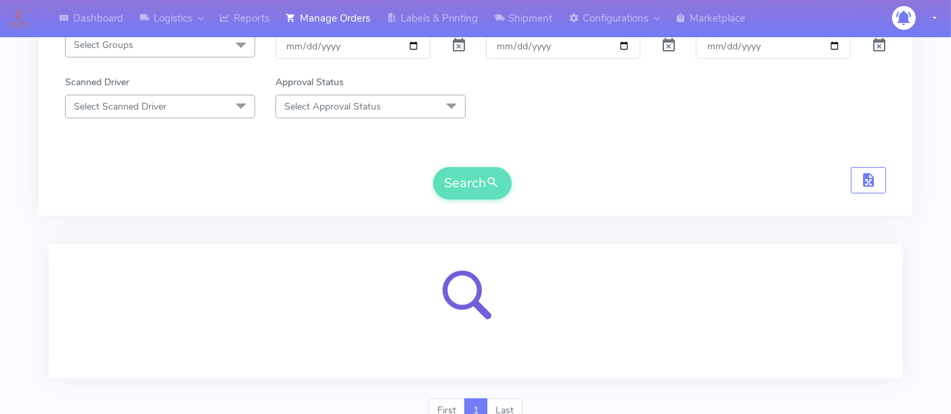
click at [609, 164] on form "Select Order Type Select All MEALS ATAVI One Off Pasta Club Gift Kit Event Unkn…" at bounding box center [475, 52] width 821 height 296
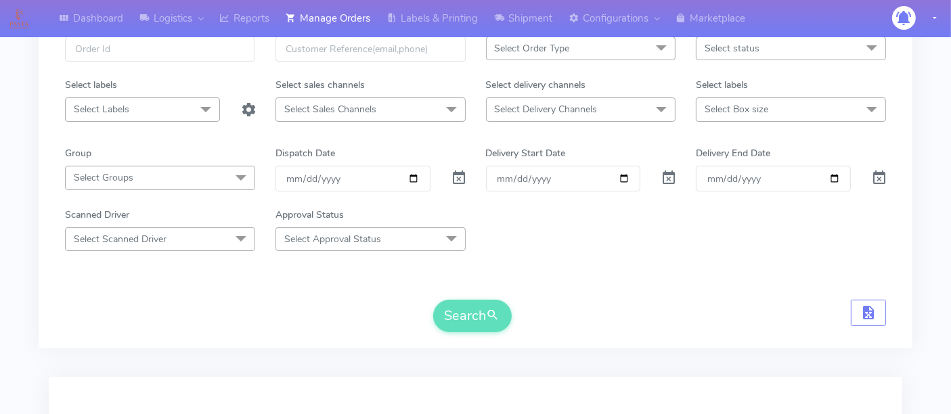
scroll to position [0, 0]
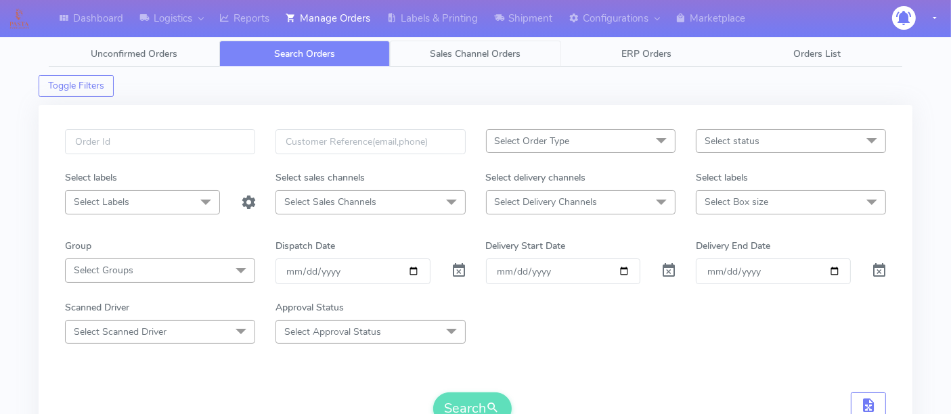
click at [504, 64] on link "Sales Channel Orders" at bounding box center [475, 54] width 171 height 26
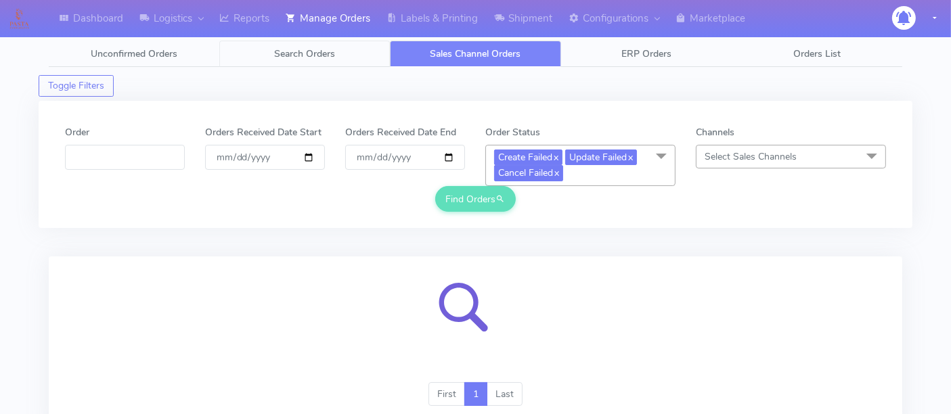
click at [313, 49] on span "Search Orders" at bounding box center [304, 53] width 61 height 13
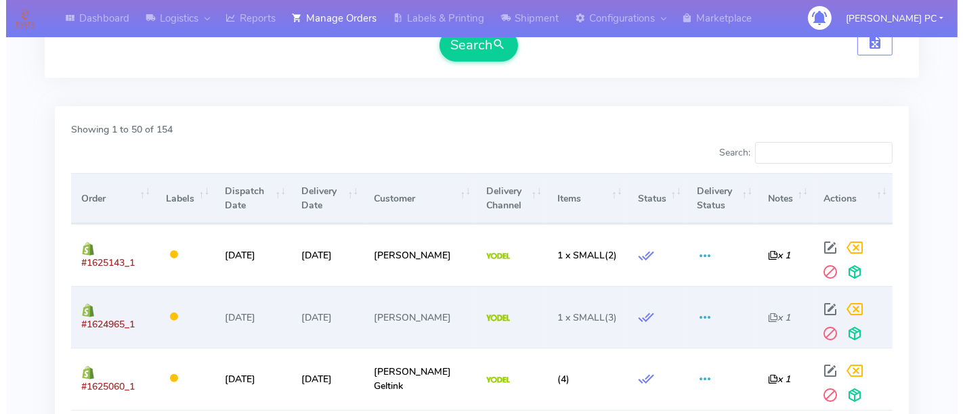
scroll to position [433, 0]
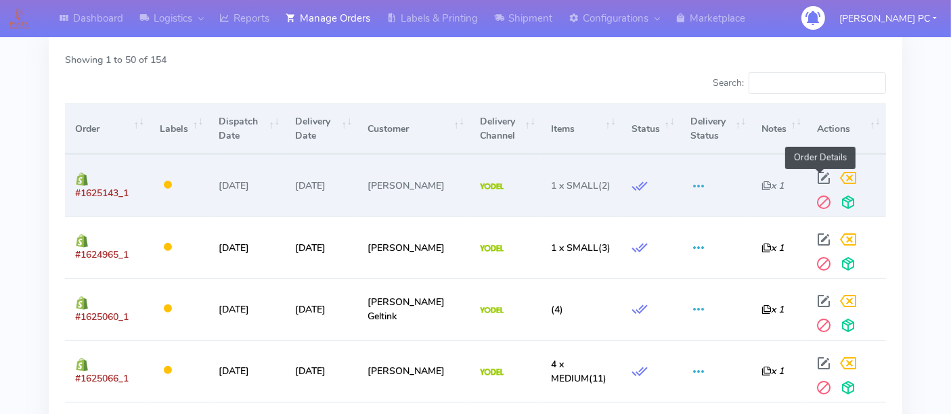
click at [819, 177] on span at bounding box center [824, 181] width 24 height 13
select select "5"
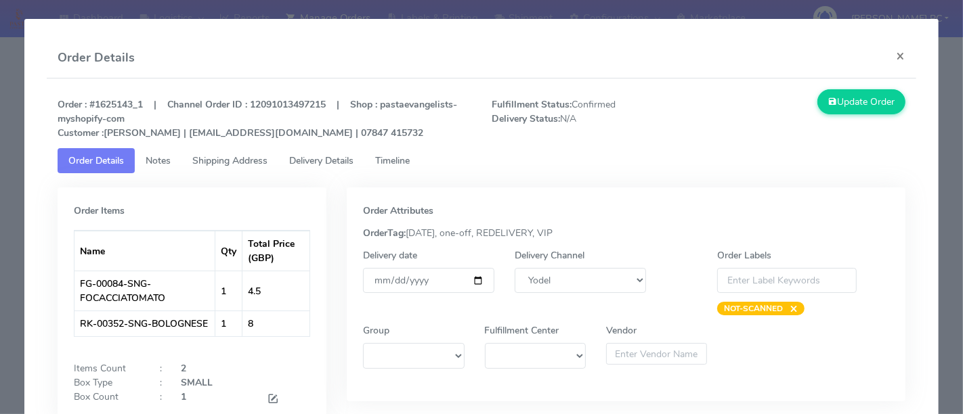
scroll to position [75, 0]
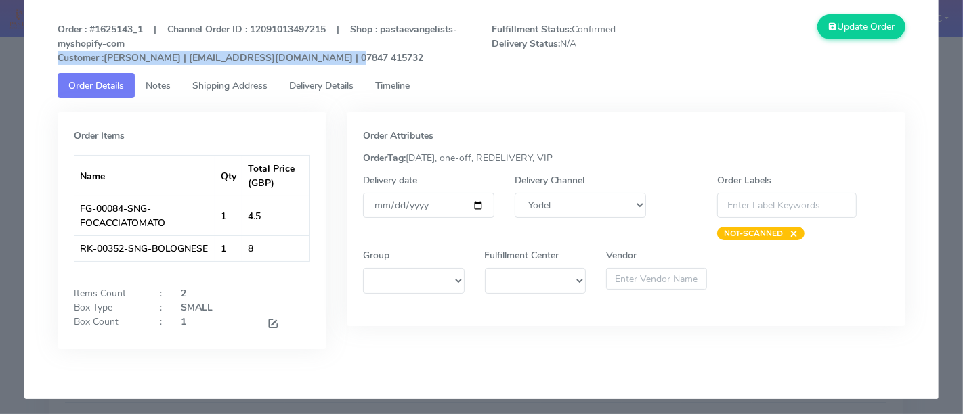
drag, startPoint x: 332, startPoint y: 60, endPoint x: 56, endPoint y: 70, distance: 277.1
click at [56, 70] on div "Order : #1625143_1 | Channel Order ID : 12091013497215 | Shop : pastaevangelist…" at bounding box center [480, 43] width 867 height 59
click at [112, 61] on strong "Order : #1625143_1 | Channel Order ID : 12091013497215 | Shop : pastaevangelist…" at bounding box center [257, 43] width 399 height 41
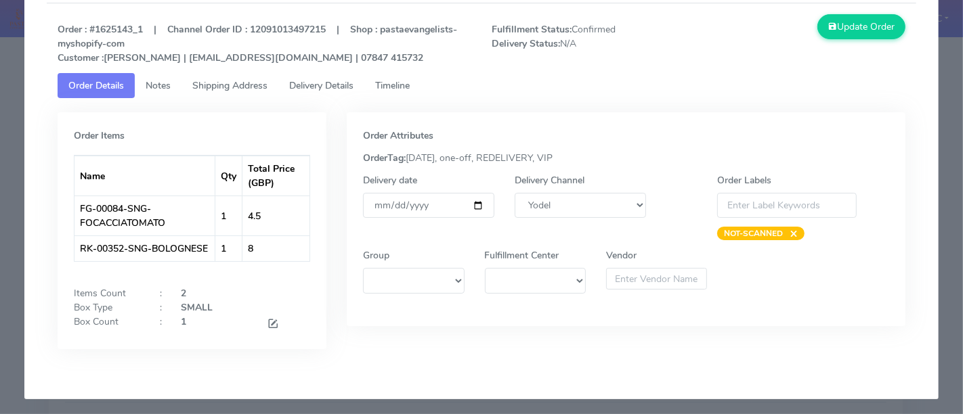
drag, startPoint x: 105, startPoint y: 58, endPoint x: 164, endPoint y: 58, distance: 58.9
click at [106, 58] on strong "Order : #1625143_1 | Channel Order ID : 12091013497215 | Shop : pastaevangelist…" at bounding box center [257, 43] width 399 height 41
click at [164, 58] on strong "Order : #1625143_1 | Channel Order ID : 12091013497215 | Shop : pastaevangelist…" at bounding box center [257, 43] width 399 height 41
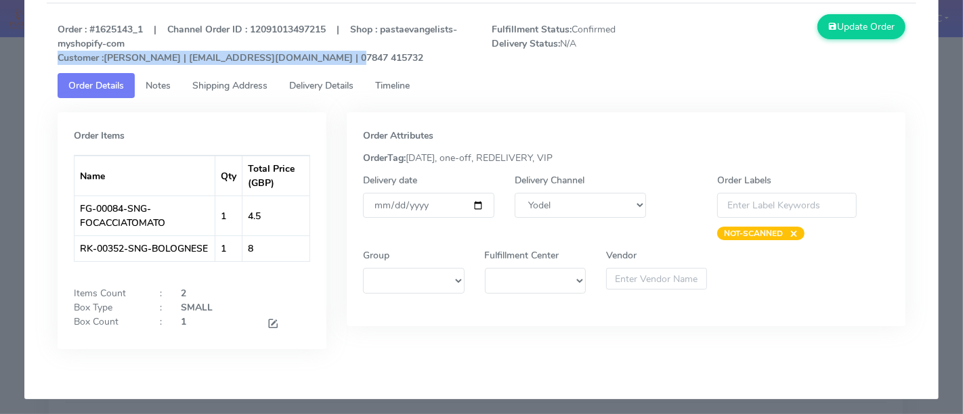
drag, startPoint x: 351, startPoint y: 54, endPoint x: 51, endPoint y: 68, distance: 299.5
click at [51, 68] on div "Order : #1625143_1 | Channel Order ID : 12091013497215 | Shop : pastaevangelist…" at bounding box center [480, 43] width 867 height 59
click at [326, 60] on strong "Order : #1625143_1 | Channel Order ID : 12091013497215 | Shop : pastaevangelist…" at bounding box center [257, 43] width 399 height 41
drag, startPoint x: 331, startPoint y: 61, endPoint x: 58, endPoint y: 63, distance: 272.8
click at [58, 63] on p "Order : #1625143_1 | Channel Order ID : 12091013497215 | Shop : pastaevangelist…" at bounding box center [264, 43] width 434 height 43
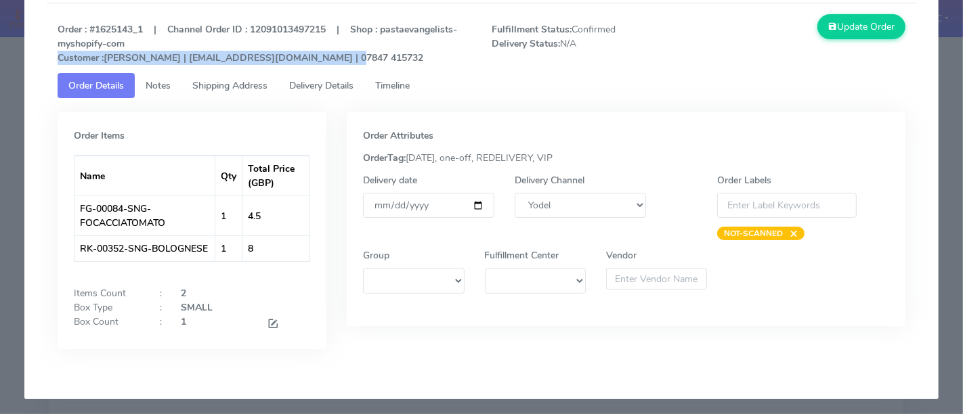
click at [242, 64] on p "Order : #1625143_1 | Channel Order ID : 12091013497215 | Shop : pastaevangelist…" at bounding box center [264, 43] width 434 height 43
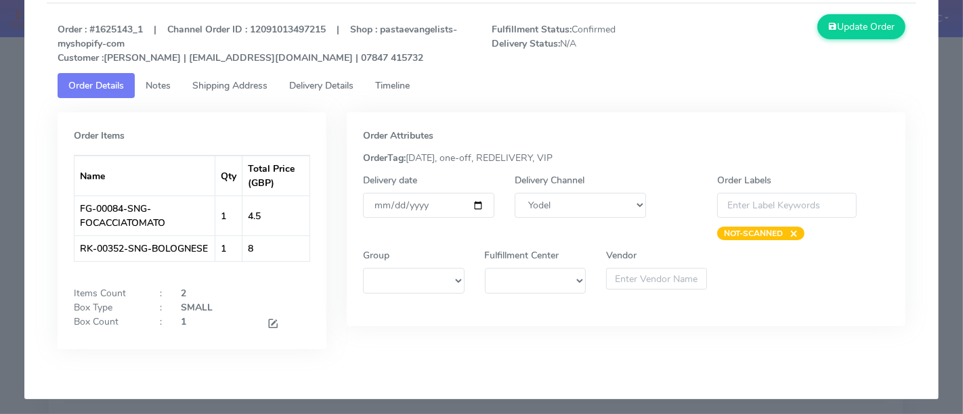
click at [211, 81] on span "Shipping Address" at bounding box center [229, 85] width 75 height 13
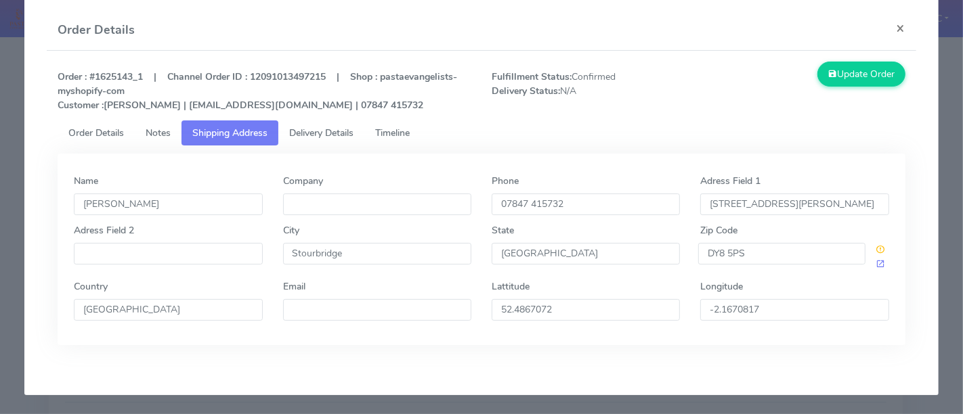
click at [326, 127] on span "Delivery Details" at bounding box center [321, 133] width 64 height 13
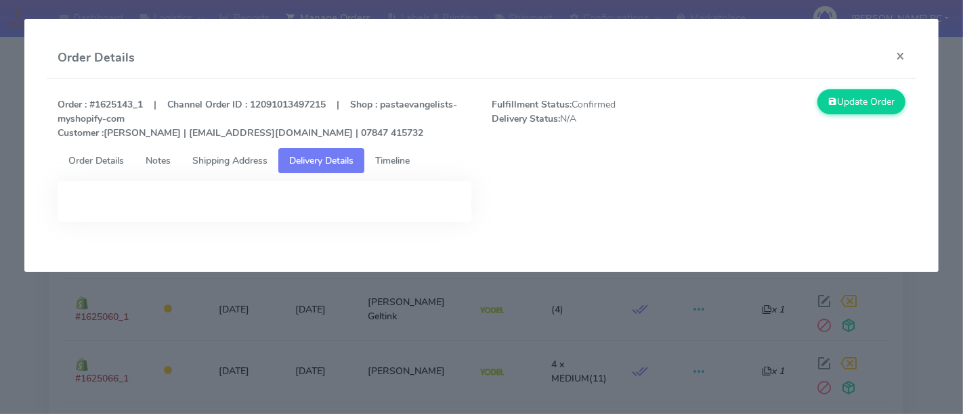
click at [391, 162] on span "Timeline" at bounding box center [392, 160] width 35 height 13
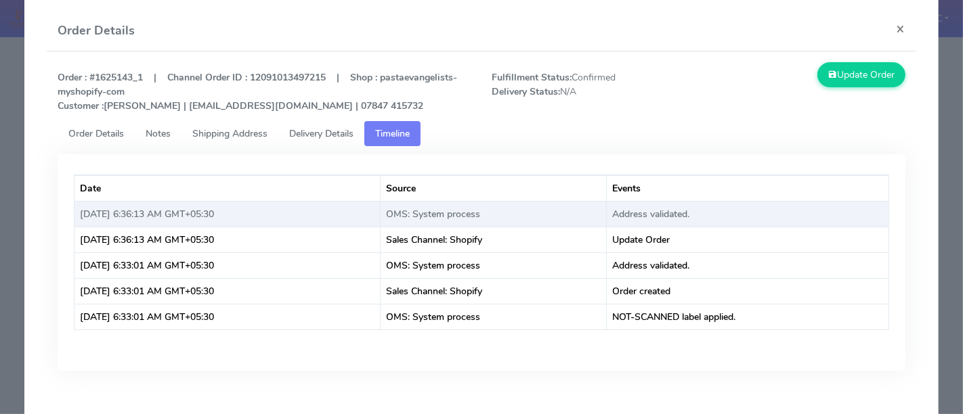
scroll to position [51, 0]
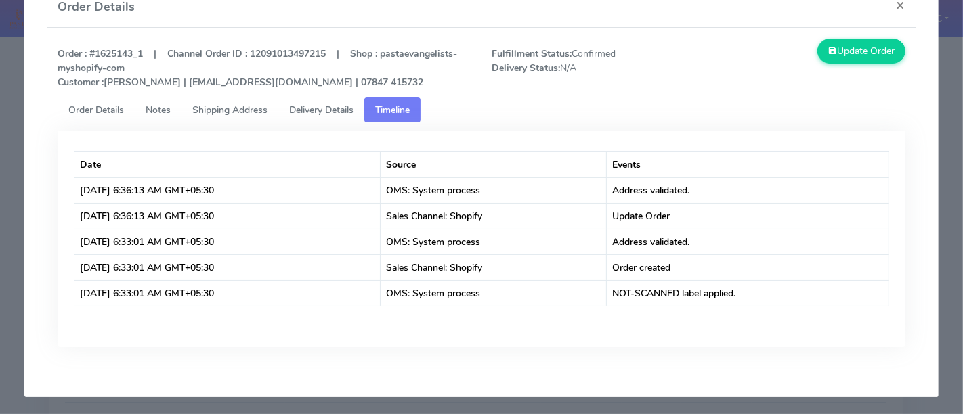
click at [116, 106] on span "Order Details" at bounding box center [96, 110] width 56 height 13
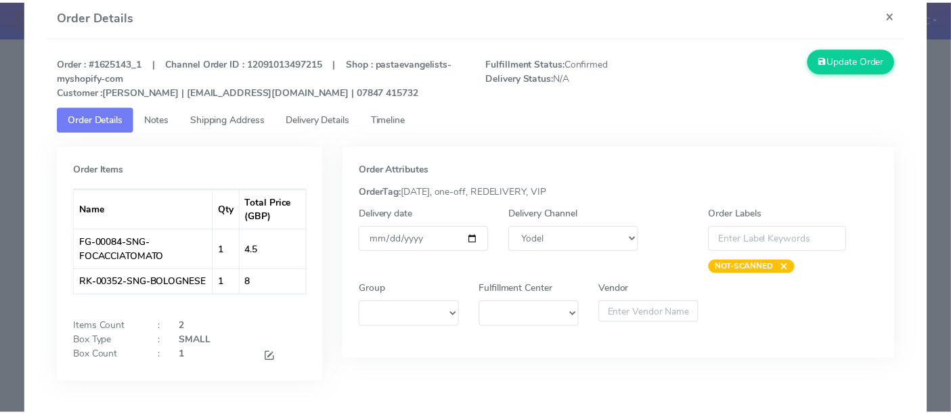
scroll to position [0, 0]
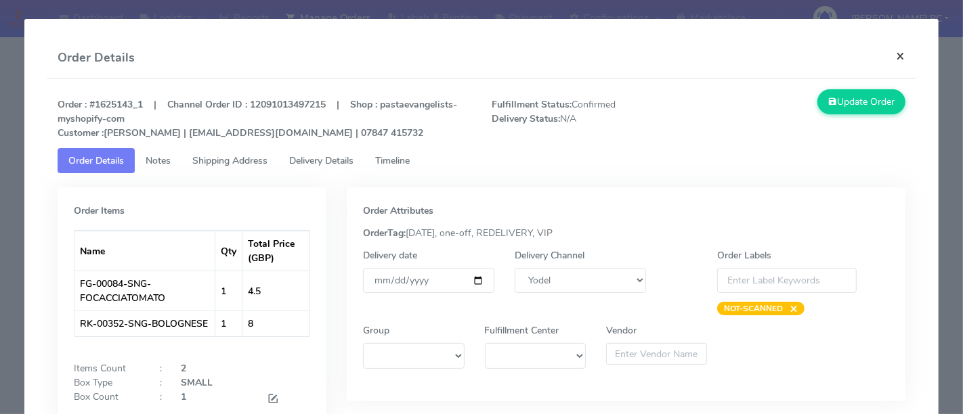
click at [889, 61] on button "×" at bounding box center [900, 56] width 30 height 36
